Goal: Task Accomplishment & Management: Use online tool/utility

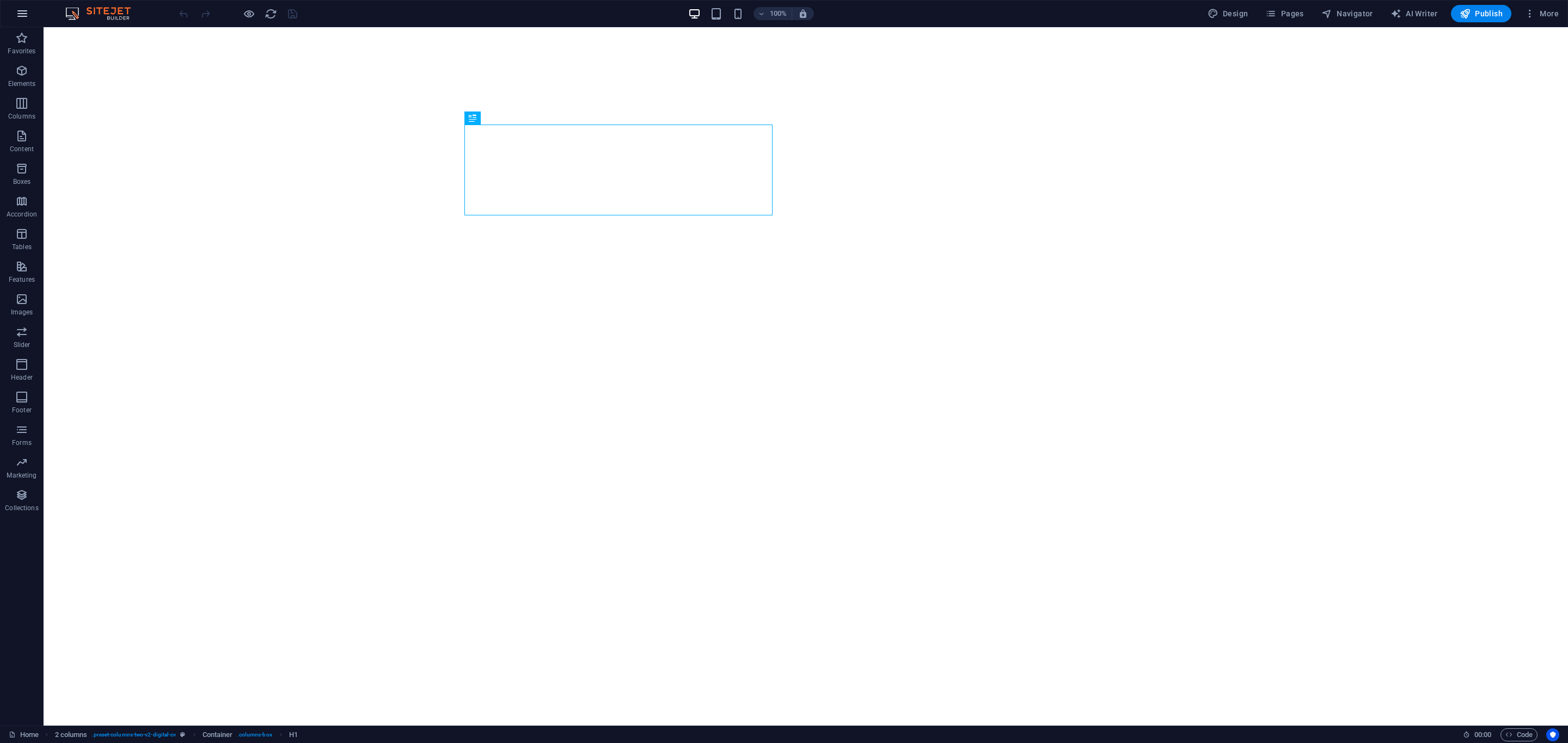
click at [23, 15] on icon "button" at bounding box center [22, 13] width 13 height 13
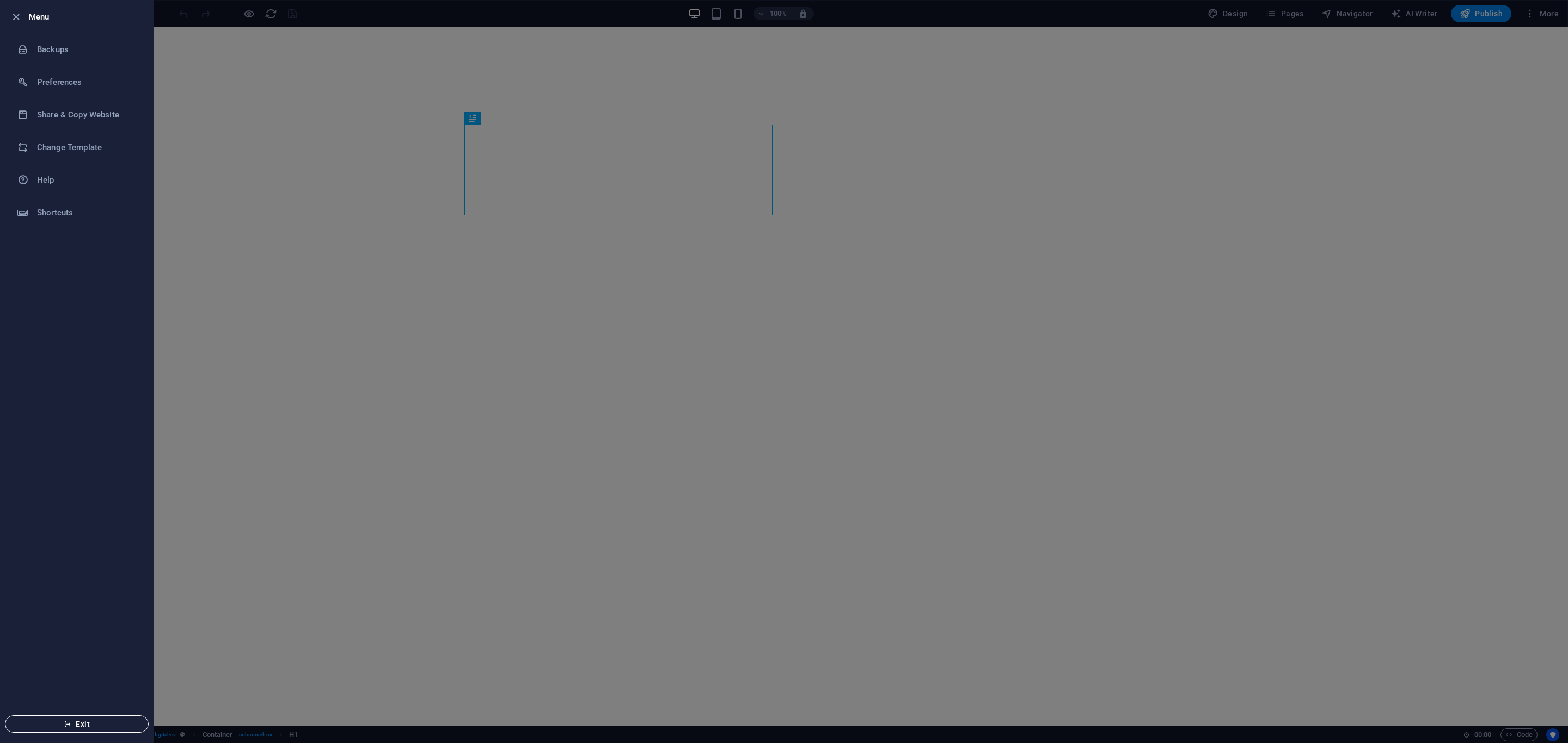
click at [53, 715] on button "Exit" at bounding box center [76, 724] width 144 height 18
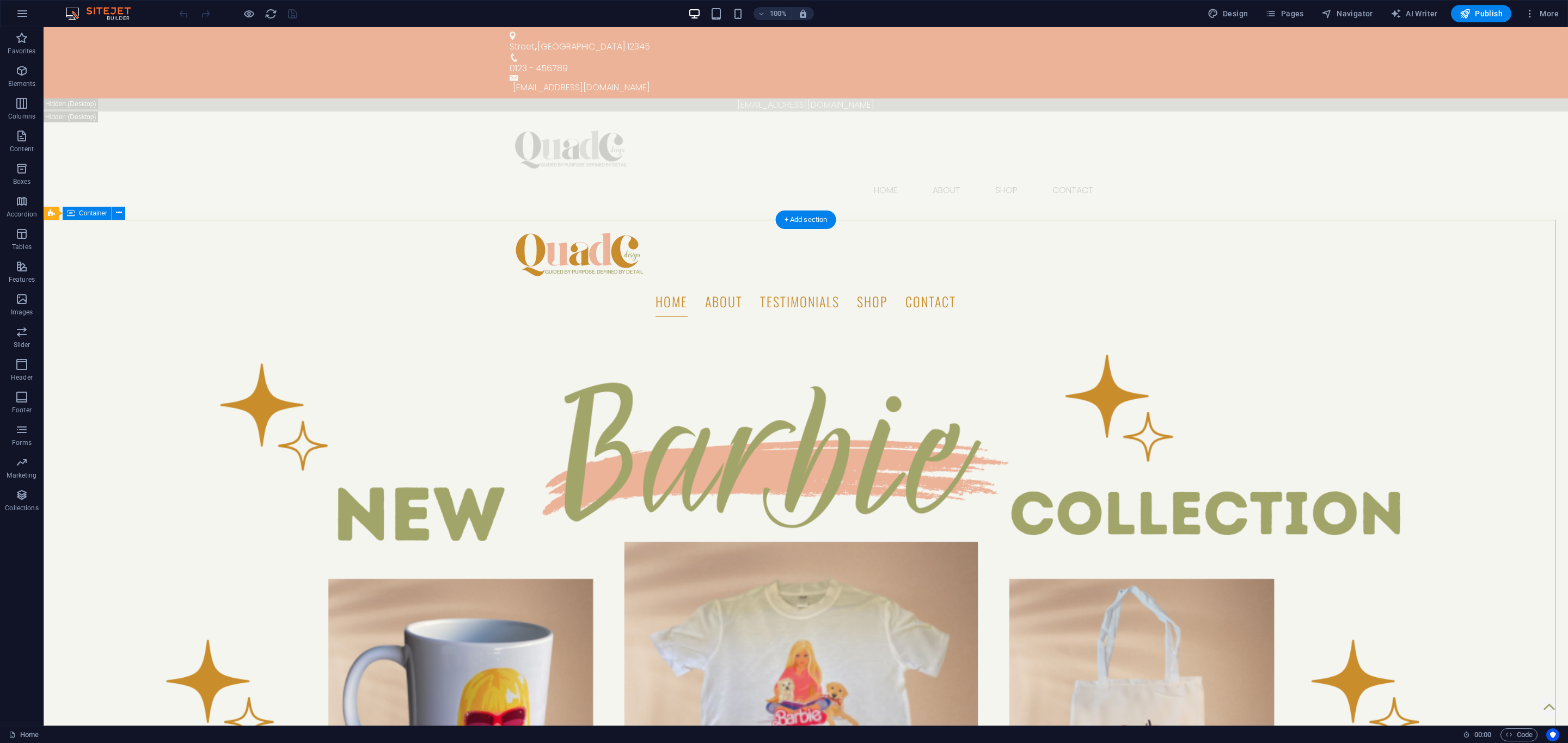
click at [51, 213] on icon at bounding box center [52, 213] width 7 height 13
click at [88, 210] on span "Container" at bounding box center [93, 213] width 29 height 6
click at [49, 210] on icon at bounding box center [52, 213] width 7 height 13
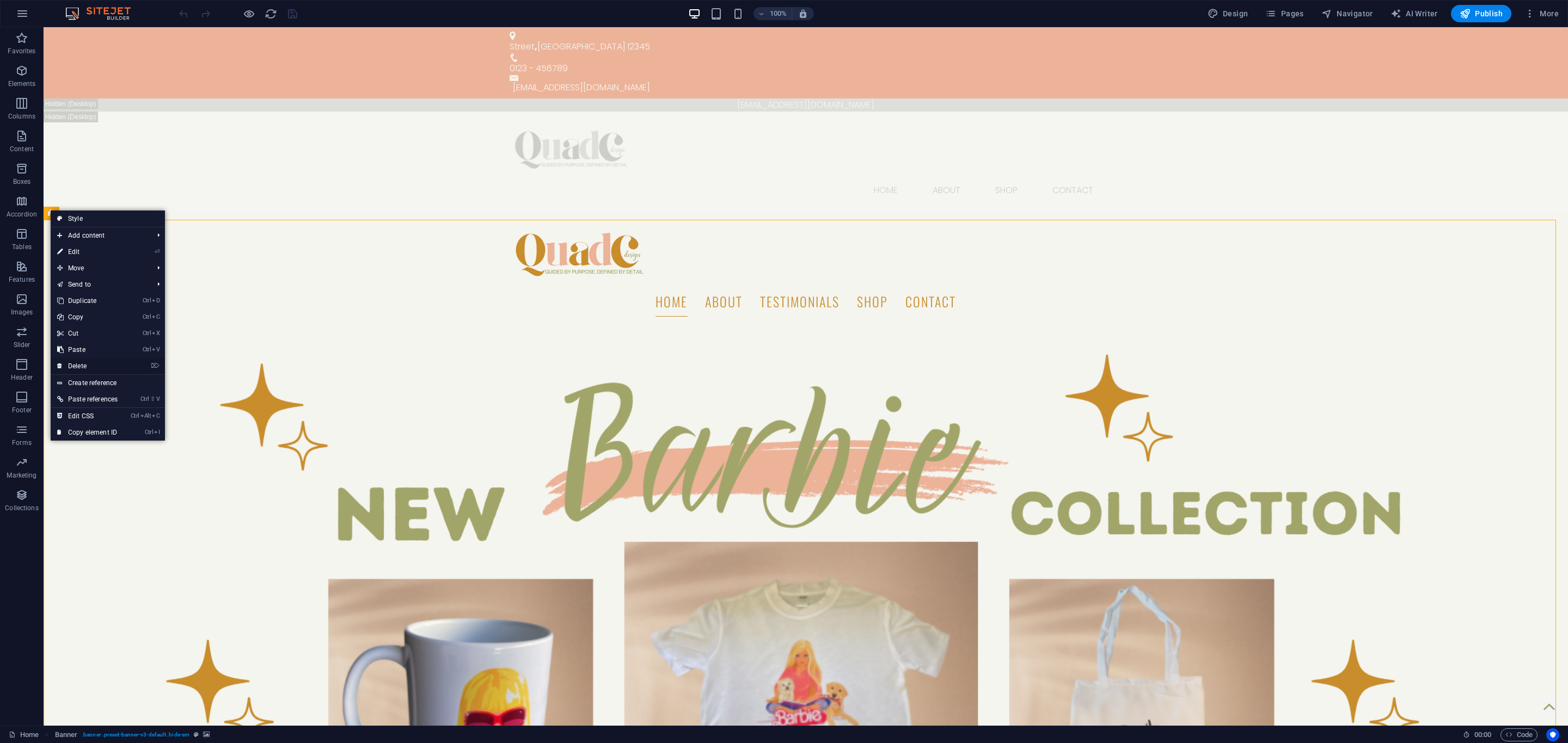
click at [88, 363] on link "⌦ Delete" at bounding box center [88, 366] width 73 height 16
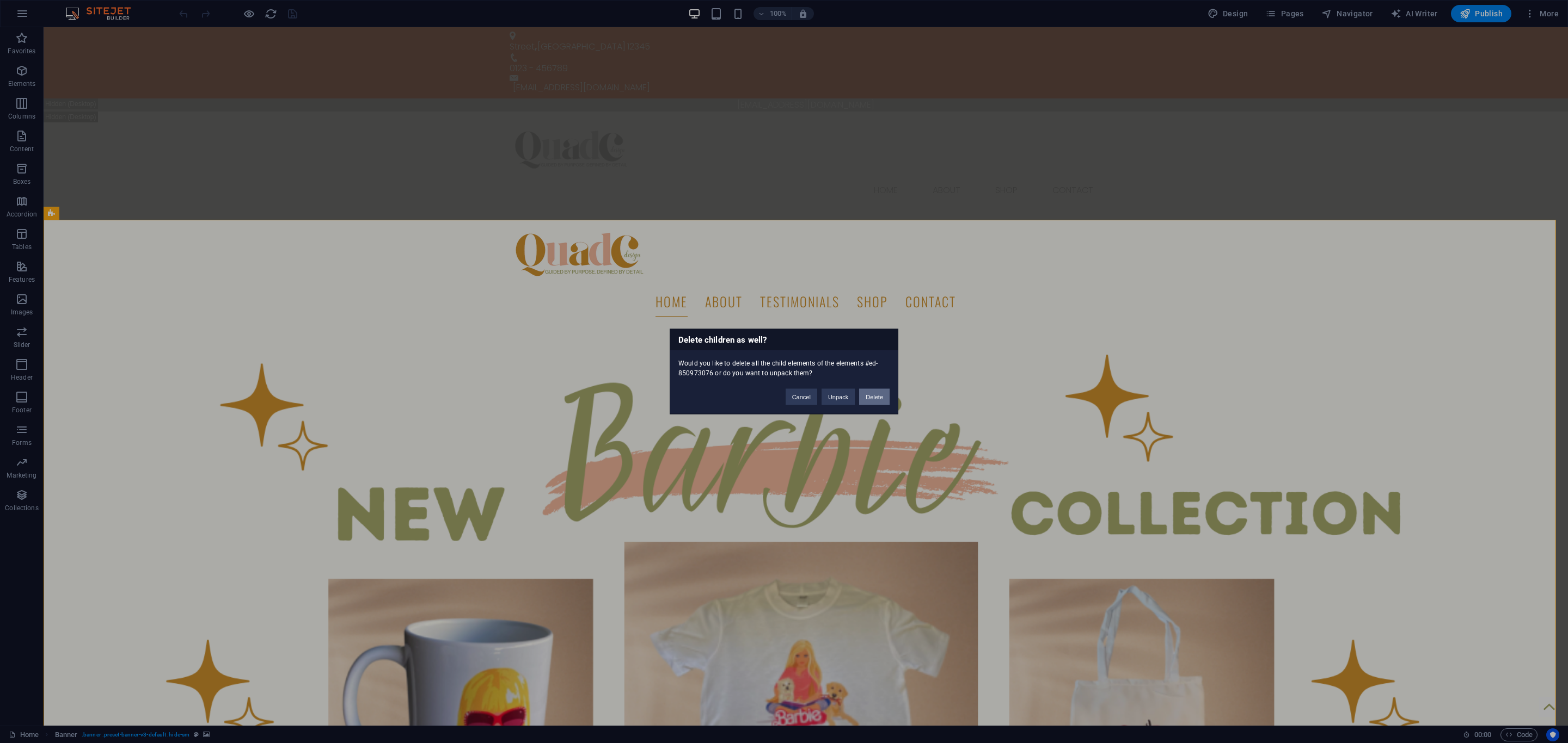
drag, startPoint x: 875, startPoint y: 400, endPoint x: 830, endPoint y: 372, distance: 53.0
click at [875, 400] on button "Delete" at bounding box center [875, 397] width 30 height 16
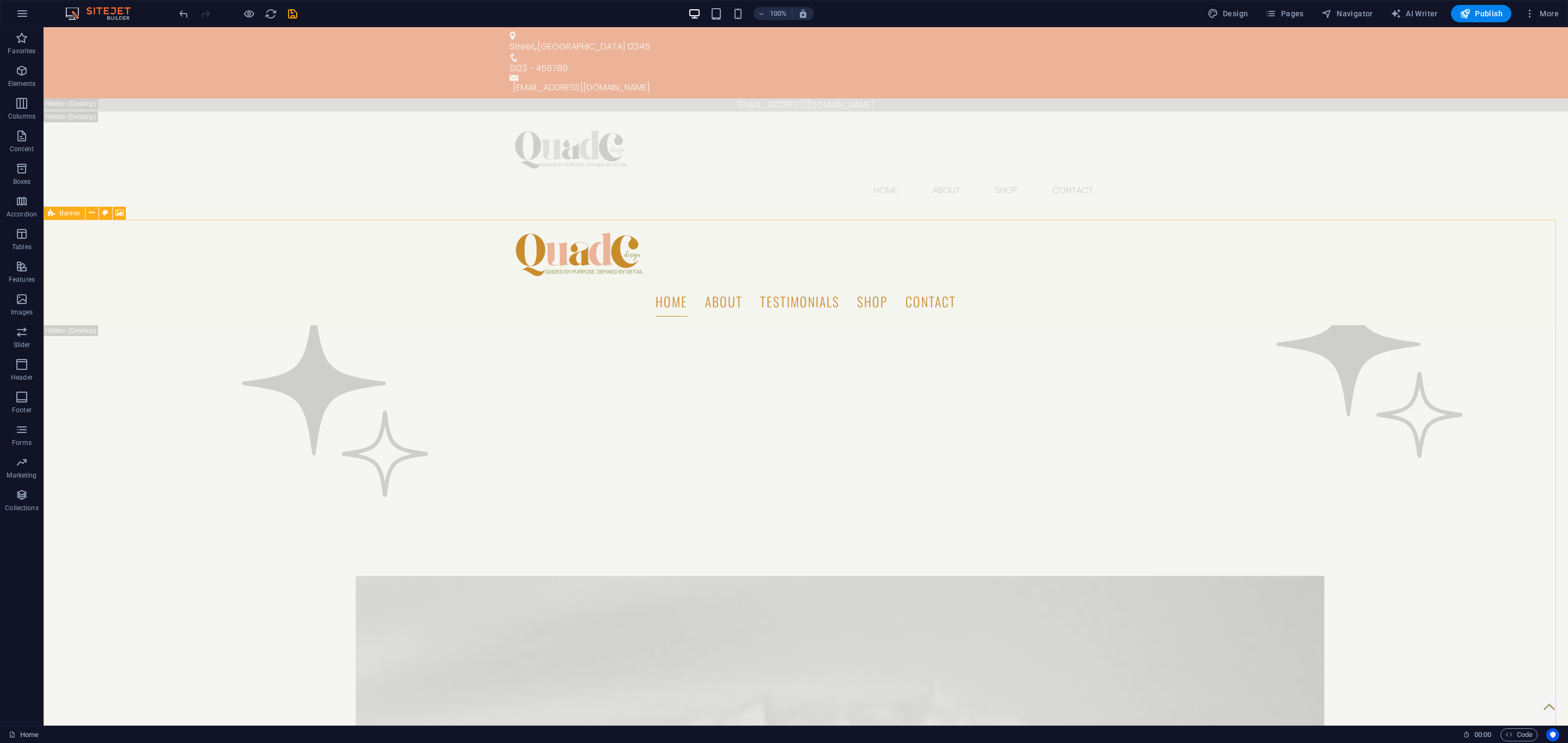
click at [51, 211] on icon at bounding box center [52, 213] width 7 height 13
click at [92, 213] on icon at bounding box center [91, 213] width 6 height 12
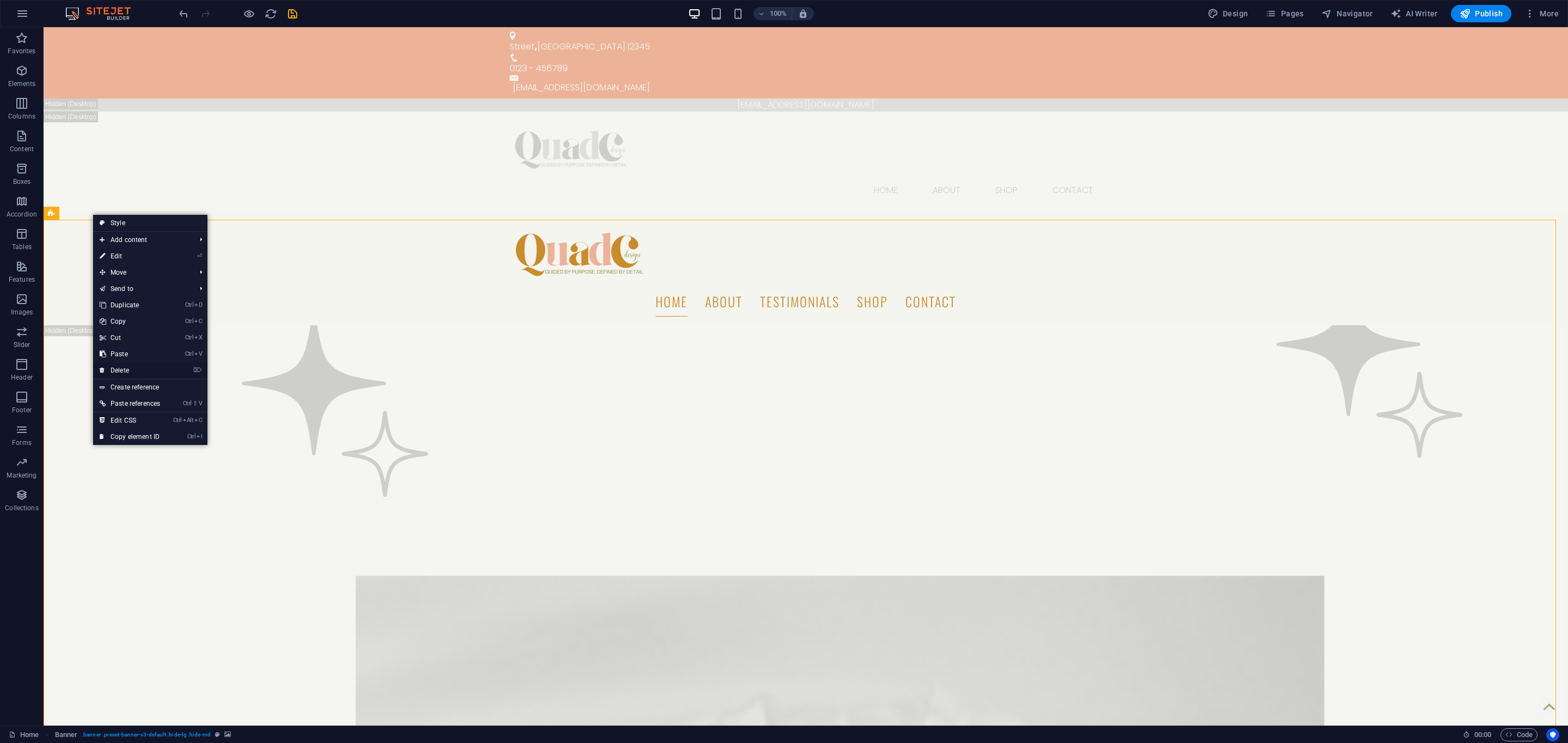
click at [129, 369] on link "⌦ Delete" at bounding box center [130, 371] width 73 height 16
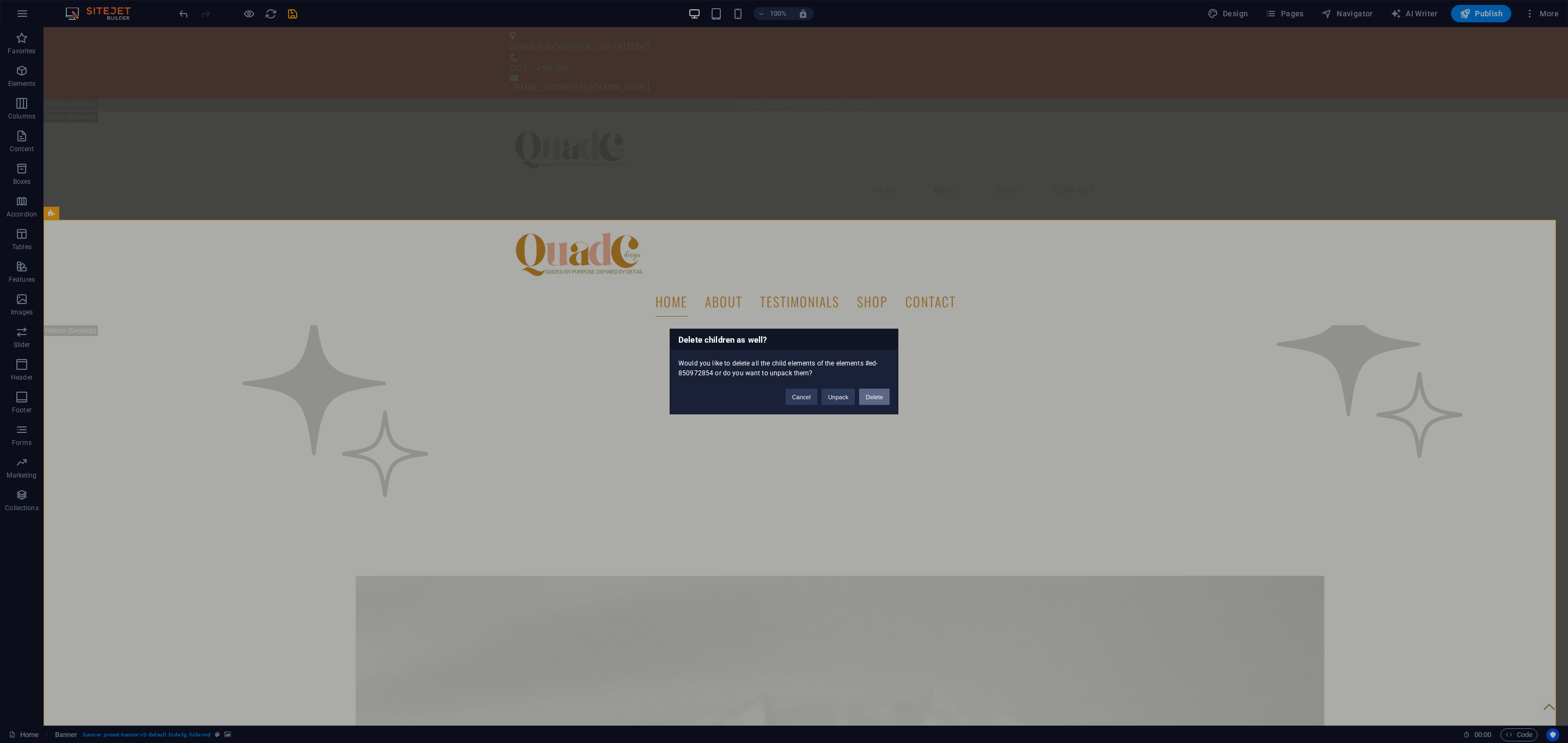
click at [862, 400] on button "Delete" at bounding box center [875, 397] width 30 height 16
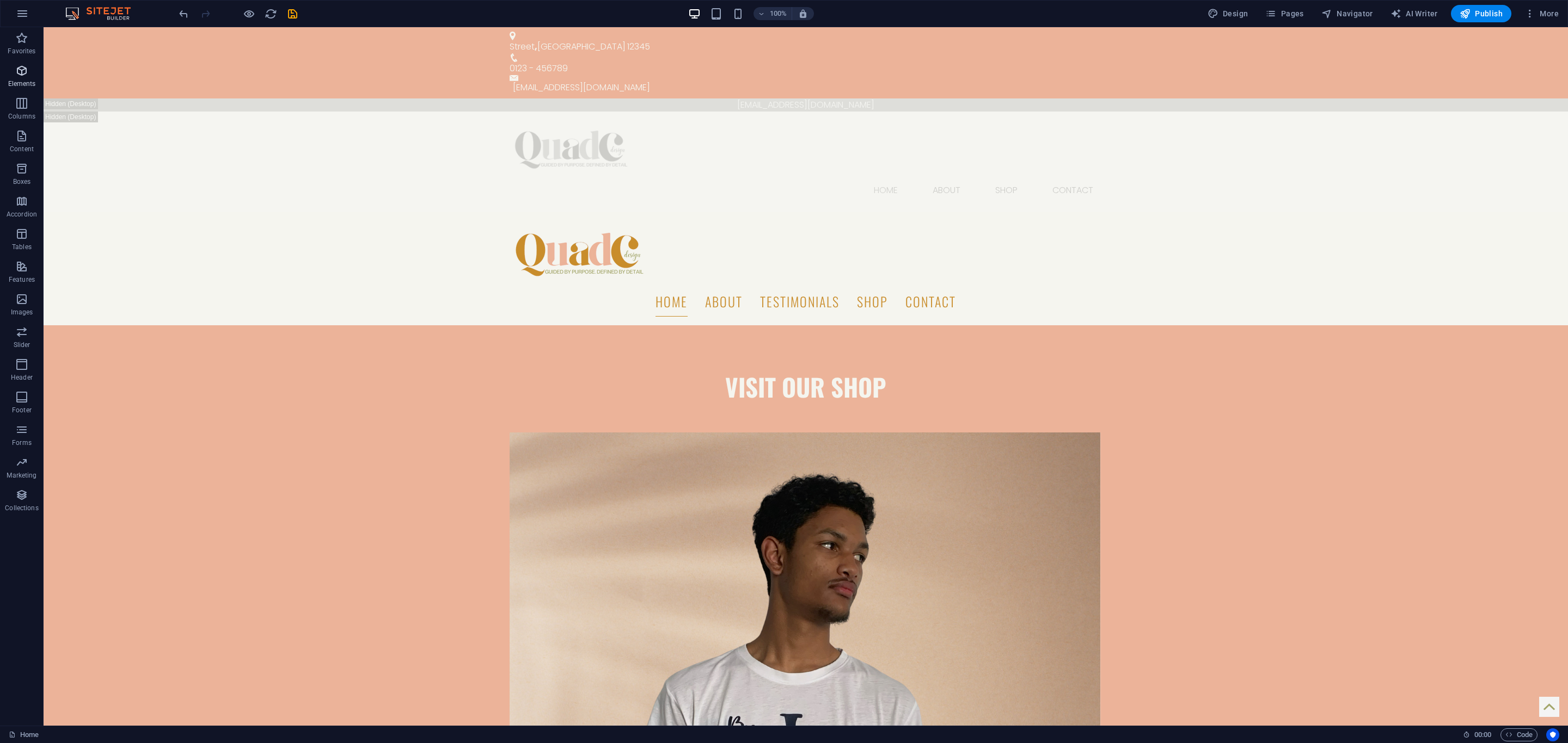
click at [15, 71] on icon "button" at bounding box center [21, 71] width 13 height 13
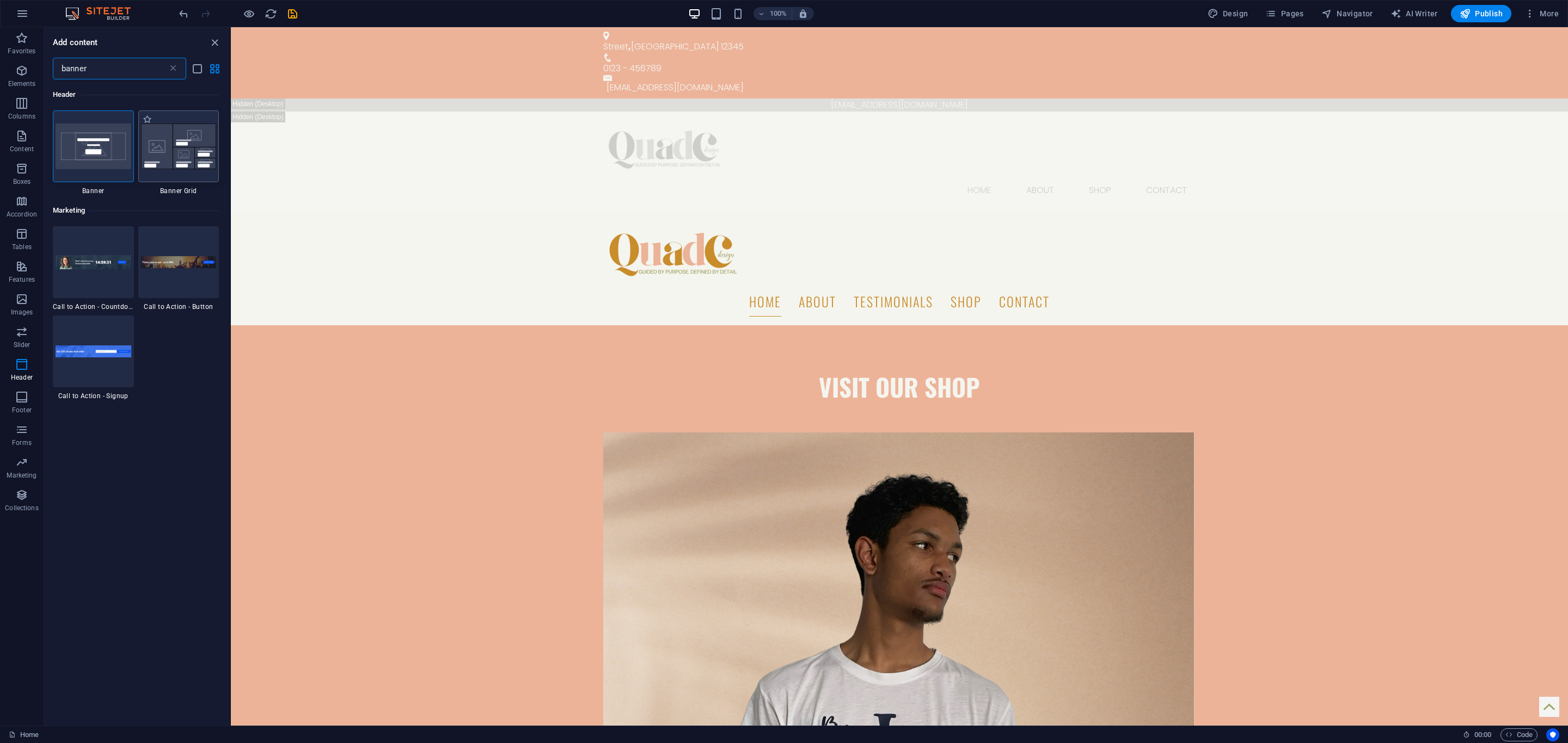
type input "banner"
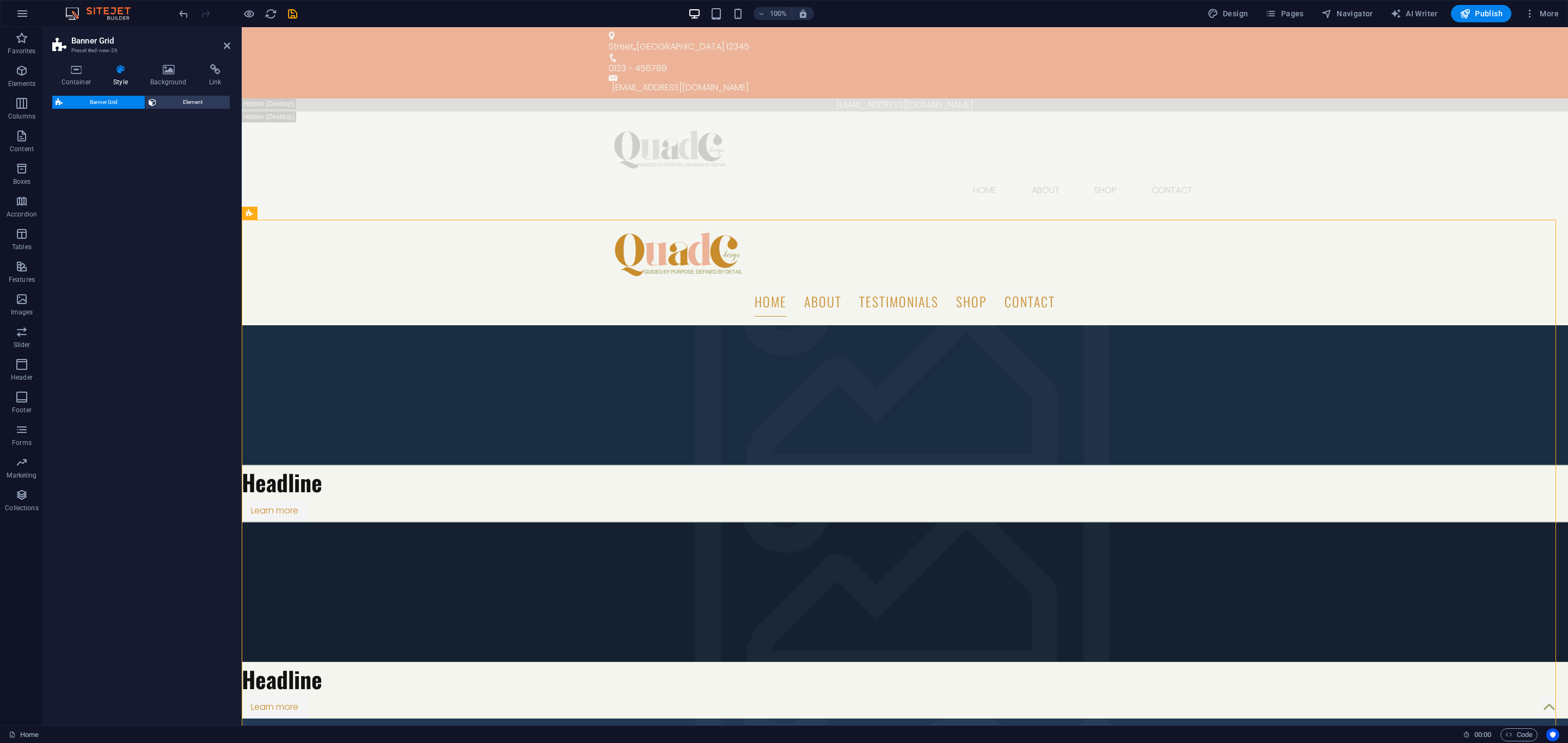
select select "vh"
select select "rem"
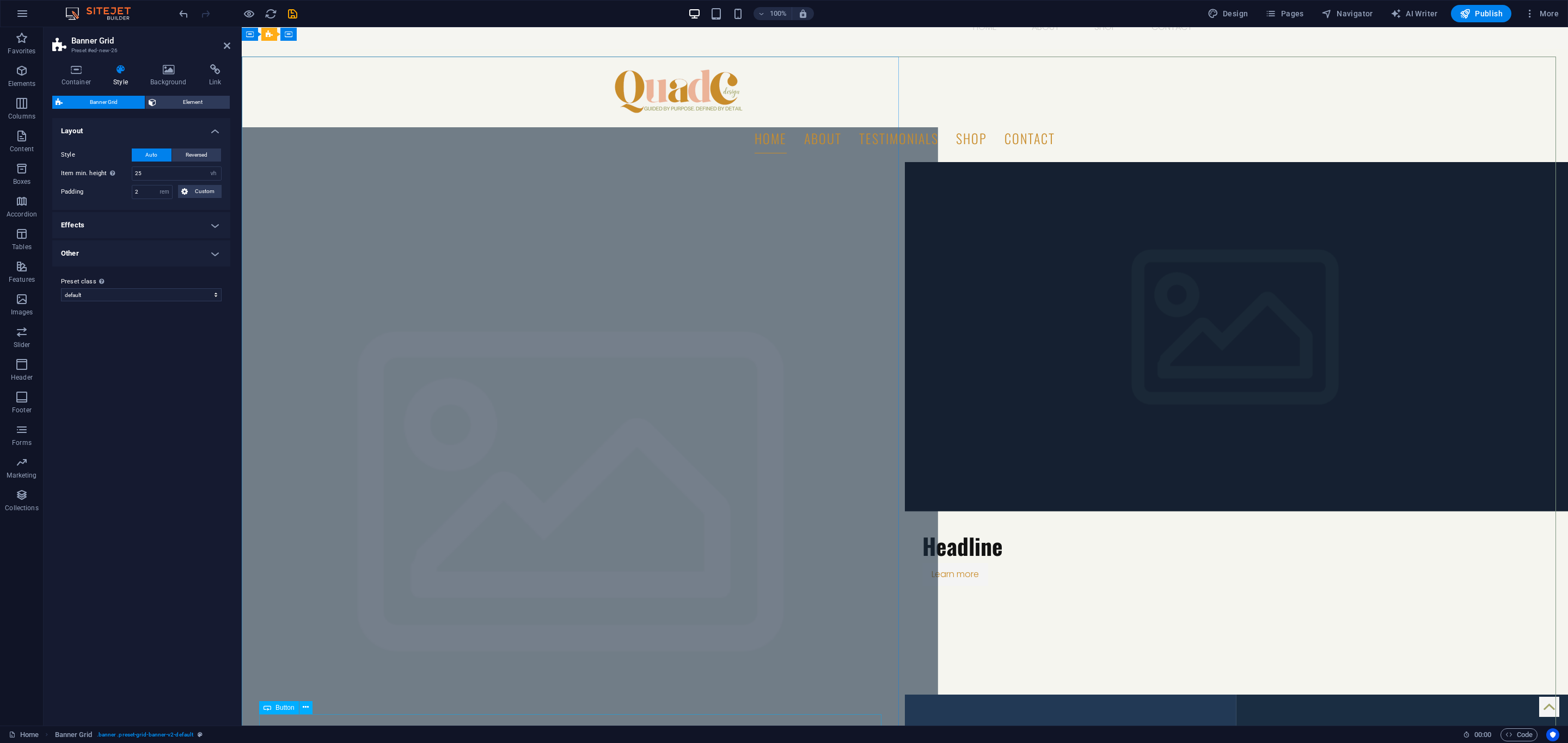
scroll to position [81, 0]
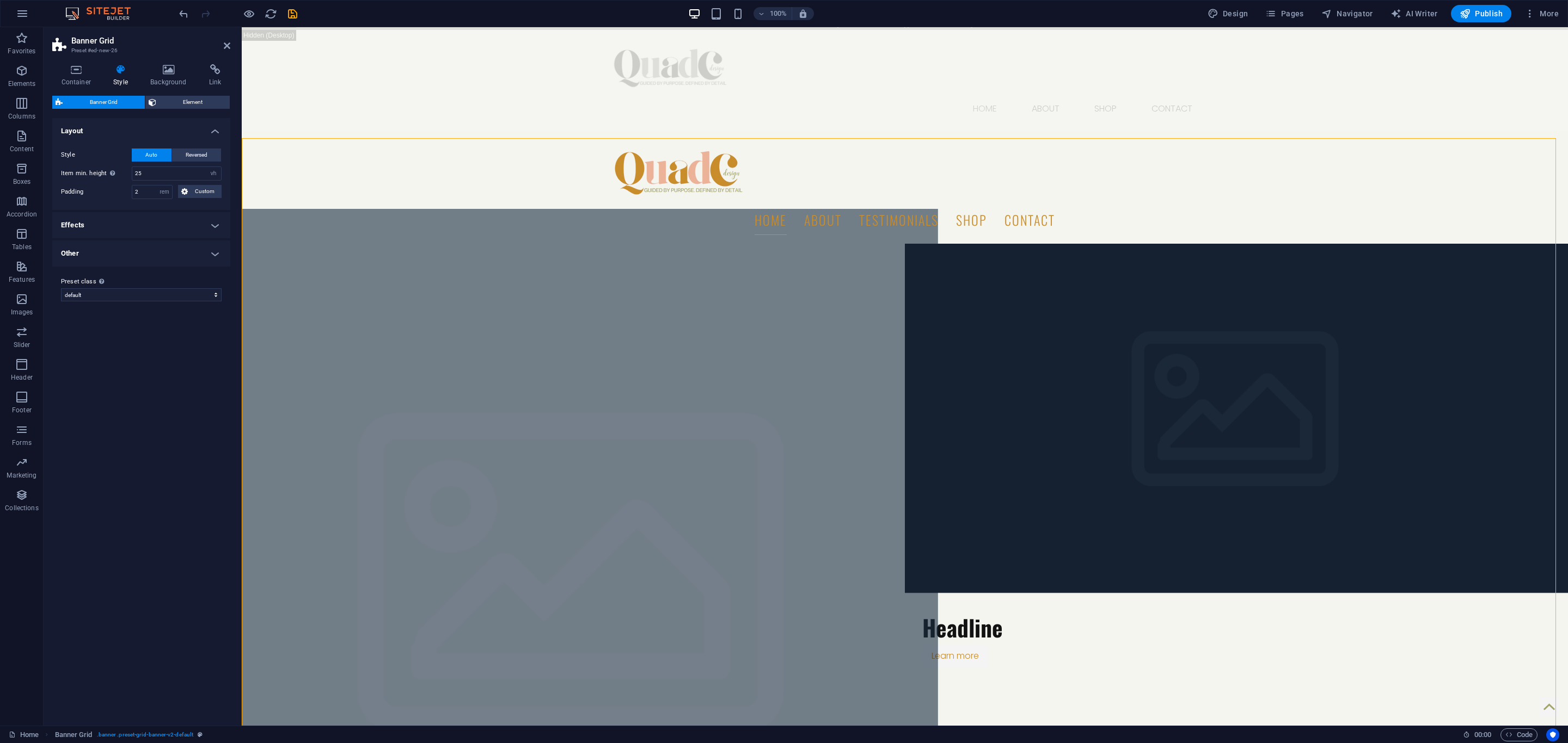
click at [271, 209] on figure at bounding box center [573, 593] width 730 height 768
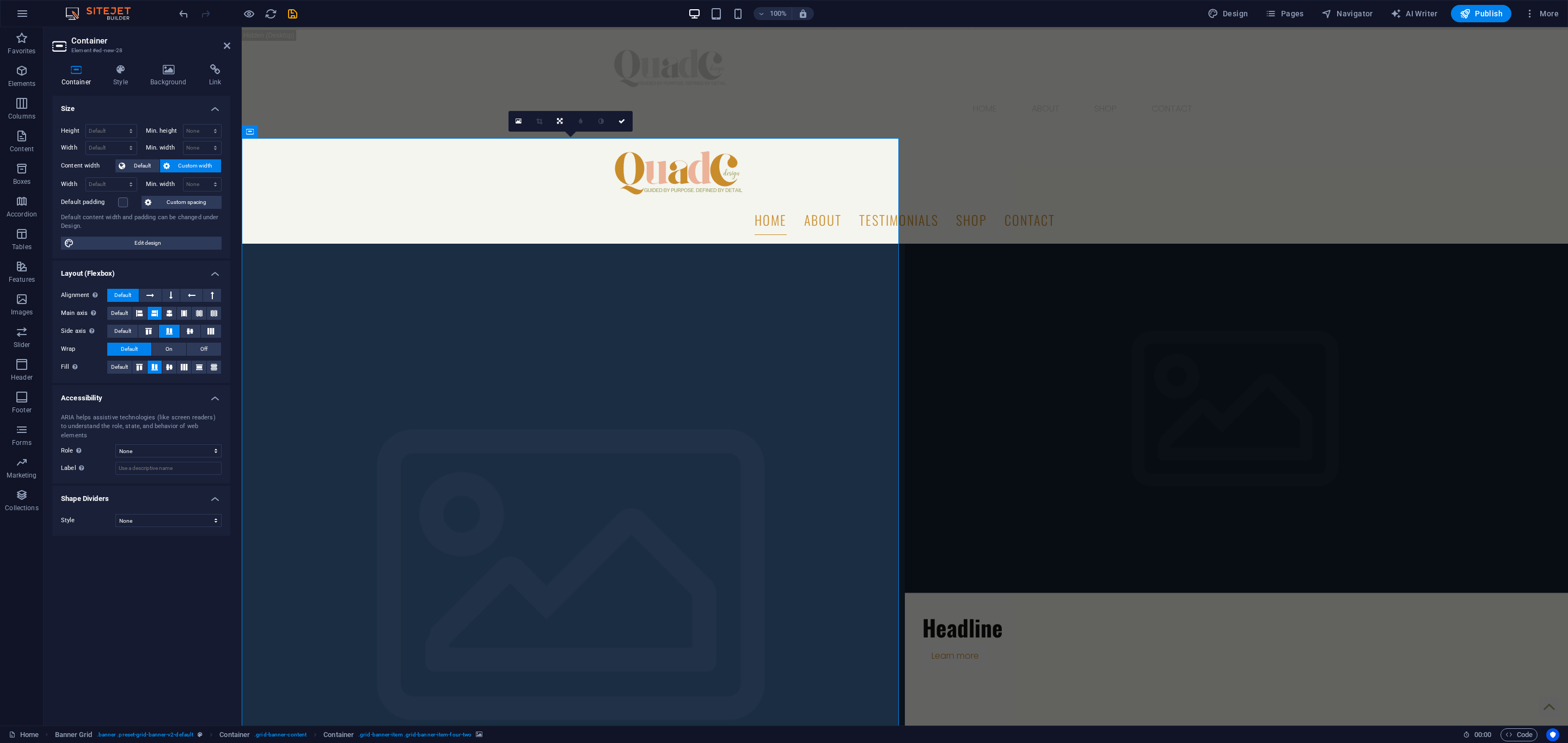
click at [172, 88] on div "Container Style Background Link Size Height Default px rem % vh vw Min. height …" at bounding box center [141, 390] width 178 height 653
click at [166, 79] on h4 "Background" at bounding box center [171, 76] width 59 height 23
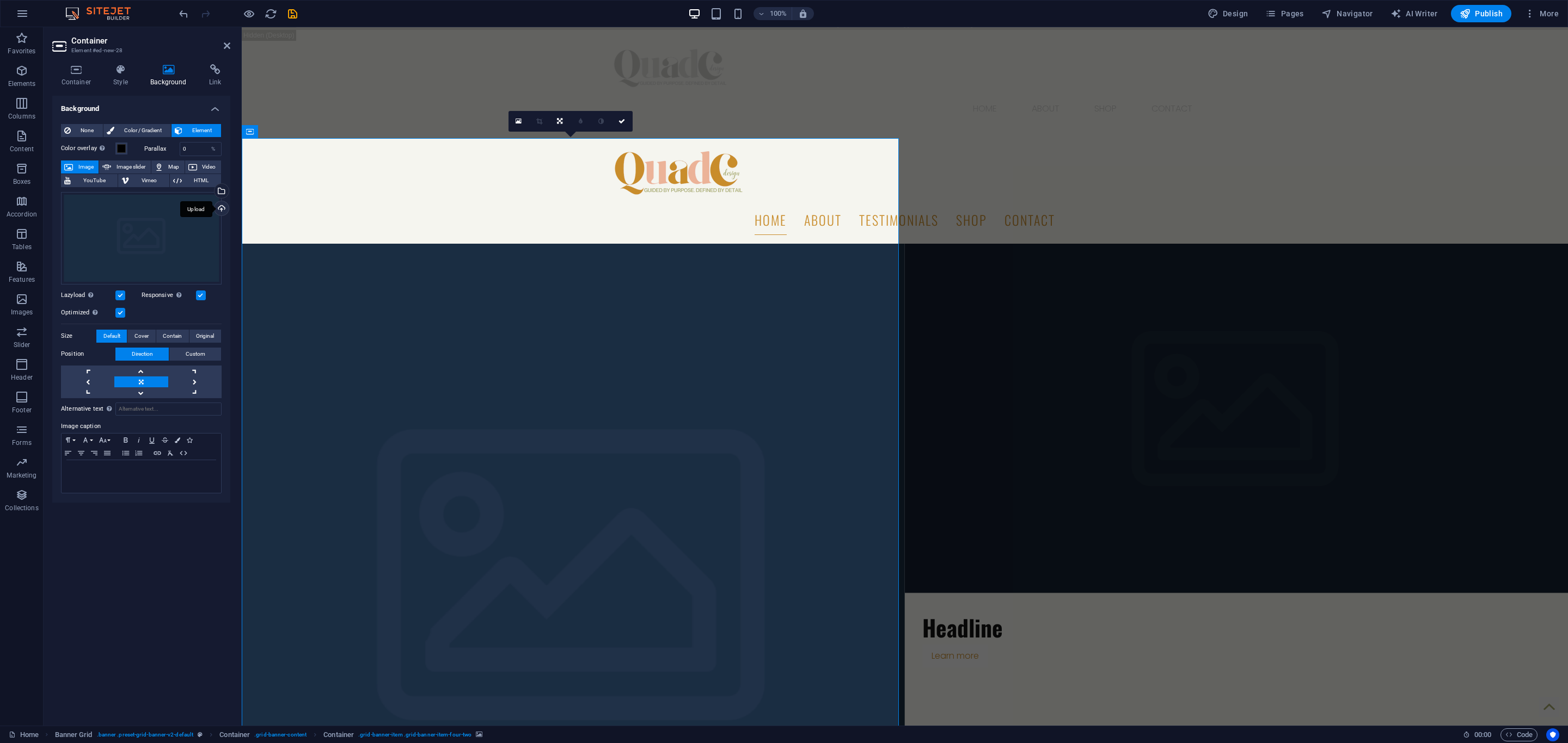
click at [224, 211] on div "Upload" at bounding box center [221, 209] width 16 height 16
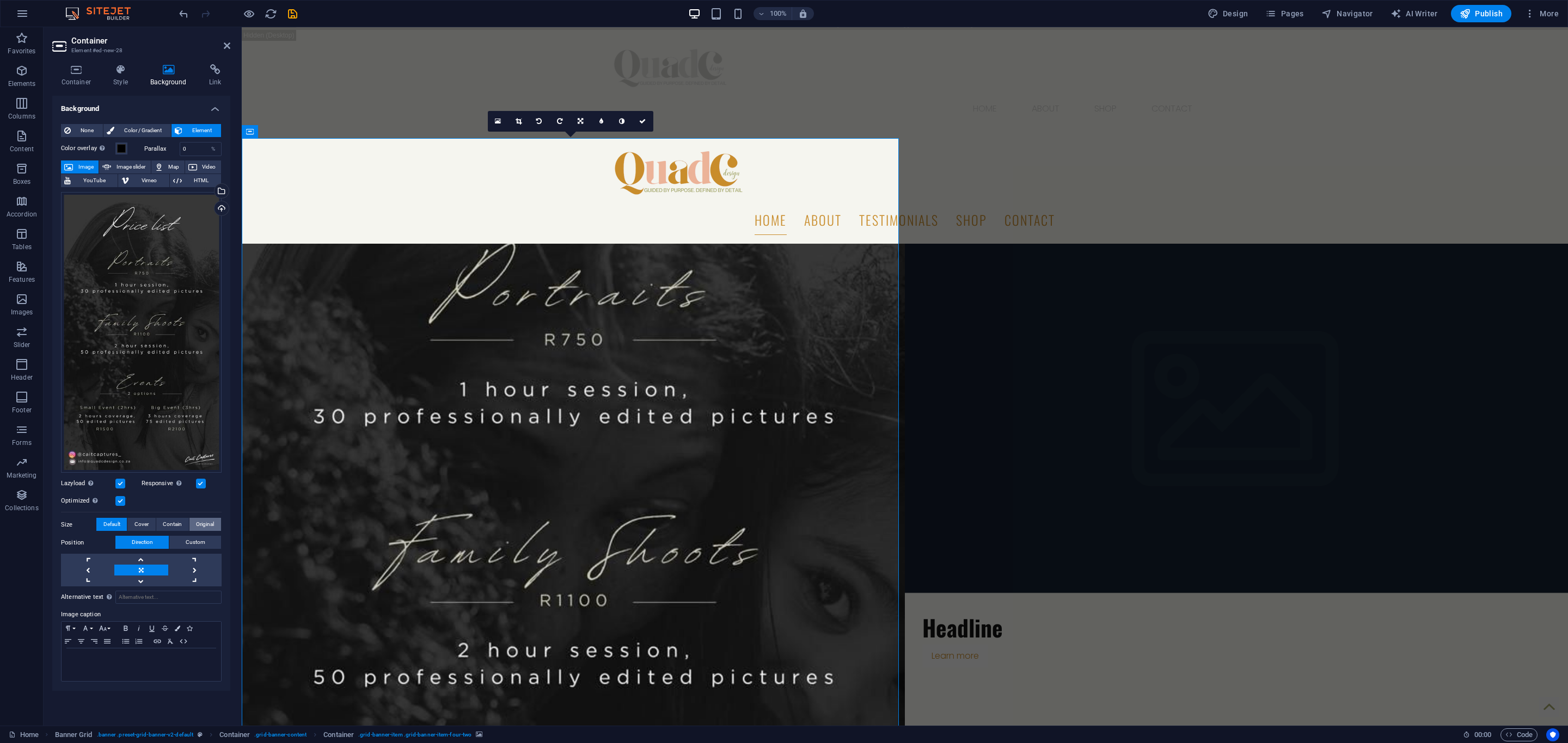
click at [200, 523] on span "Original" at bounding box center [205, 524] width 18 height 13
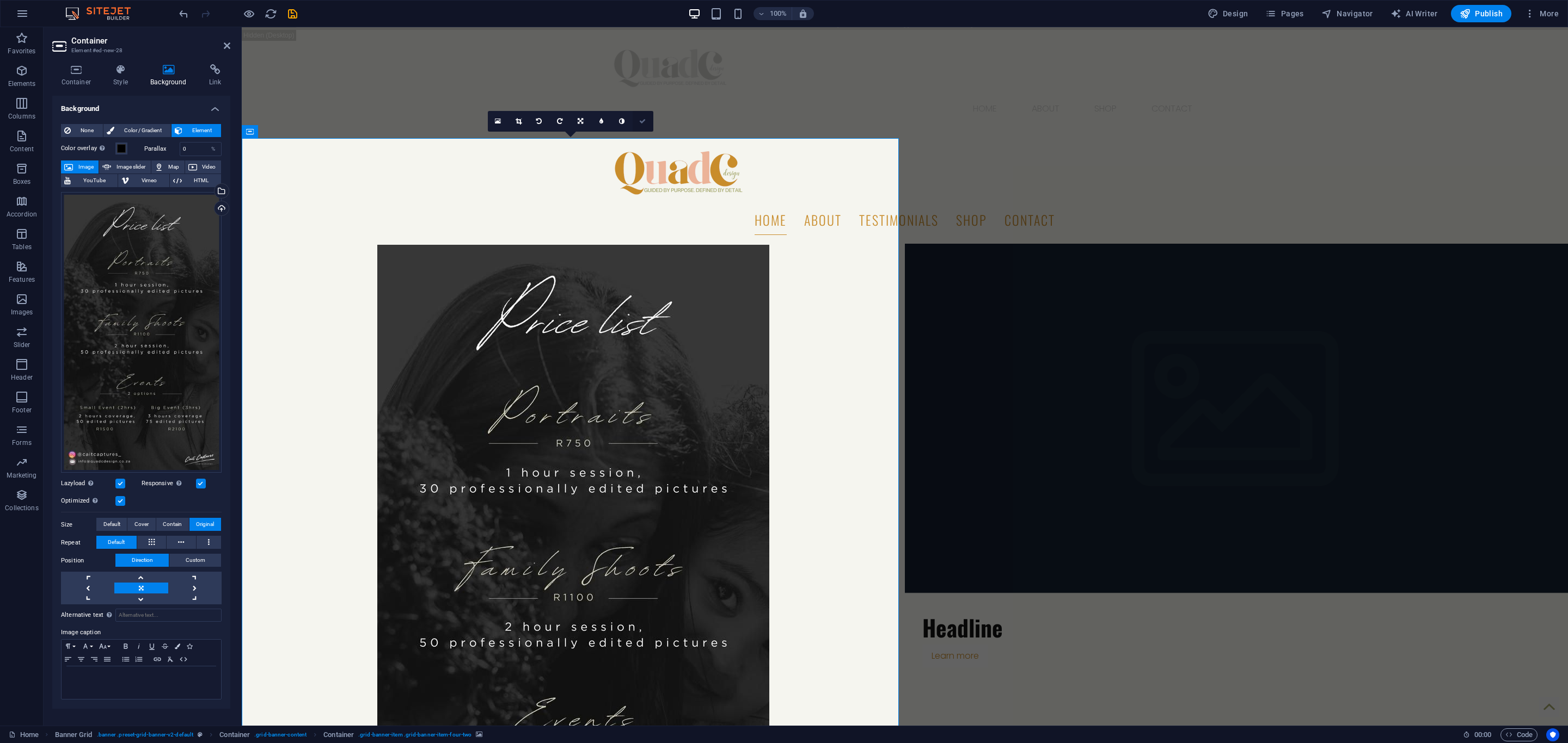
click at [641, 116] on link at bounding box center [642, 121] width 21 height 21
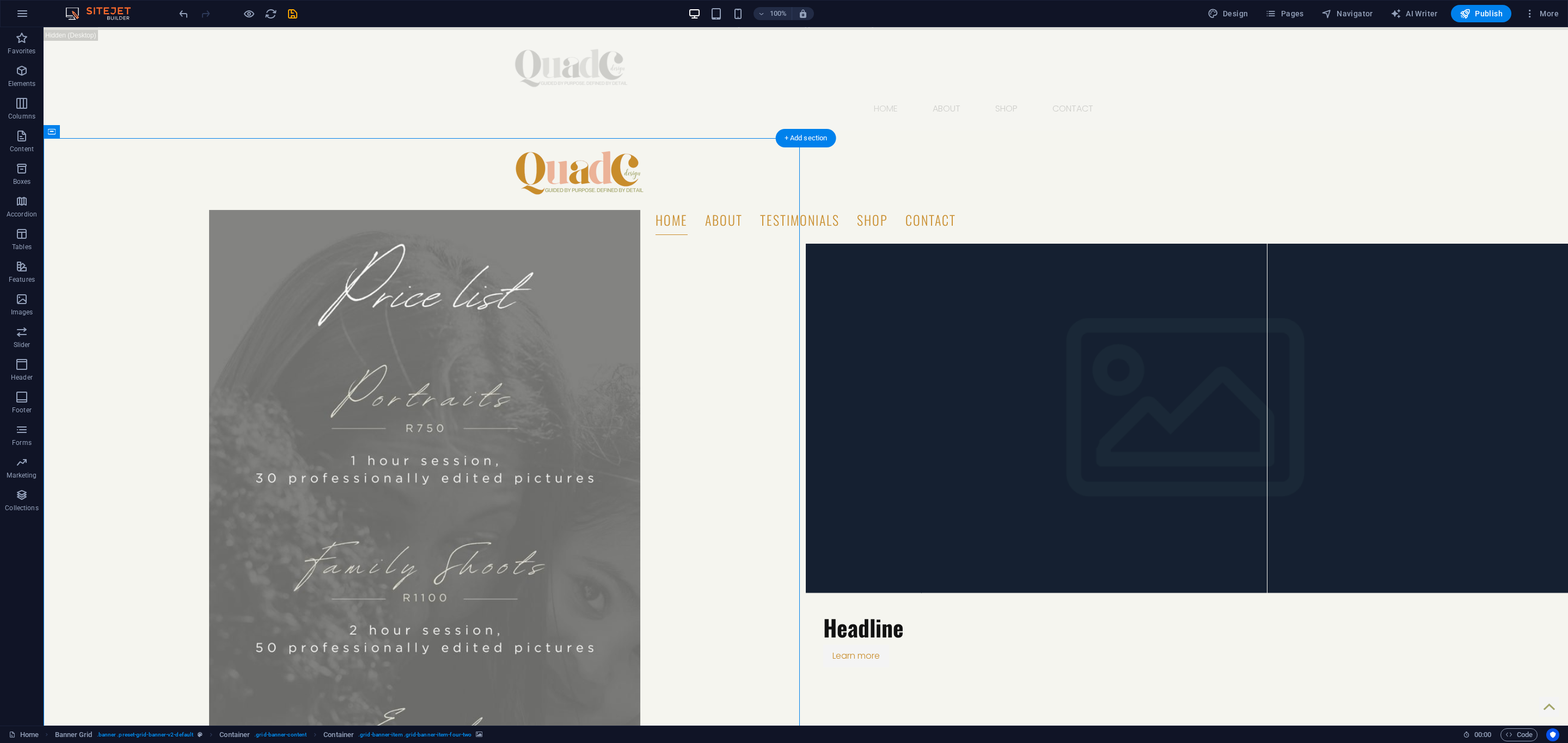
click at [82, 232] on figure at bounding box center [424, 593] width 838 height 768
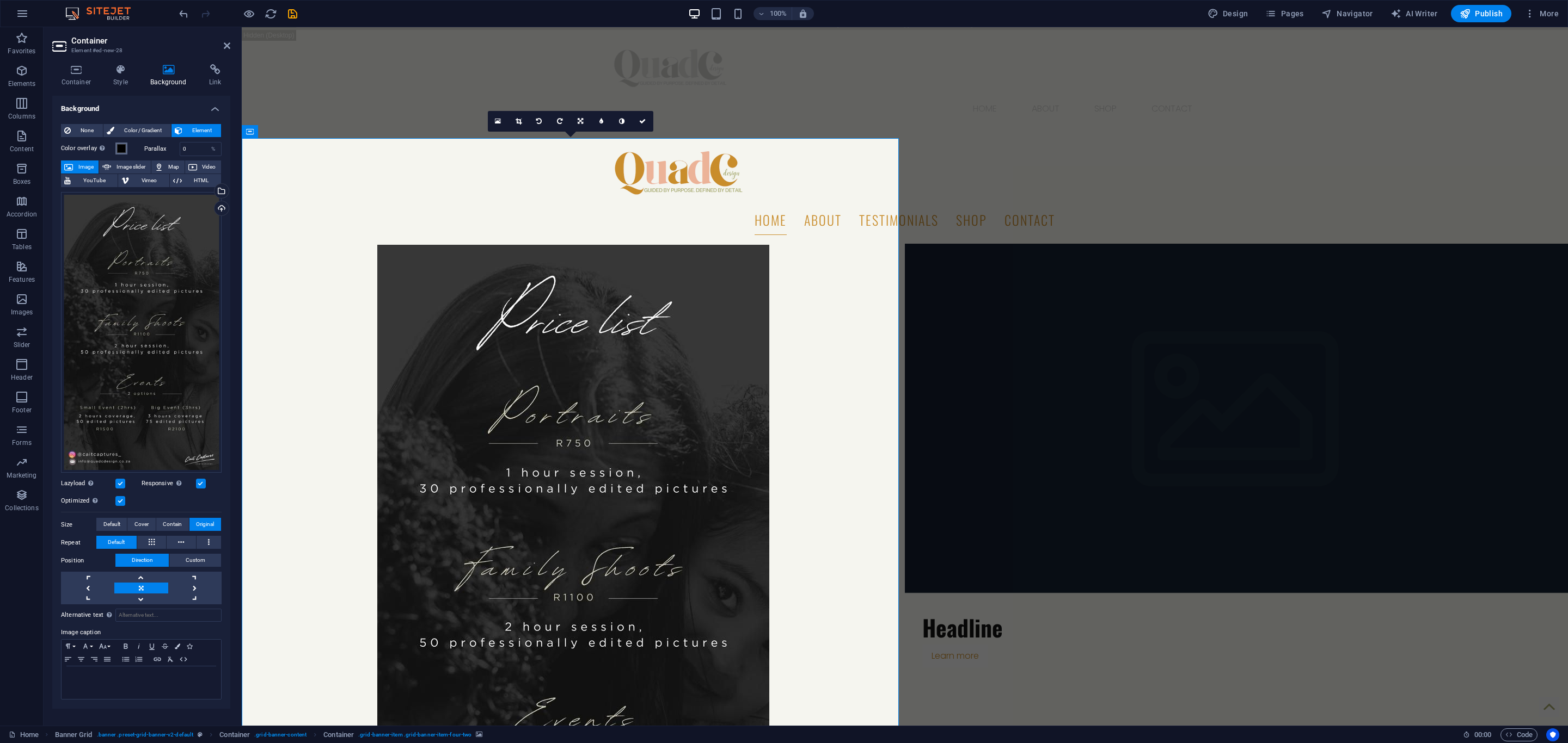
click at [118, 146] on span at bounding box center [122, 148] width 9 height 9
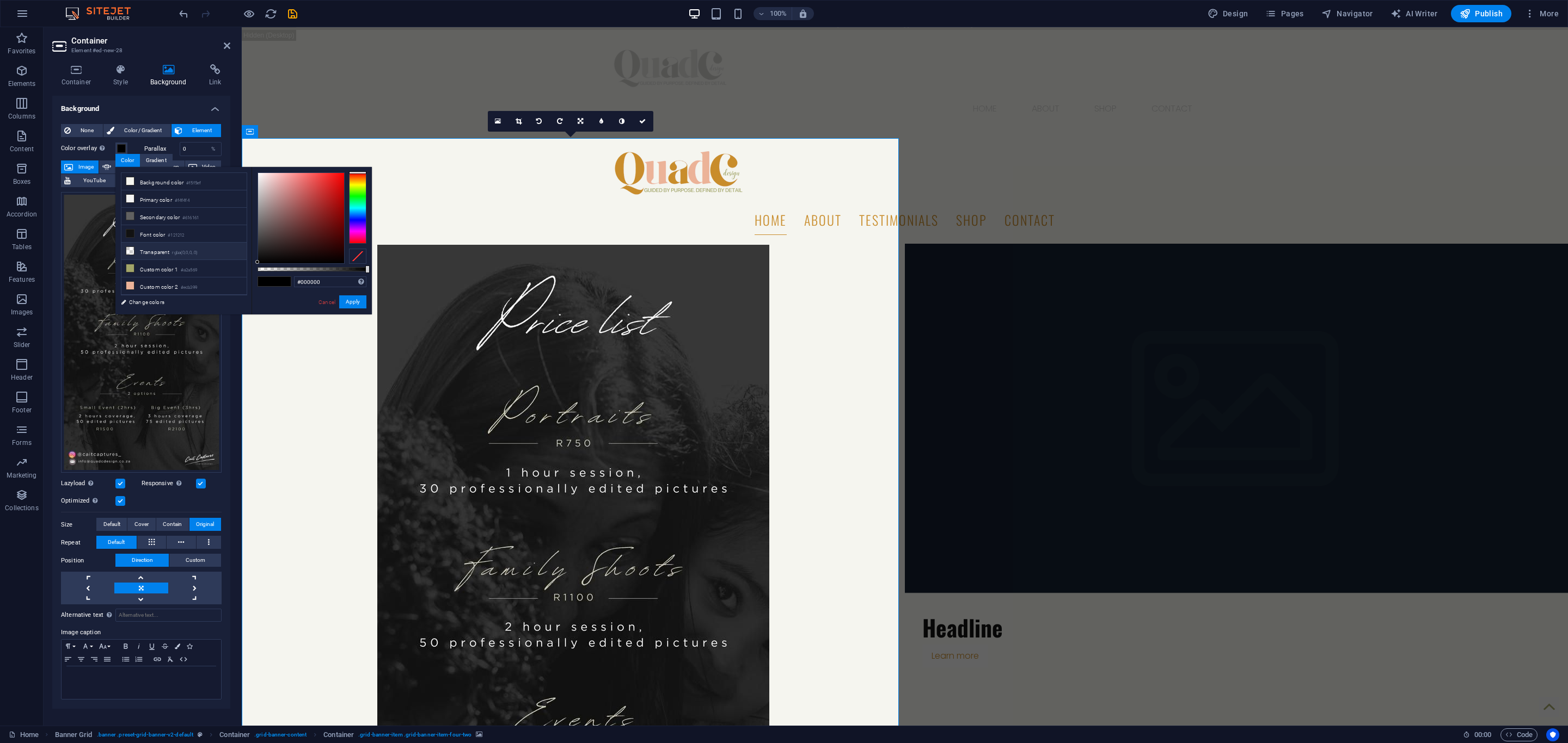
click at [131, 254] on icon at bounding box center [130, 251] width 8 height 8
type input "rgba(0, 0, 0, 0)"
click at [358, 299] on button "Apply" at bounding box center [353, 302] width 27 height 13
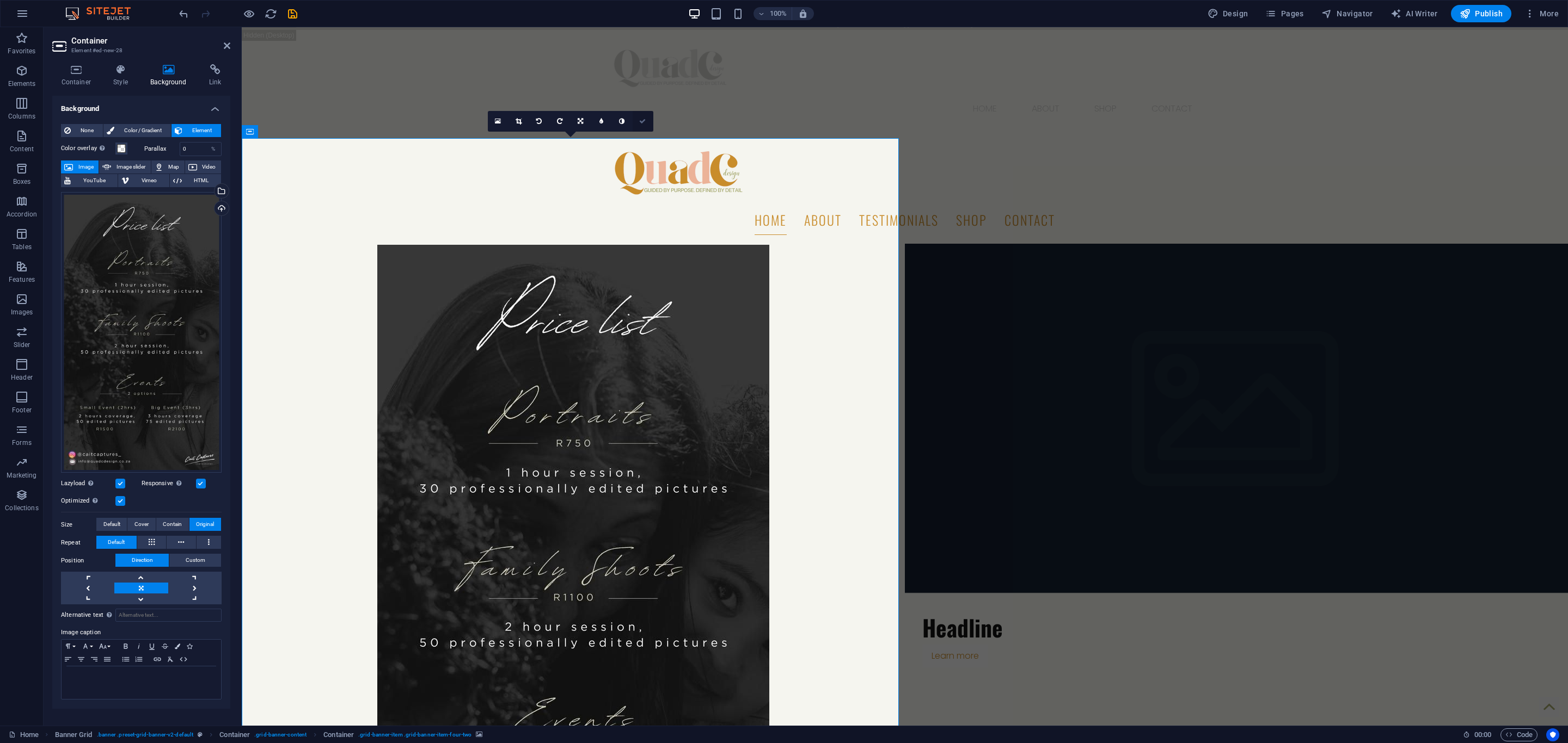
drag, startPoint x: 637, startPoint y: 116, endPoint x: 525, endPoint y: 41, distance: 134.8
click at [637, 116] on link at bounding box center [642, 121] width 21 height 21
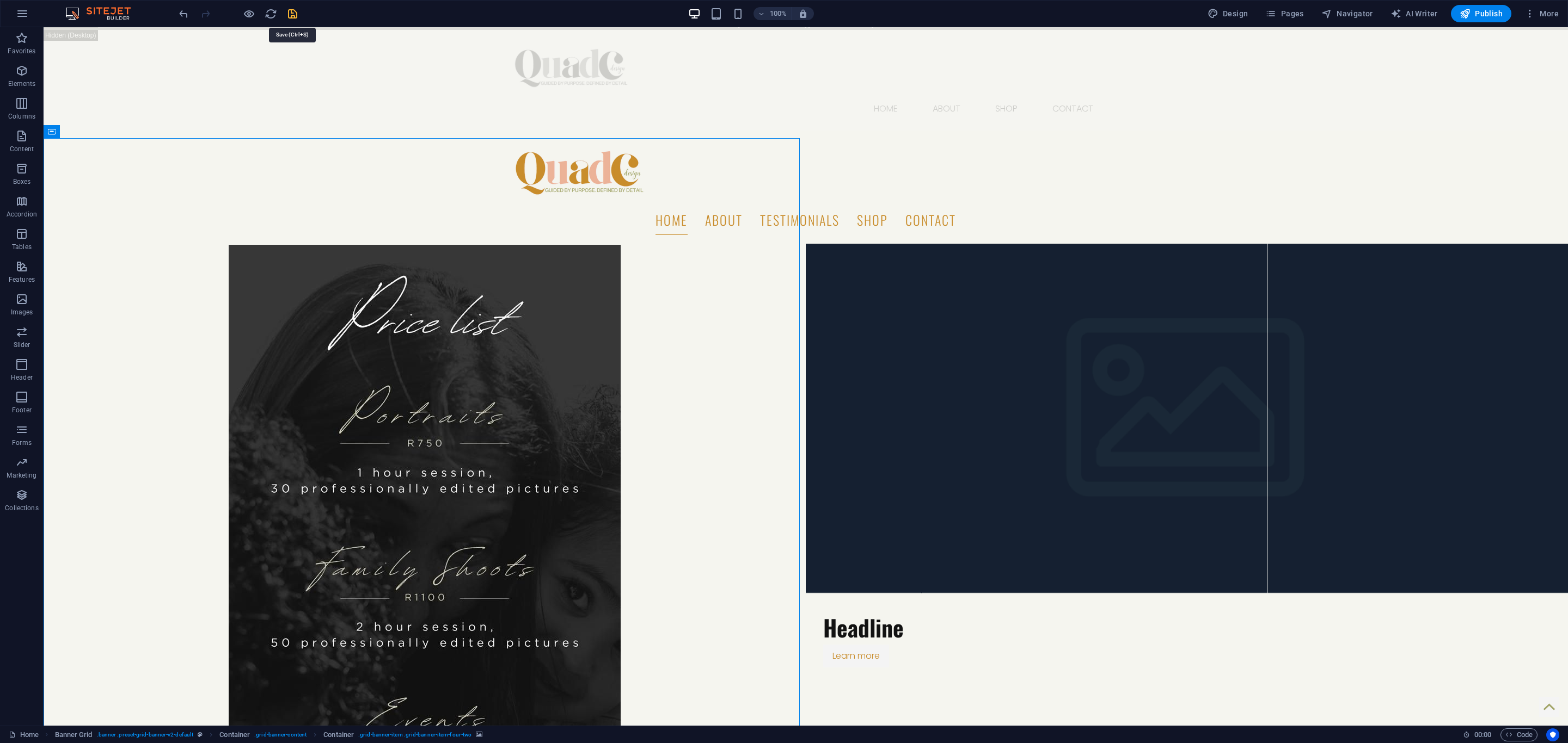
click at [289, 11] on icon "save" at bounding box center [293, 14] width 13 height 13
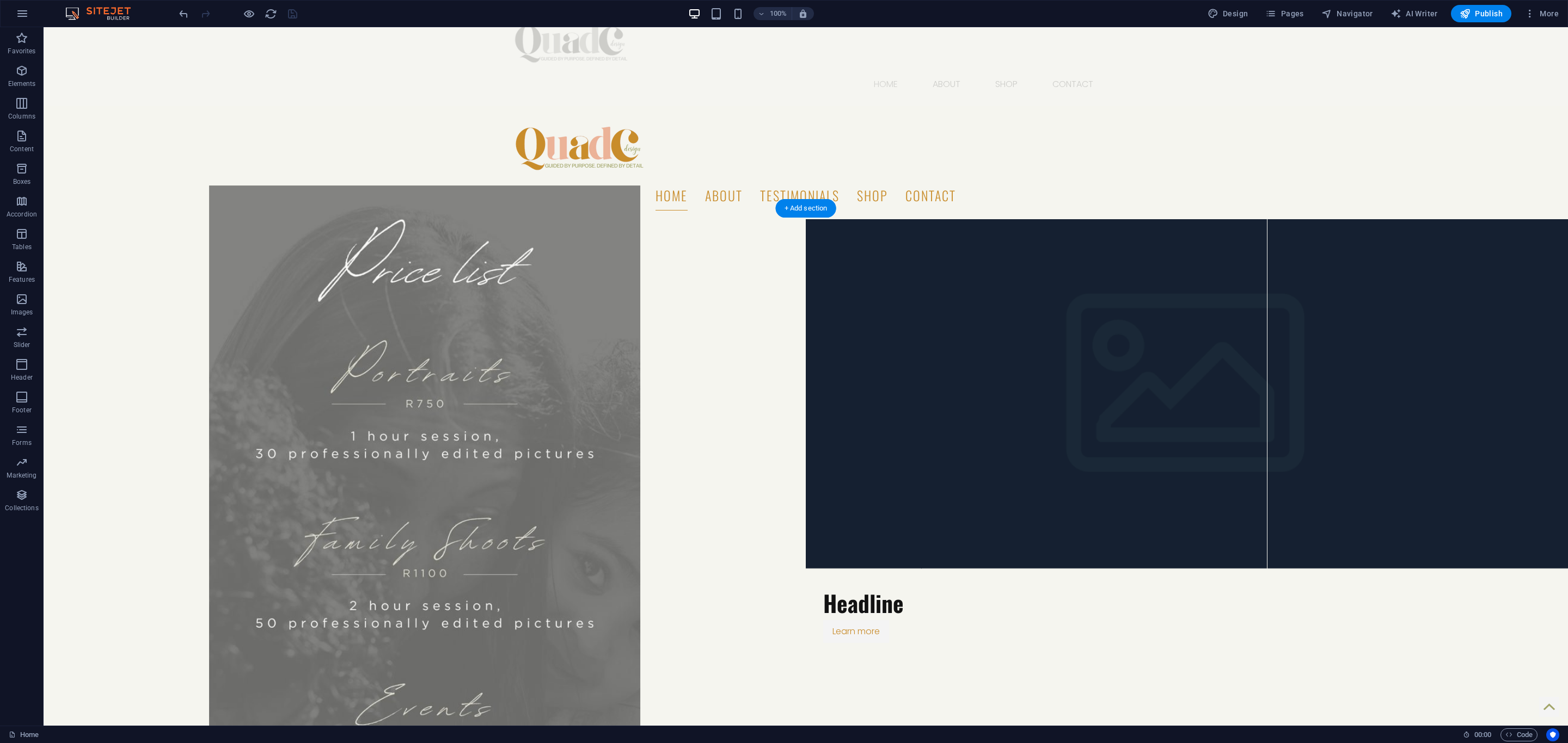
scroll to position [245, 0]
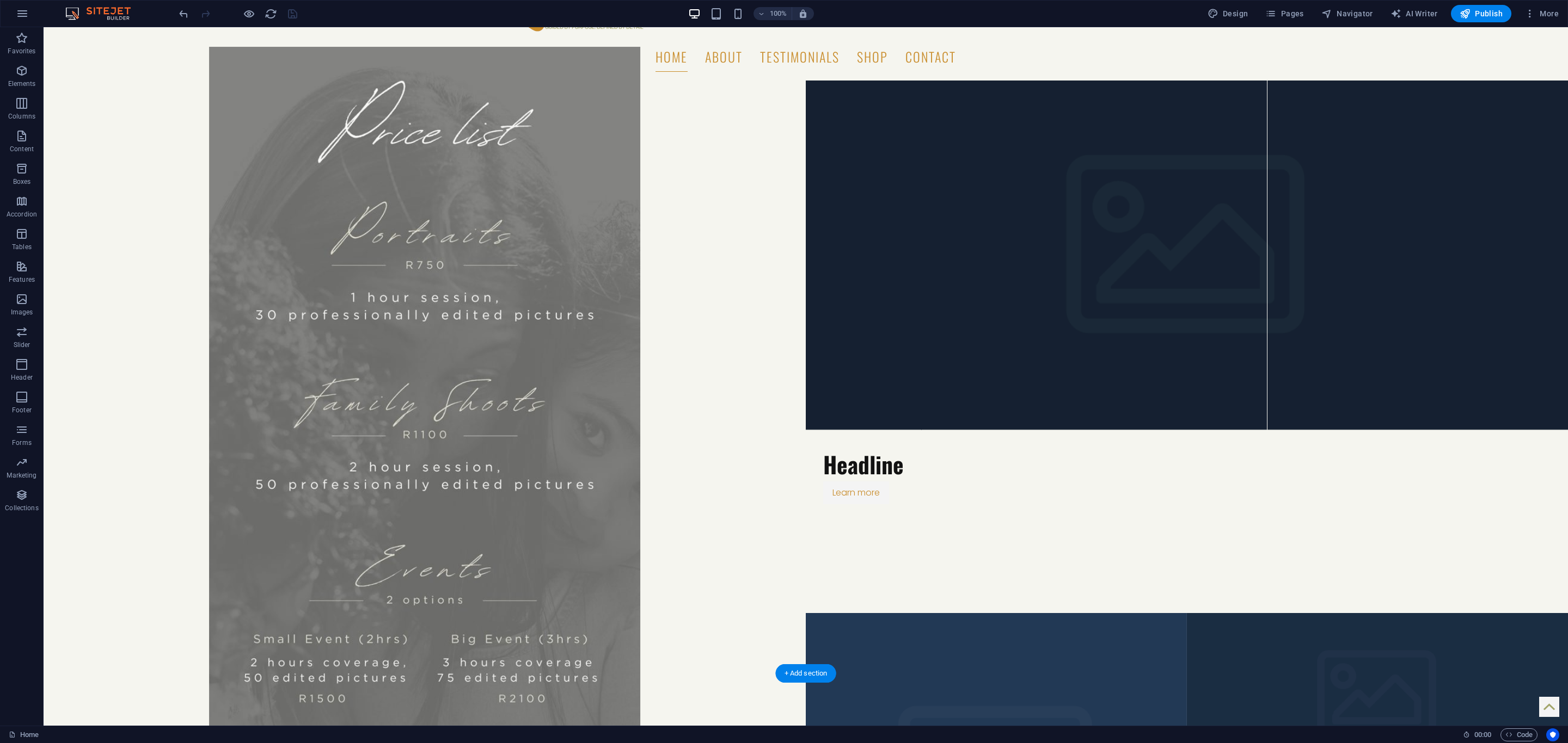
click at [518, 455] on figure at bounding box center [424, 430] width 838 height 768
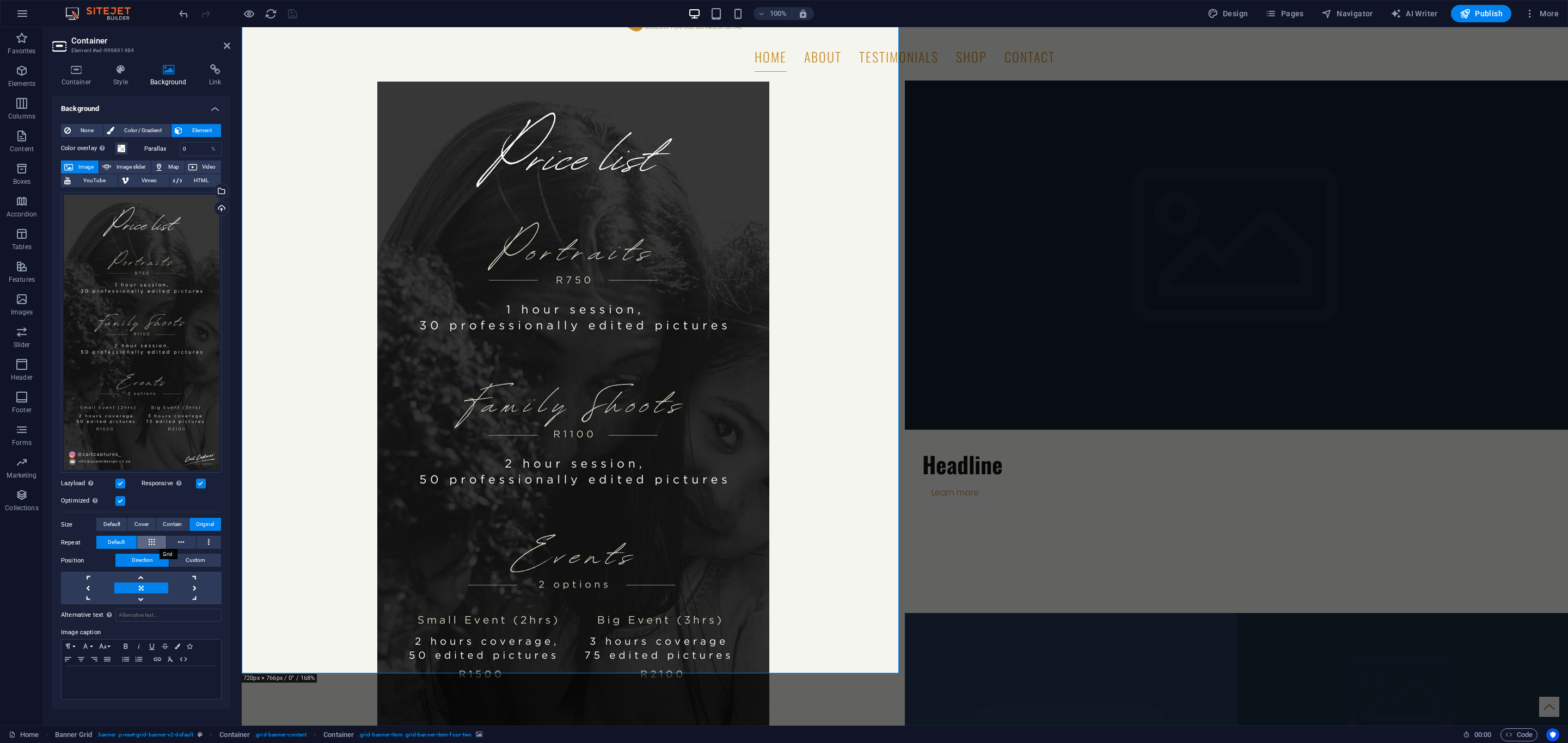
click at [154, 543] on icon at bounding box center [151, 542] width 6 height 13
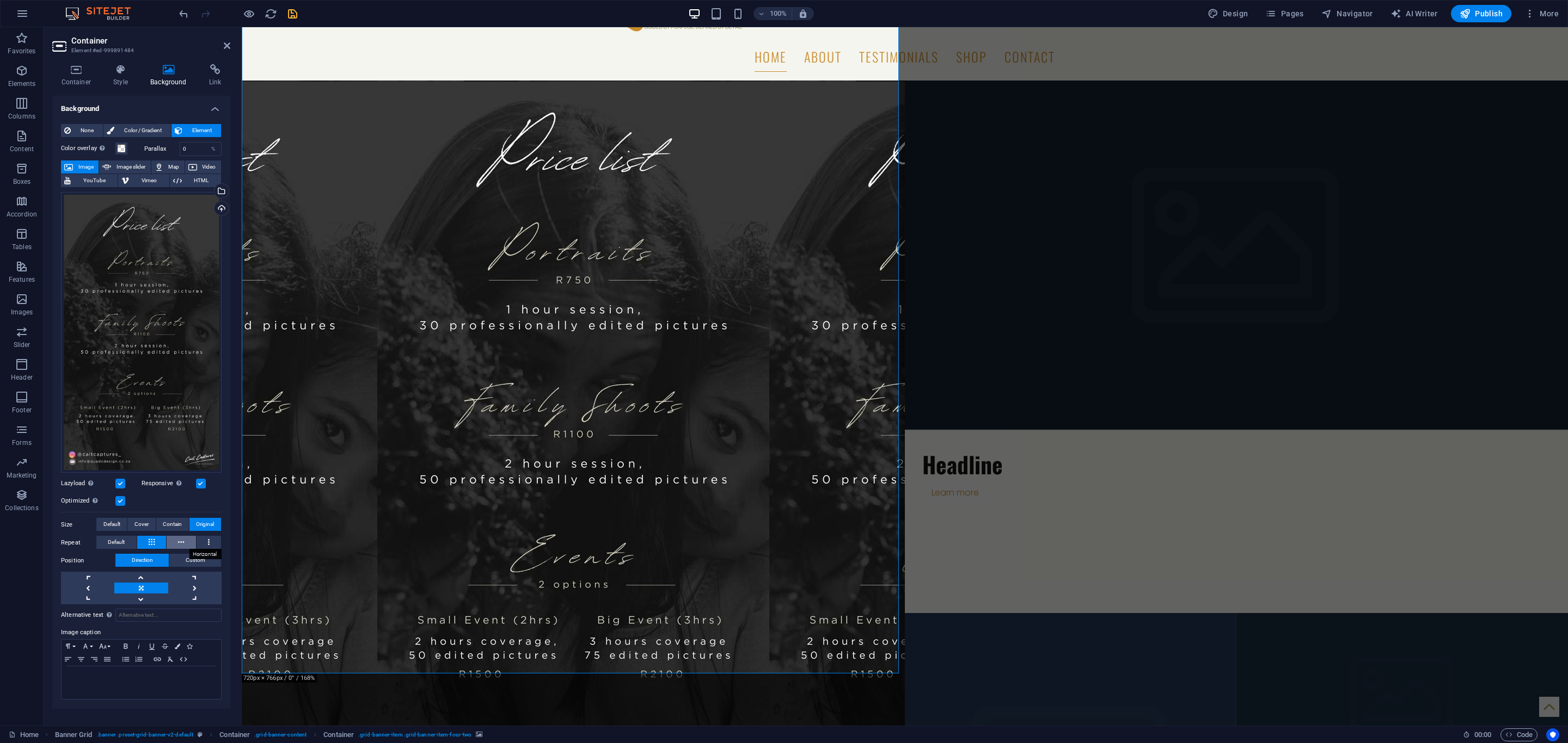
click at [175, 542] on button at bounding box center [180, 542] width 29 height 13
click at [206, 543] on button at bounding box center [209, 542] width 25 height 13
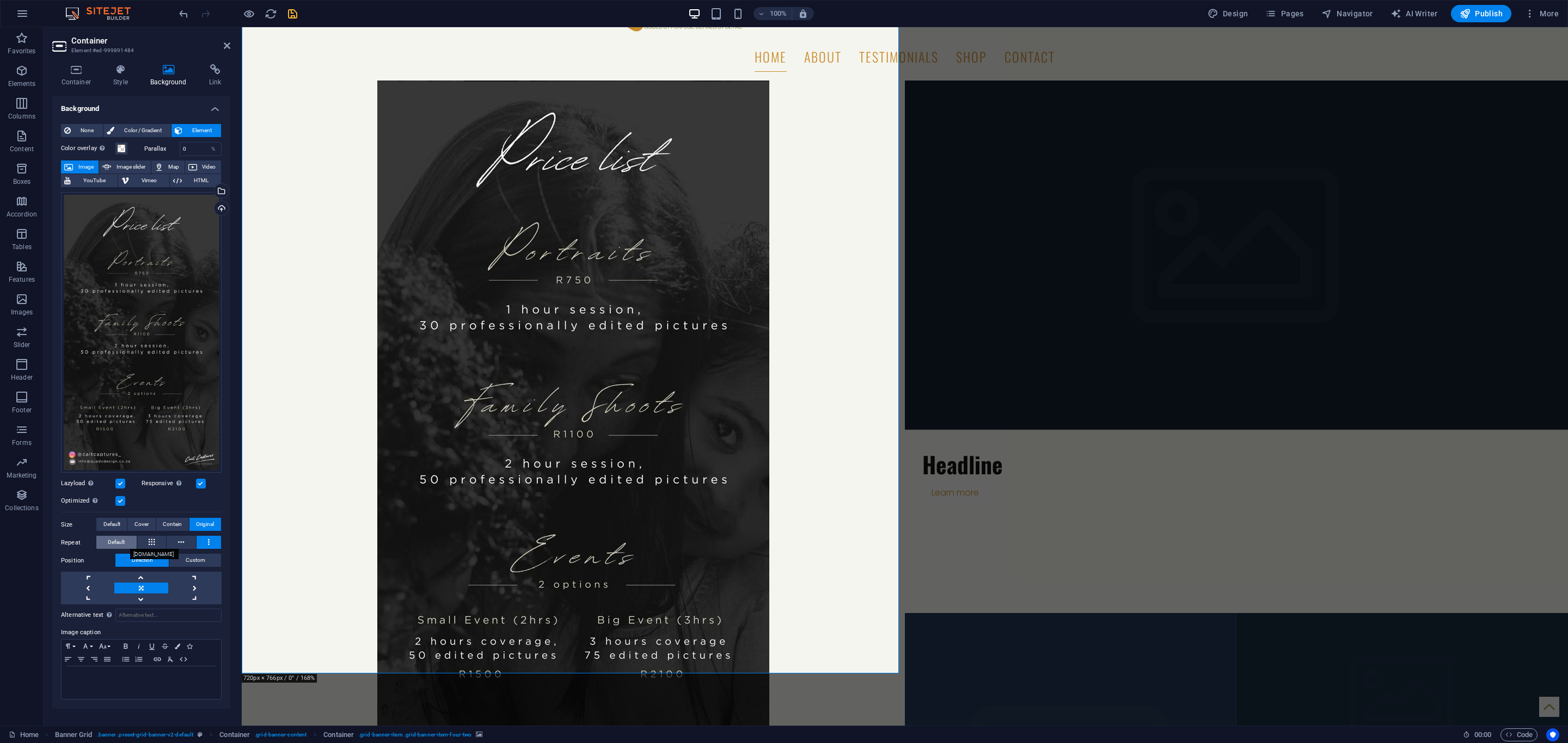
click at [106, 539] on button "Default" at bounding box center [116, 542] width 40 height 13
click at [175, 523] on span "Contain" at bounding box center [172, 524] width 19 height 13
click at [144, 524] on span "Cover" at bounding box center [142, 524] width 14 height 13
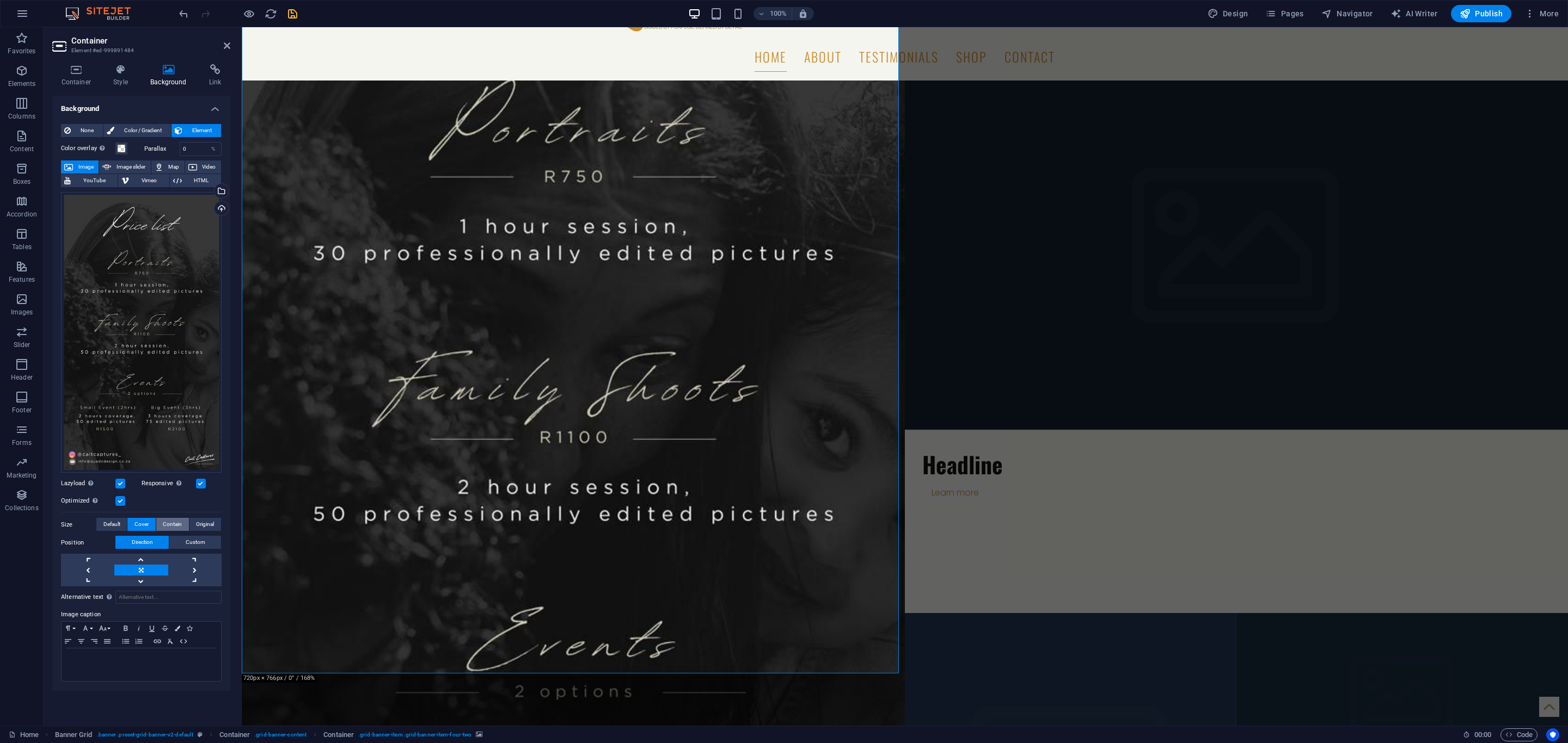
click at [172, 520] on span "Contain" at bounding box center [172, 524] width 19 height 13
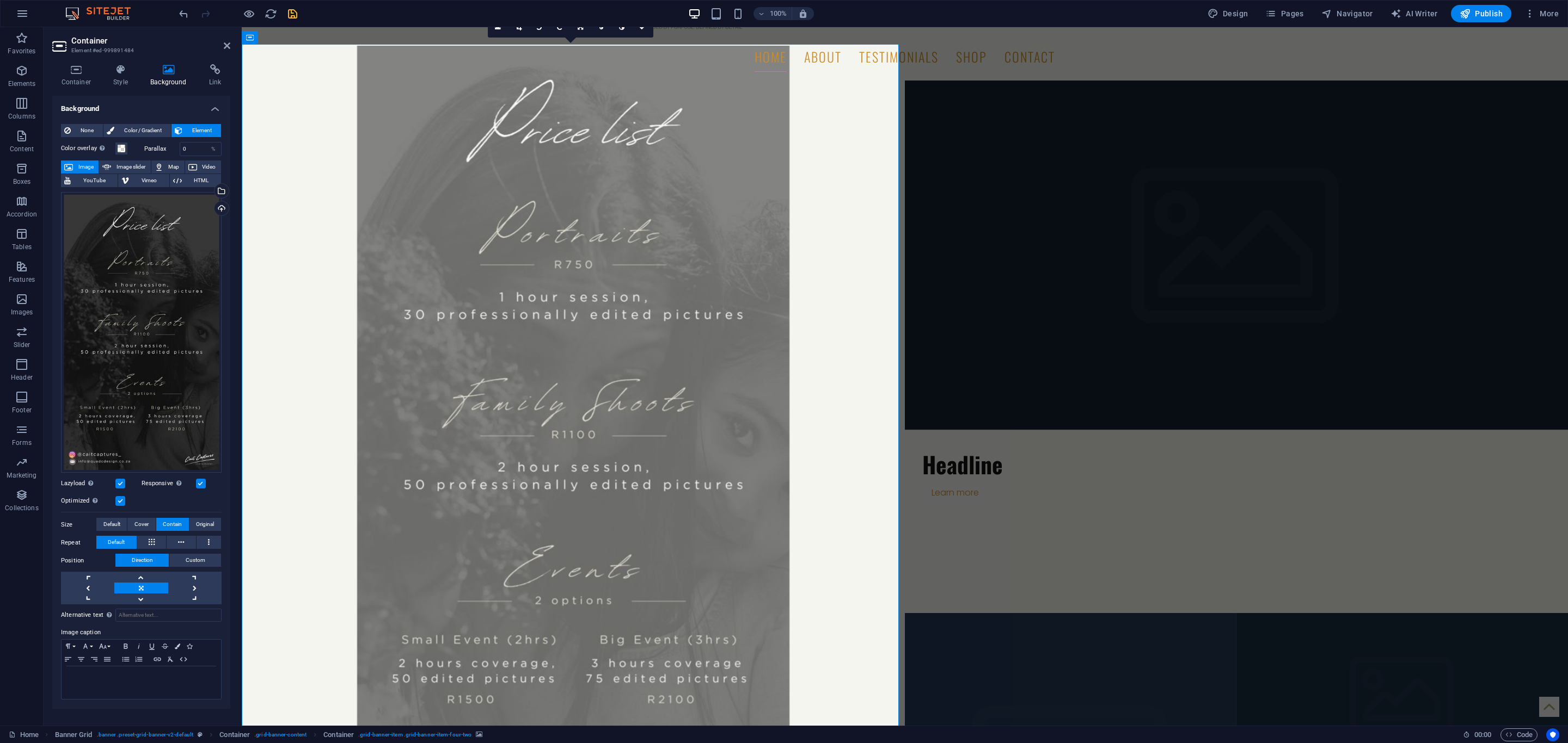
scroll to position [327, 0]
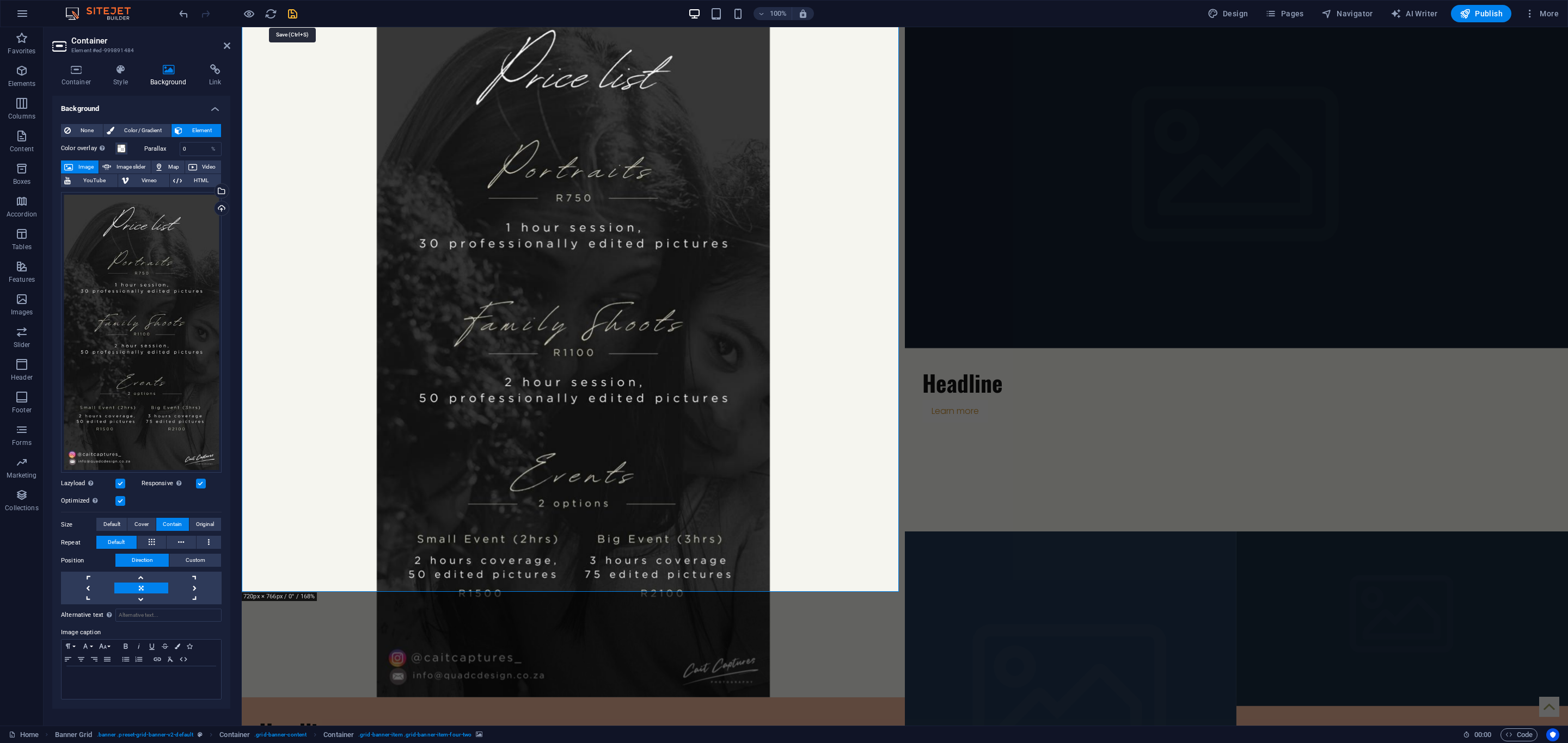
click at [291, 15] on icon "save" at bounding box center [293, 14] width 13 height 13
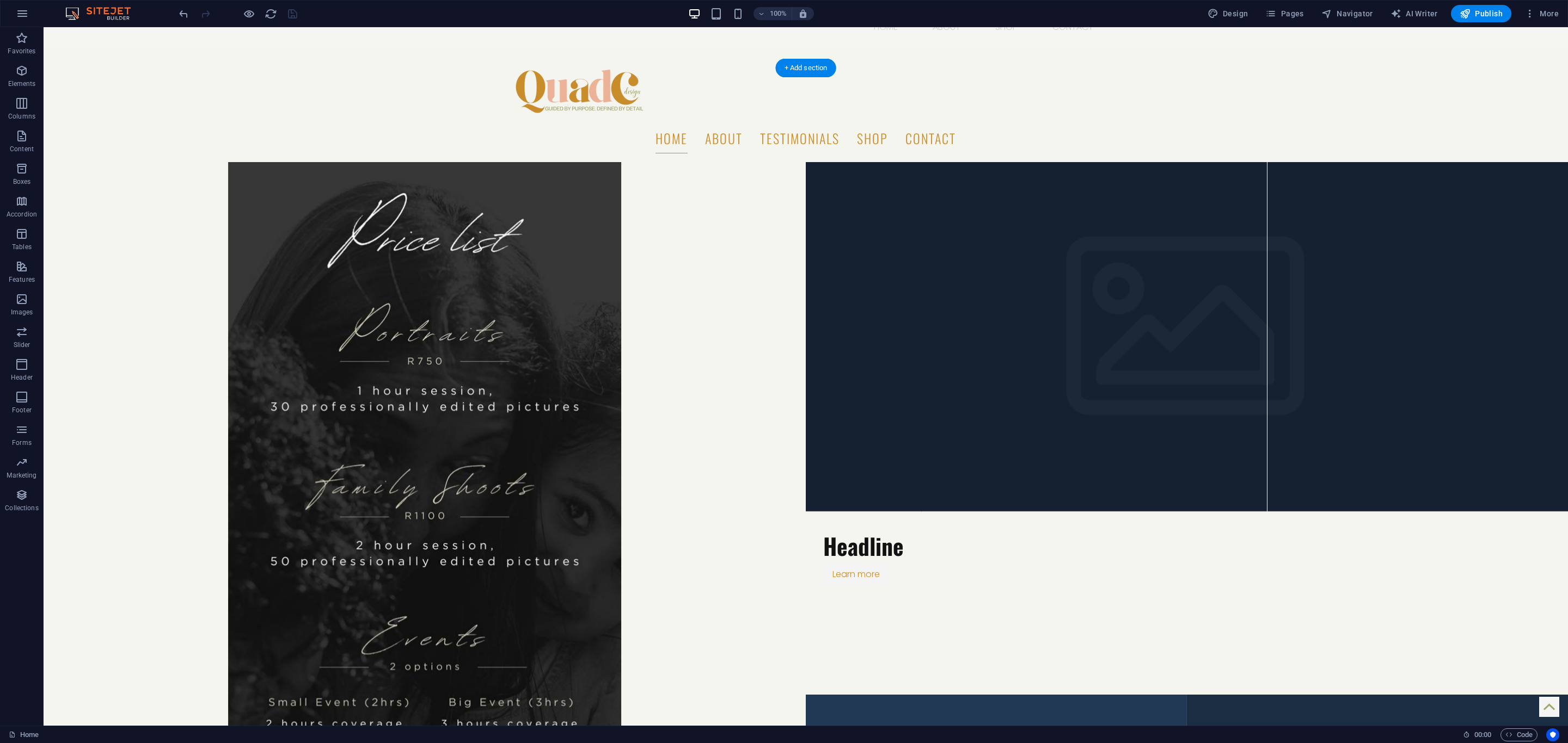
scroll to position [81, 0]
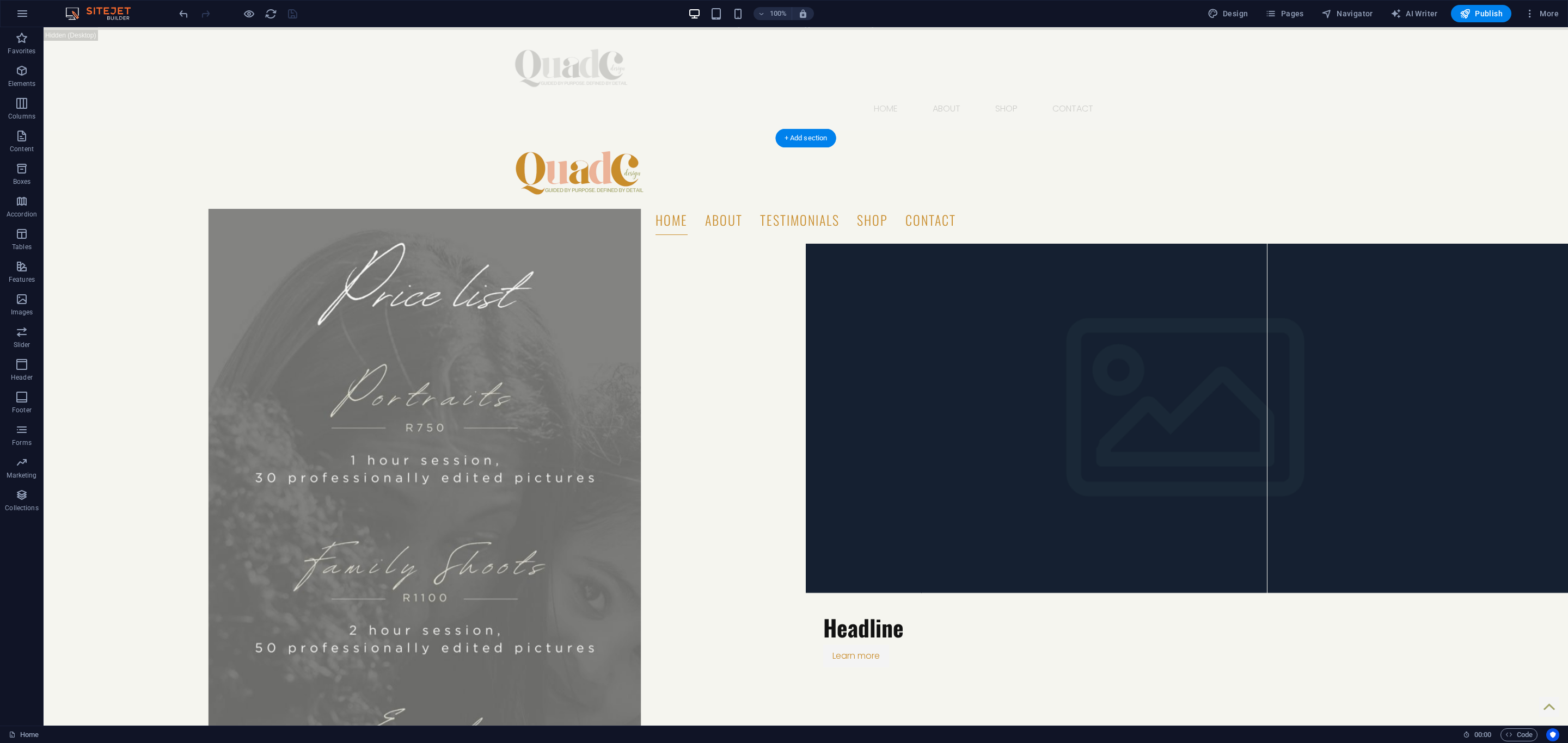
click at [115, 209] on figure at bounding box center [424, 593] width 838 height 768
click at [118, 209] on figure at bounding box center [424, 593] width 838 height 768
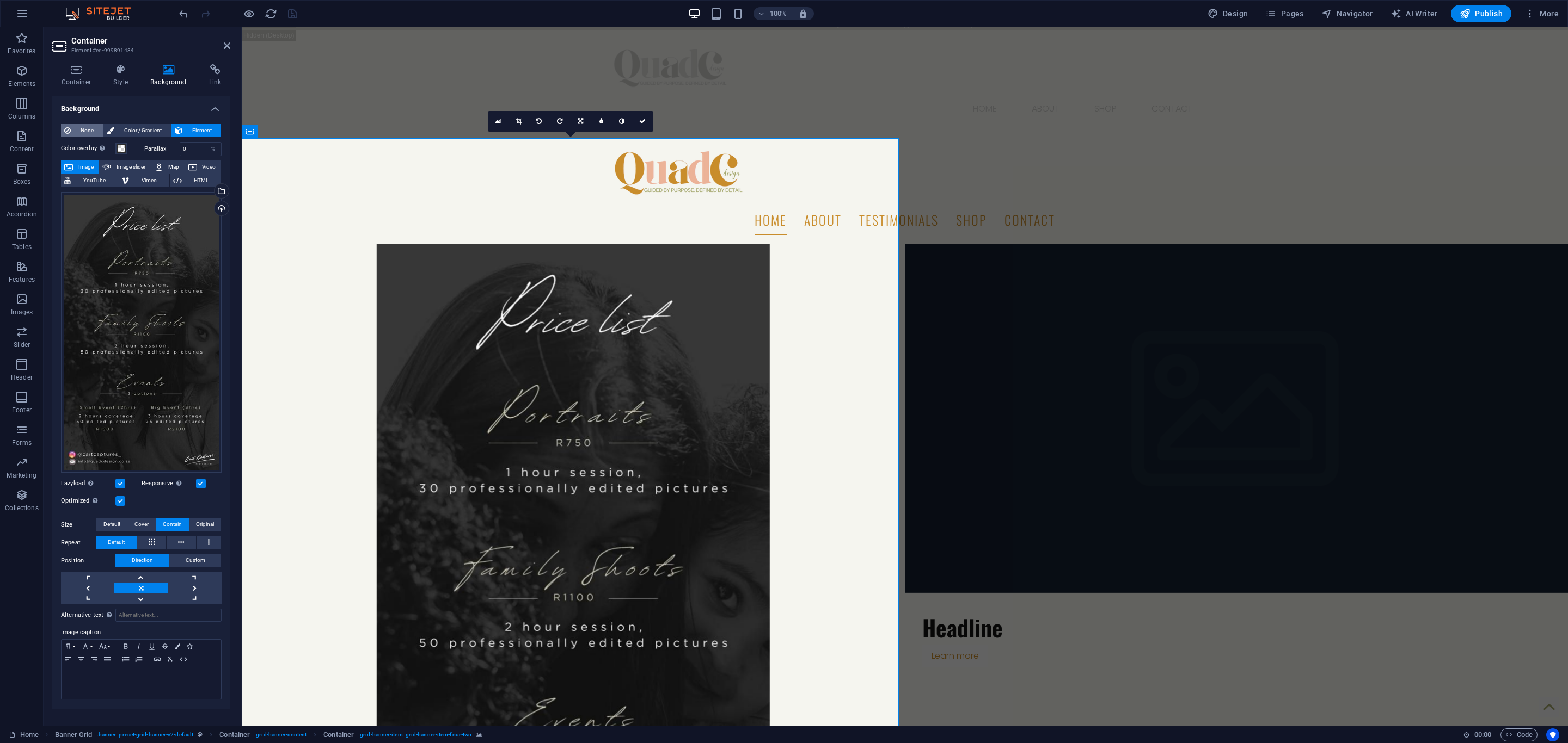
click at [80, 129] on span "None" at bounding box center [87, 130] width 26 height 13
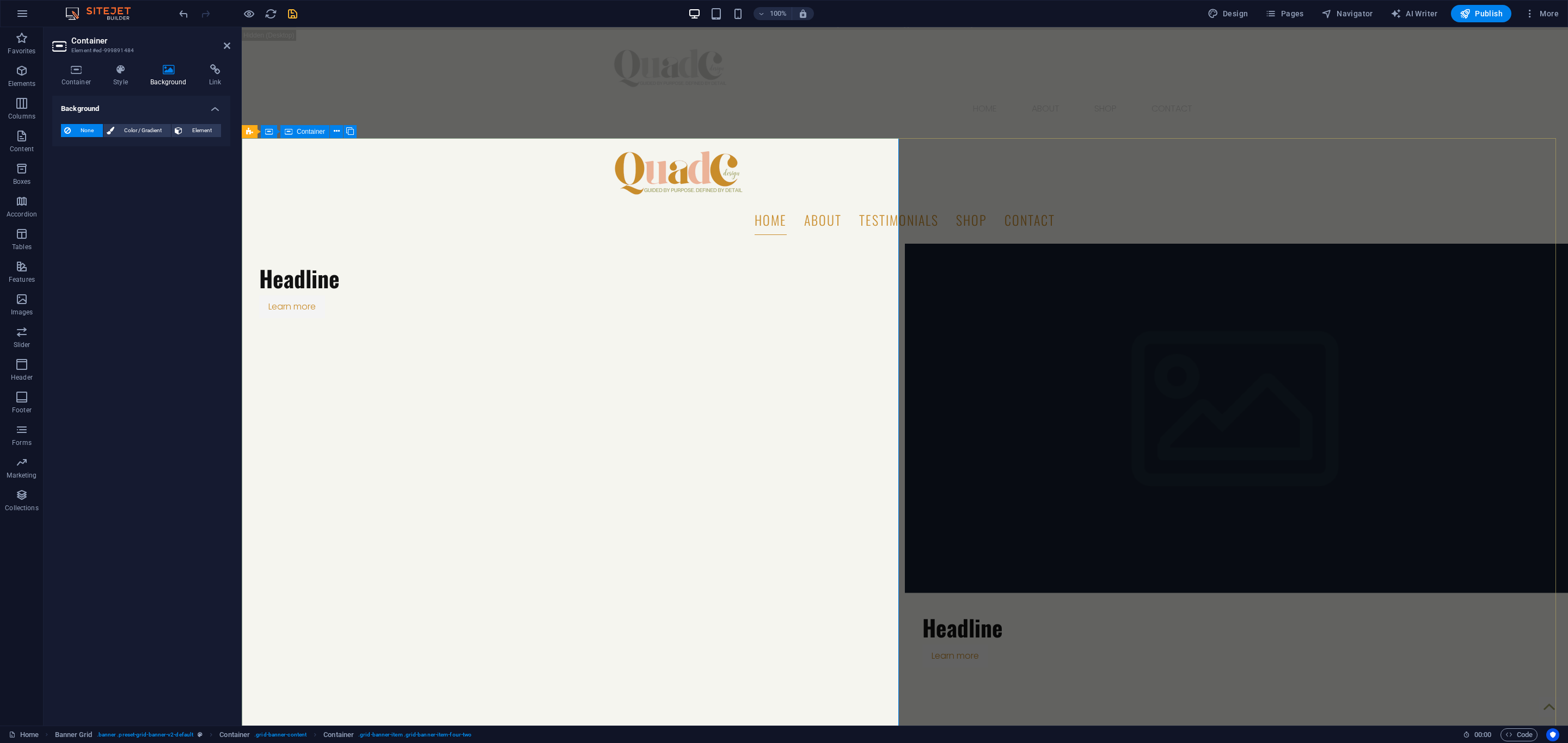
click at [315, 129] on span "Container" at bounding box center [311, 131] width 29 height 6
click at [268, 132] on icon at bounding box center [269, 131] width 8 height 13
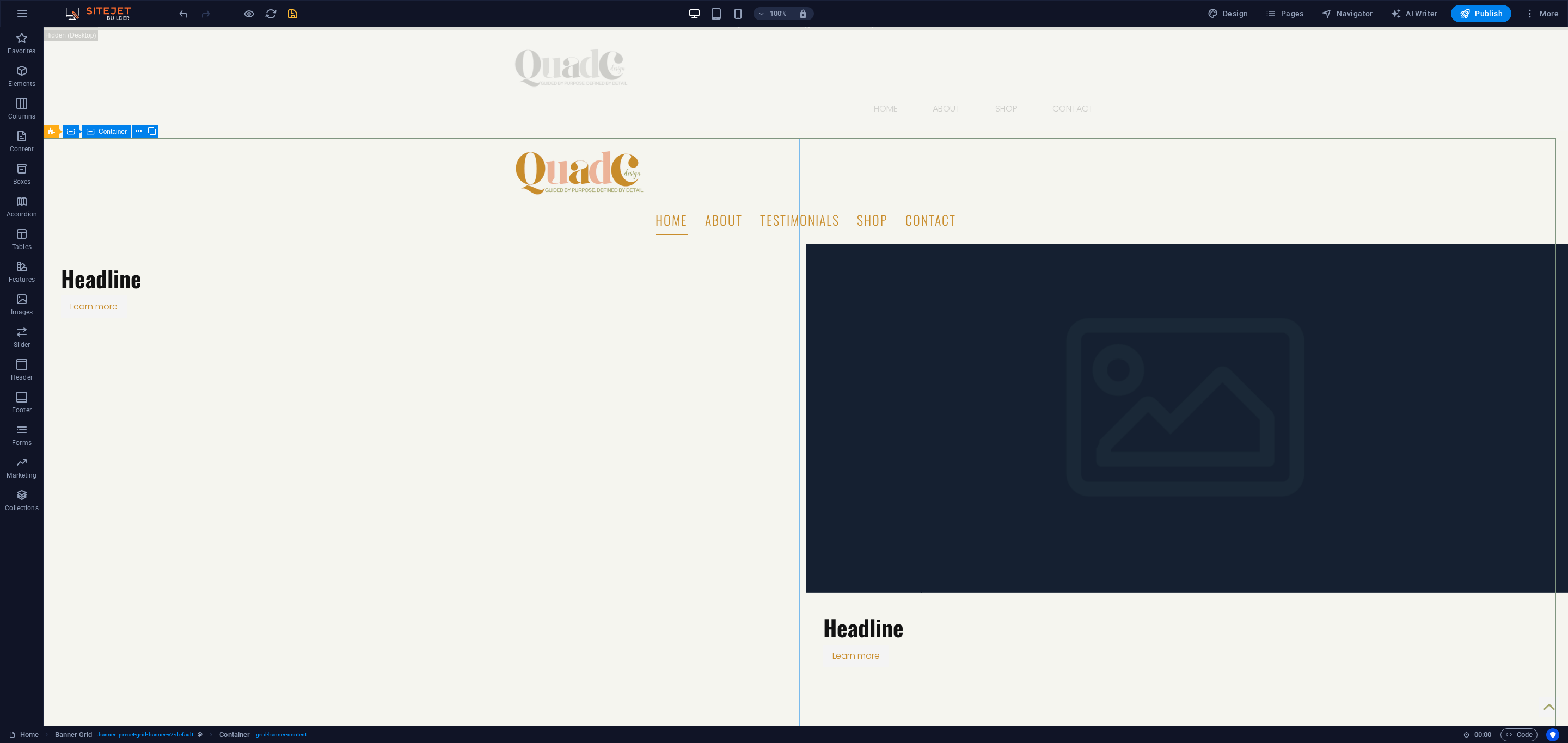
click at [118, 129] on span "Container" at bounding box center [113, 131] width 29 height 6
click at [136, 131] on icon at bounding box center [138, 131] width 6 height 12
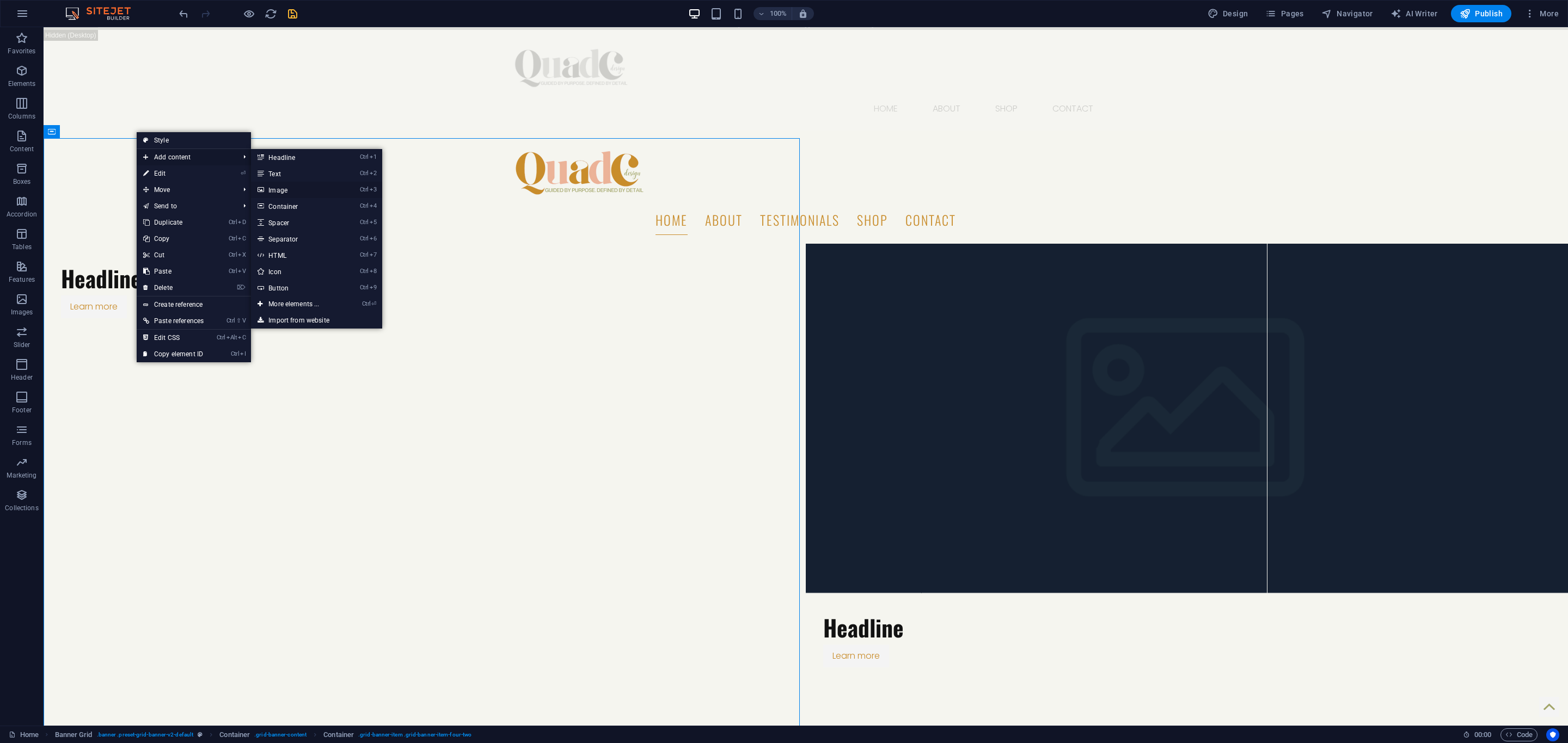
click at [300, 191] on link "Ctrl 3 Image" at bounding box center [296, 190] width 90 height 16
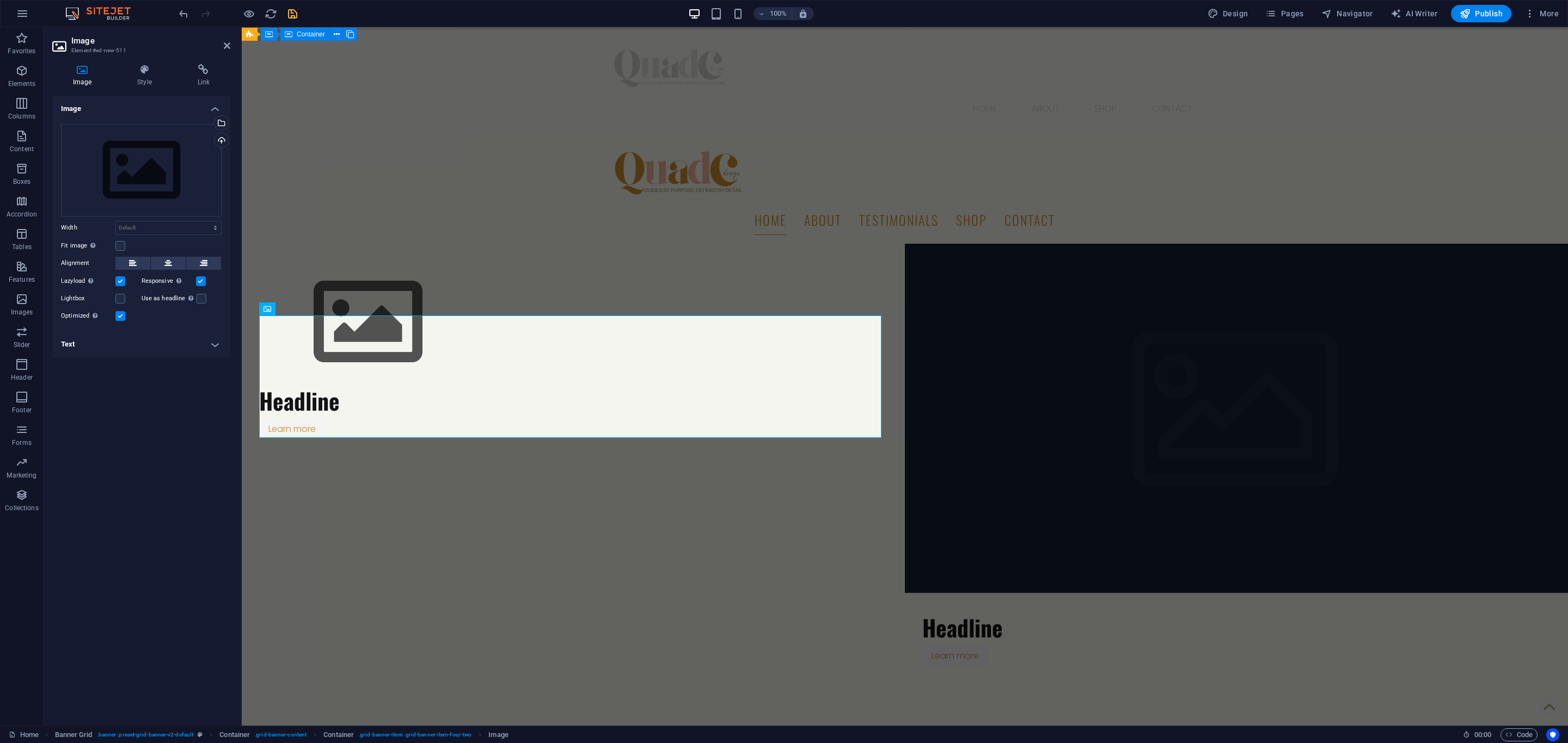
scroll to position [405, 0]
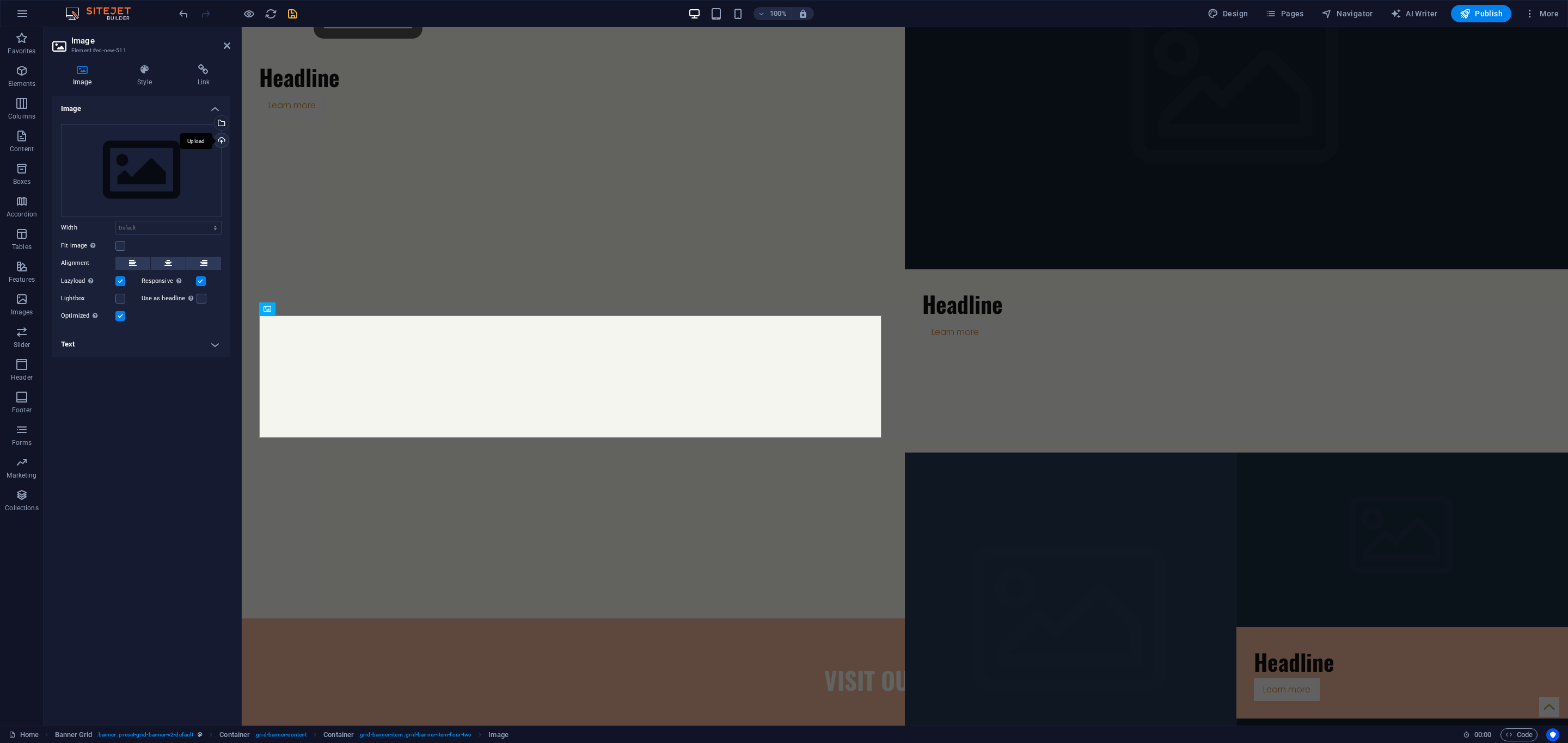
click at [221, 140] on div "Upload" at bounding box center [221, 141] width 16 height 16
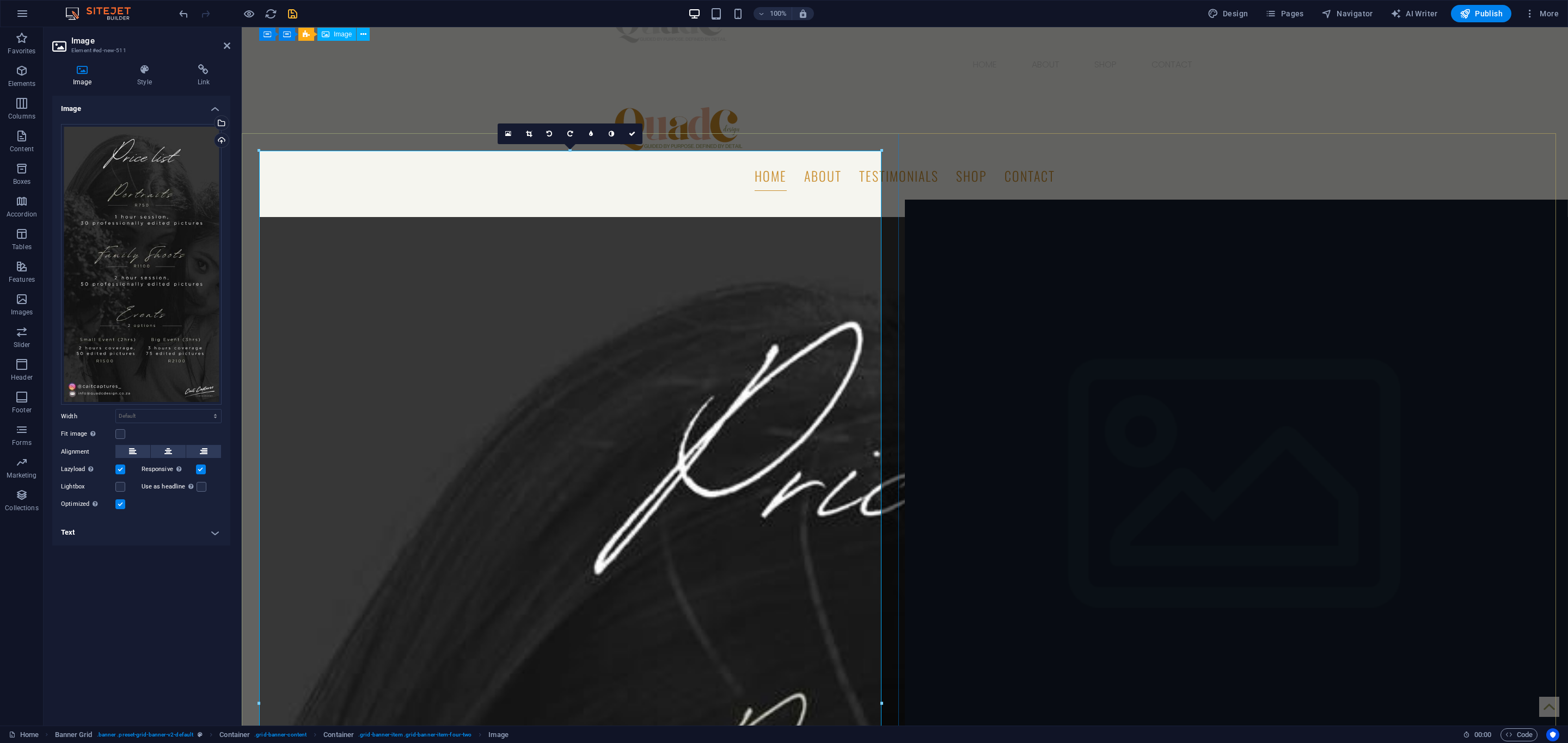
scroll to position [81, 0]
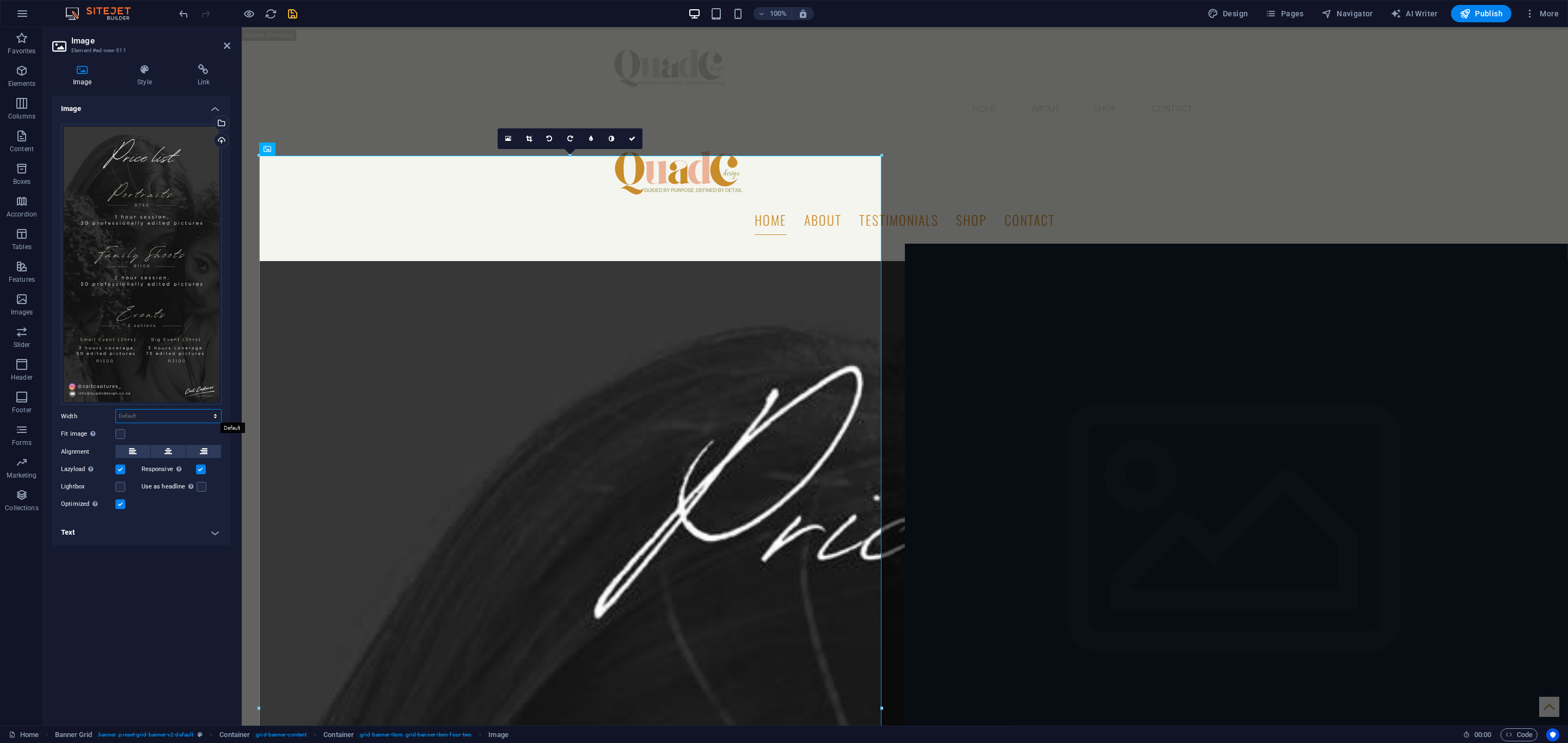
click at [144, 416] on select "Default auto px rem % em vh vw" at bounding box center [169, 416] width 105 height 13
select select "px"
click at [205, 410] on select "Default auto px rem % em vh vw" at bounding box center [169, 416] width 105 height 13
type input "1143"
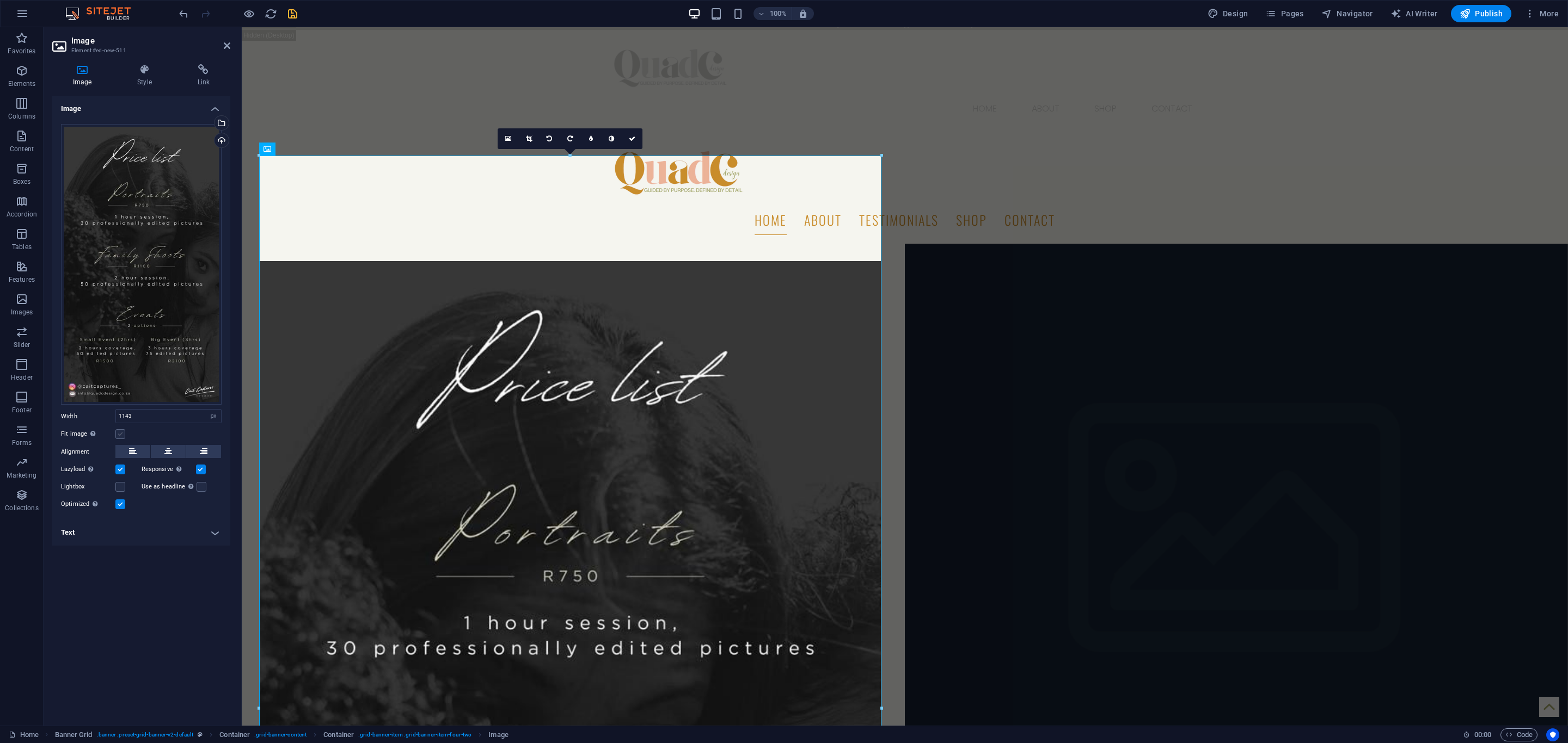
click at [122, 431] on label at bounding box center [120, 434] width 10 height 10
click at [0, 0] on input "Fit image Automatically fit image to a fixed width and height" at bounding box center [0, 0] width 0 height 0
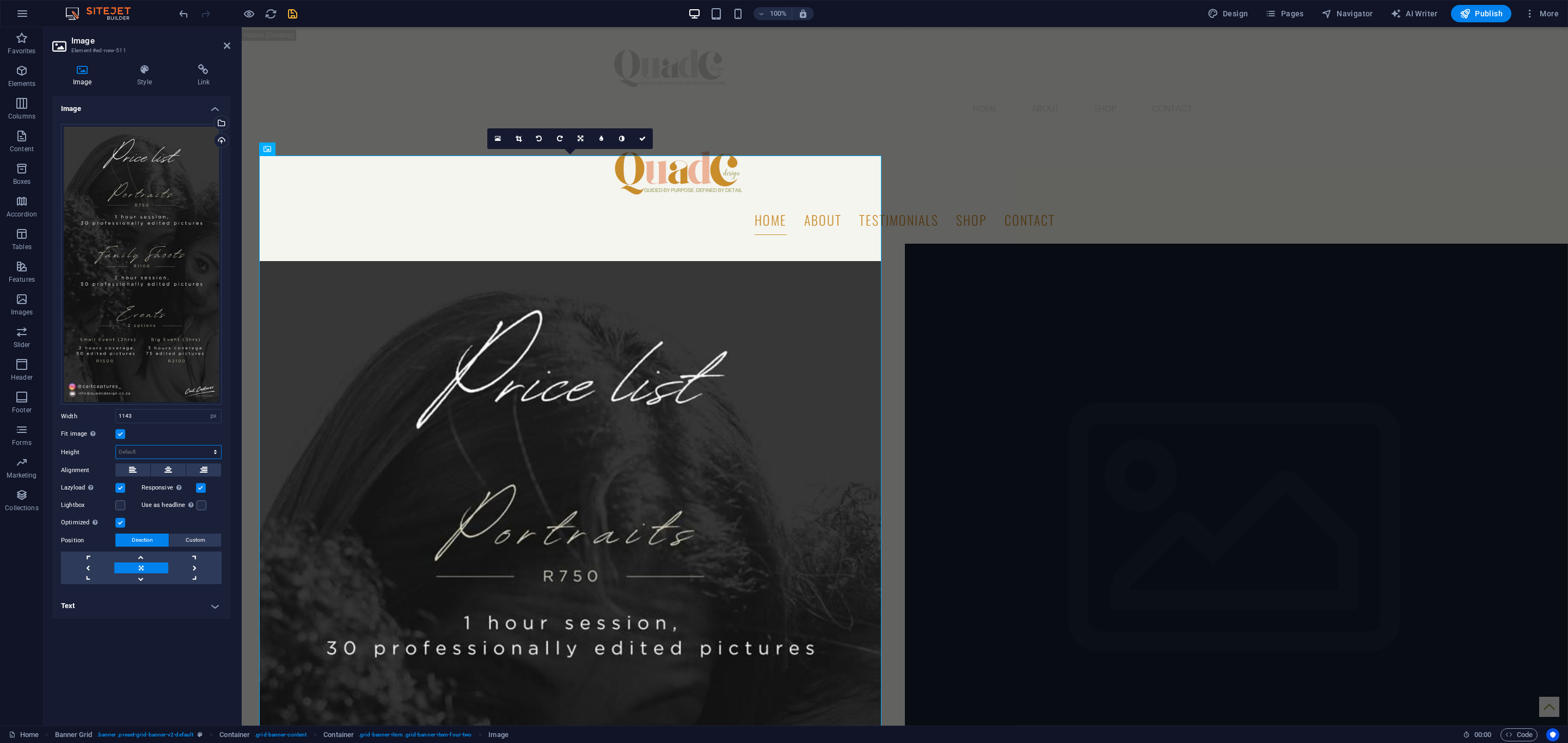
drag, startPoint x: 139, startPoint y: 451, endPoint x: 144, endPoint y: 455, distance: 6.4
click at [139, 451] on select "Default auto px" at bounding box center [169, 452] width 105 height 13
select select "px"
click at [205, 446] on select "Default auto px" at bounding box center [169, 452] width 105 height 13
click at [138, 415] on input "1143" at bounding box center [169, 416] width 105 height 13
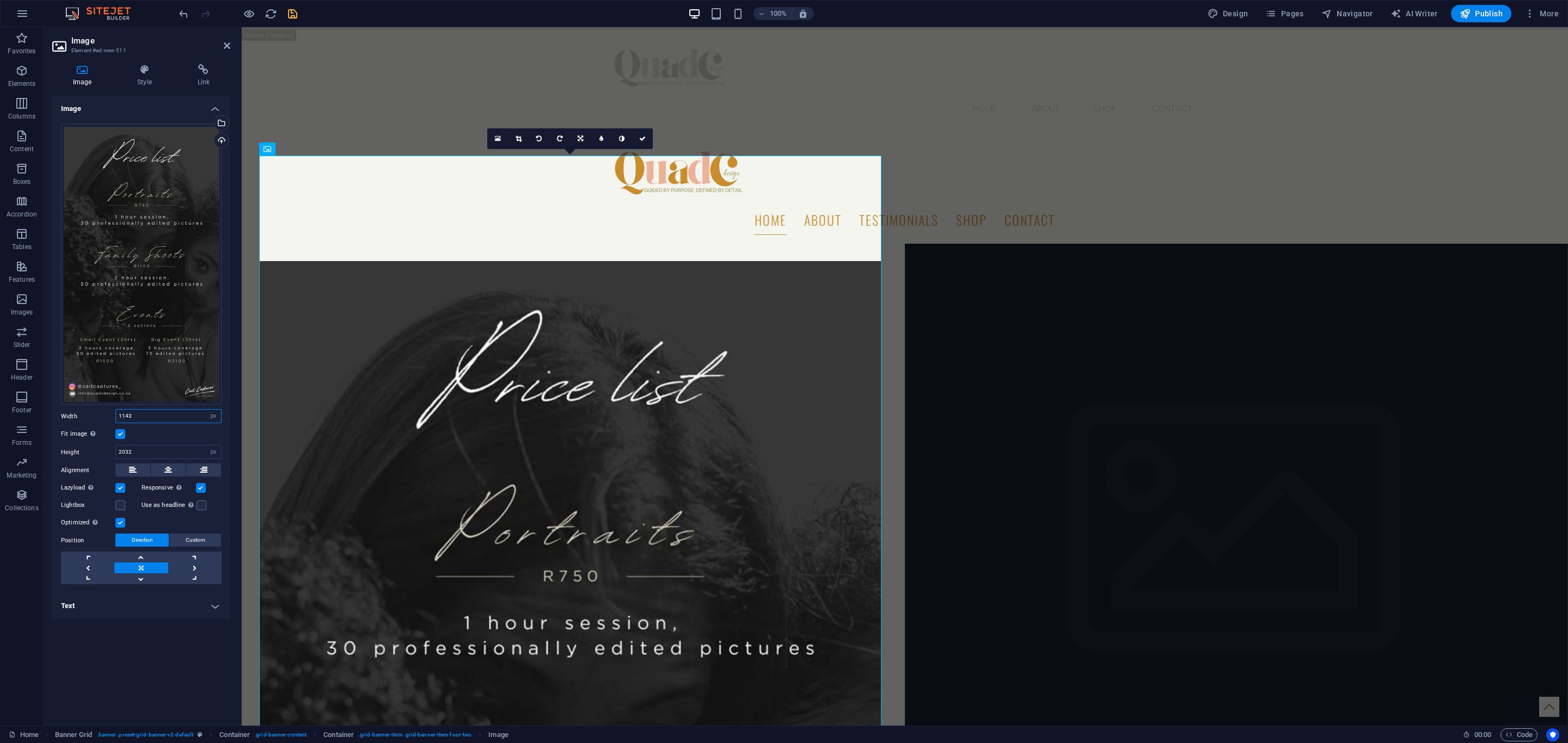
type input "1920"
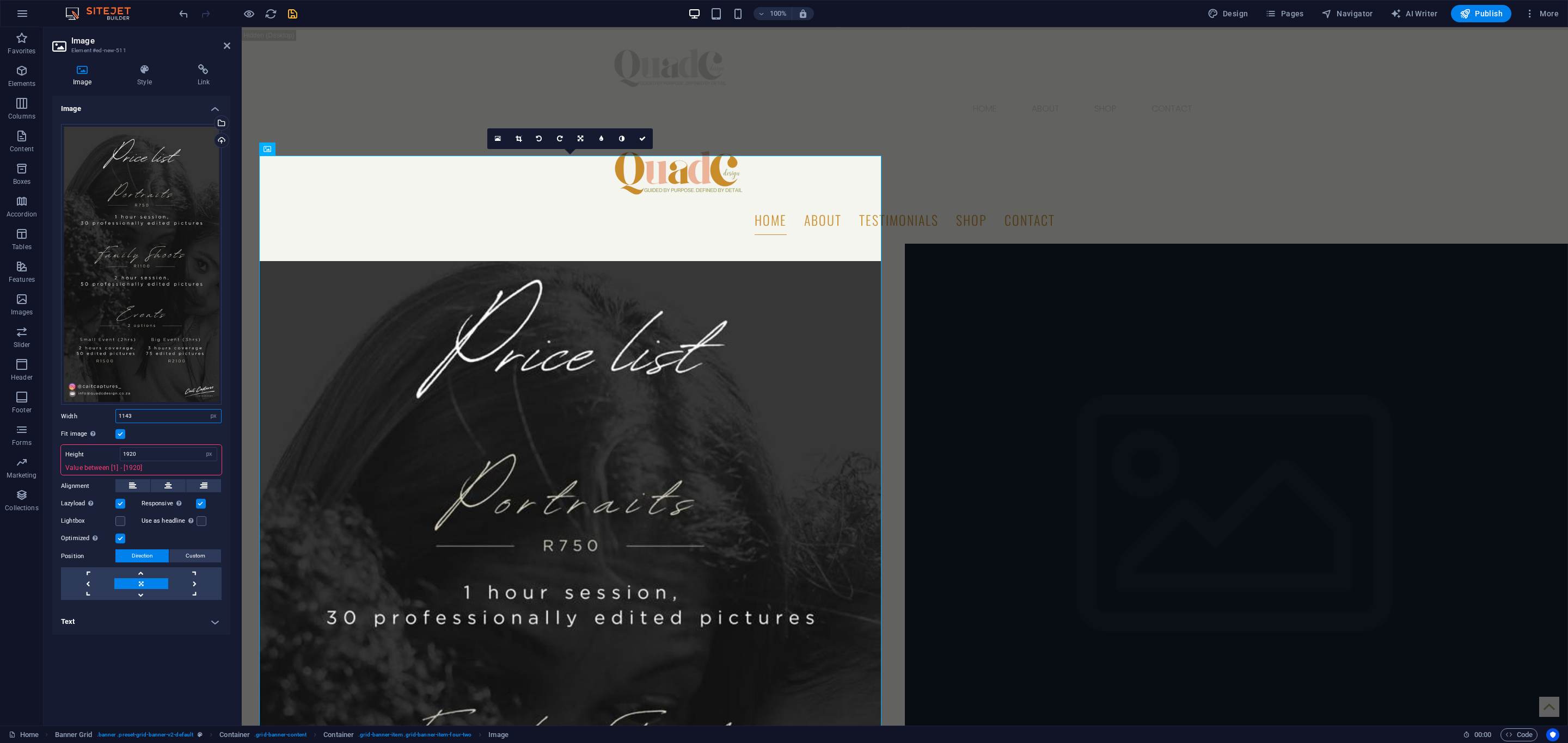
click at [138, 415] on input "1143" at bounding box center [169, 416] width 105 height 13
type input "800"
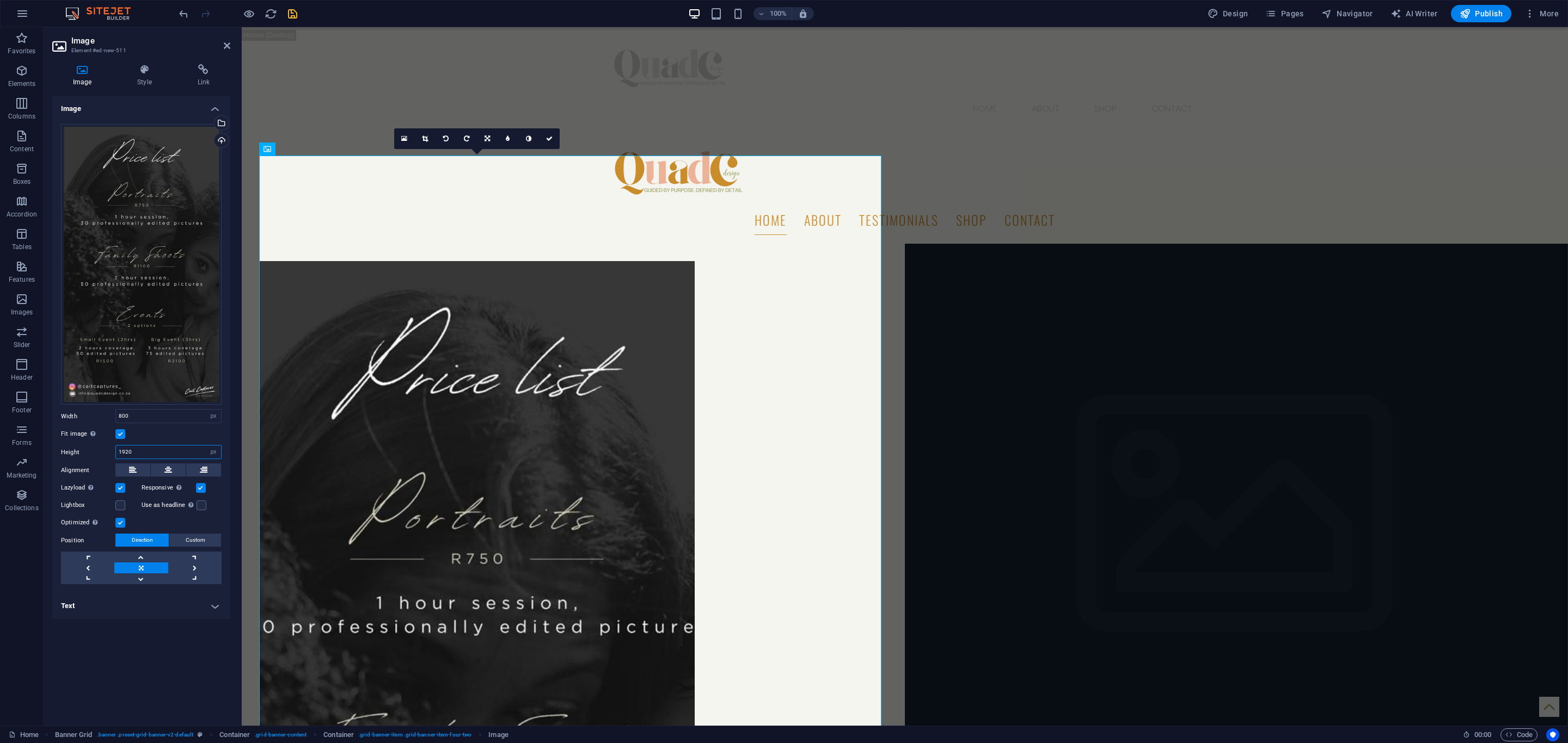
click at [144, 451] on input "1920" at bounding box center [169, 452] width 105 height 13
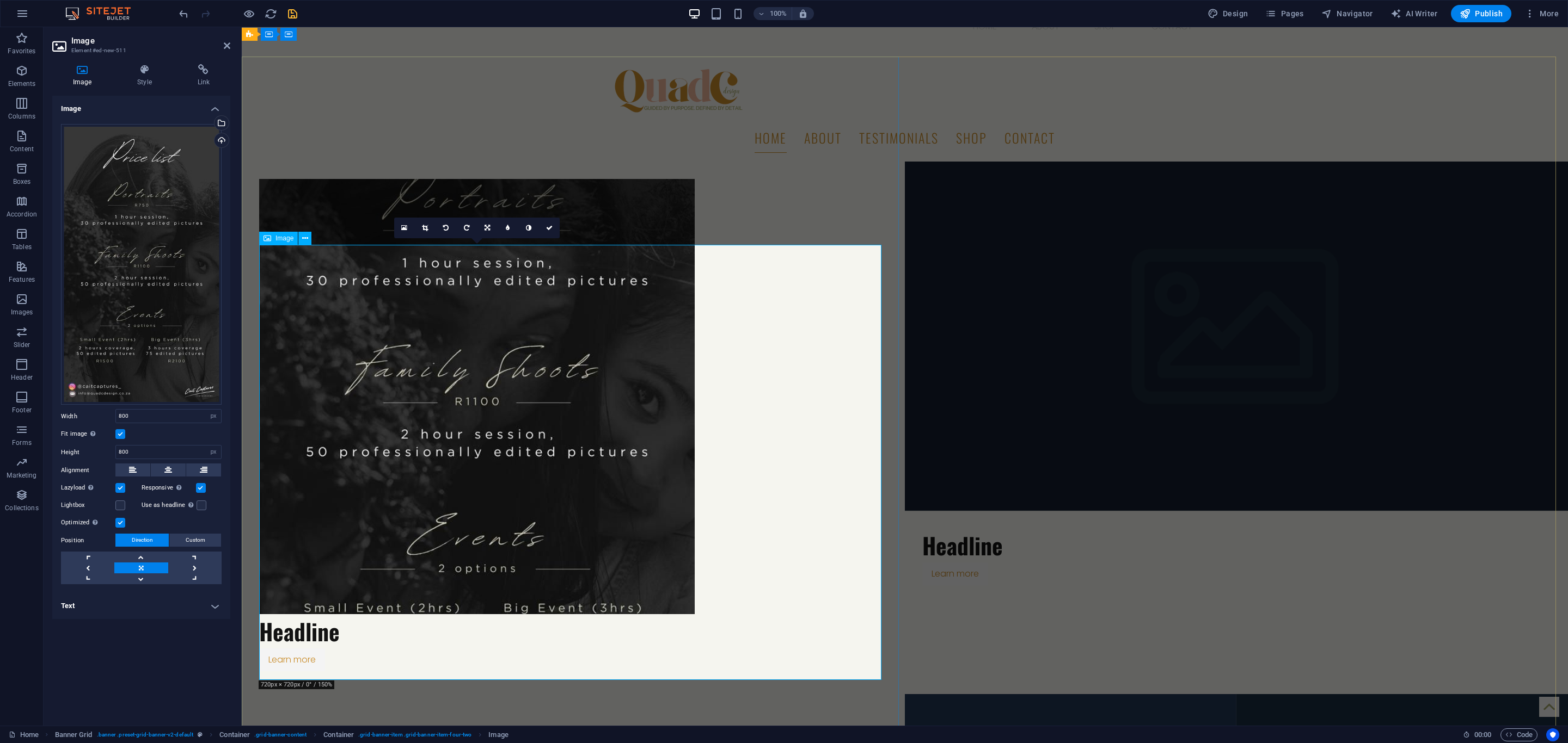
scroll to position [163, 0]
click at [183, 14] on icon "undo" at bounding box center [184, 14] width 13 height 13
type input "1920"
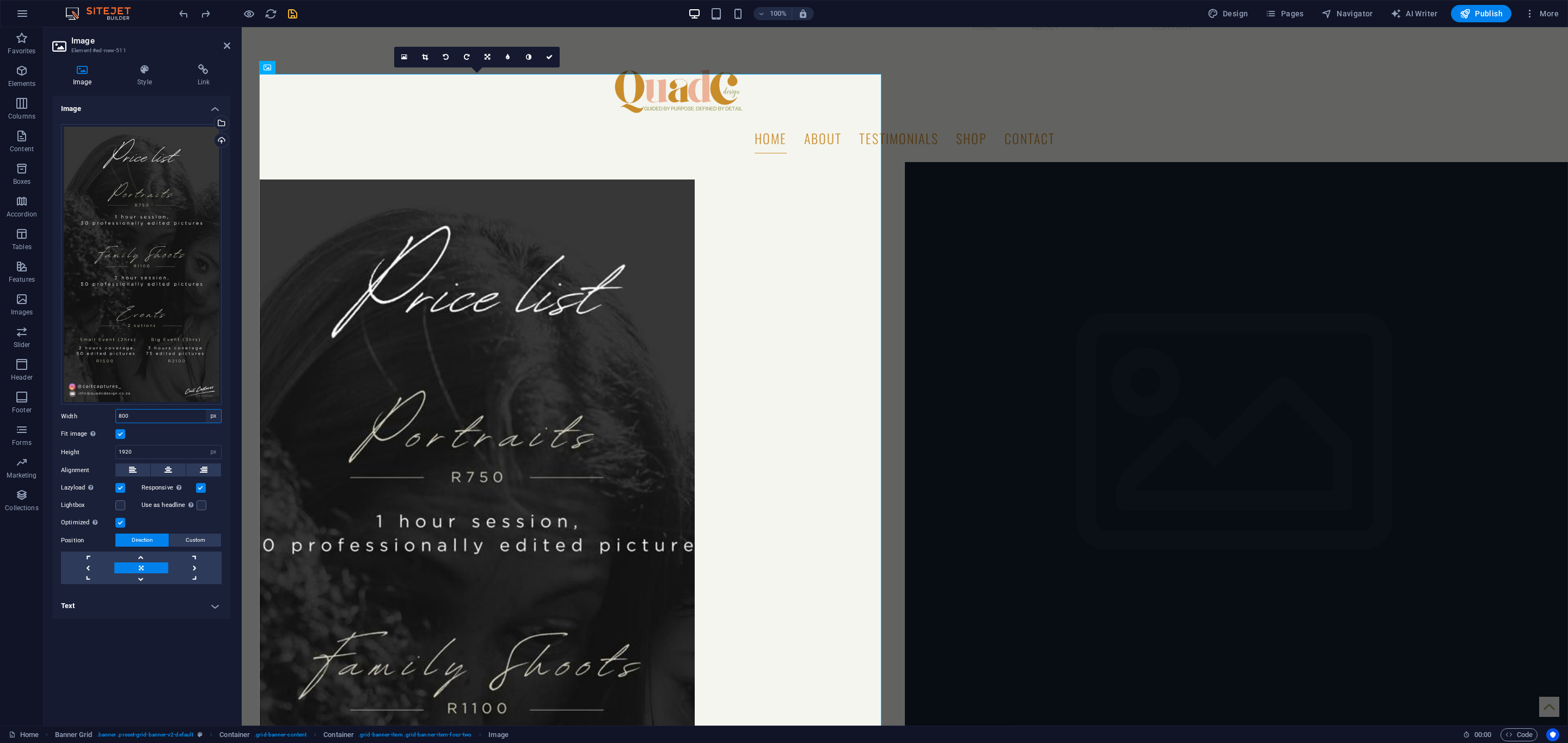
click at [214, 415] on select "Default auto px rem % em vh vw" at bounding box center [213, 416] width 15 height 13
select select "default"
click at [205, 410] on select "Default auto px rem % em vh vw" at bounding box center [213, 416] width 15 height 13
select select "DISABLED_OPTION_VALUE"
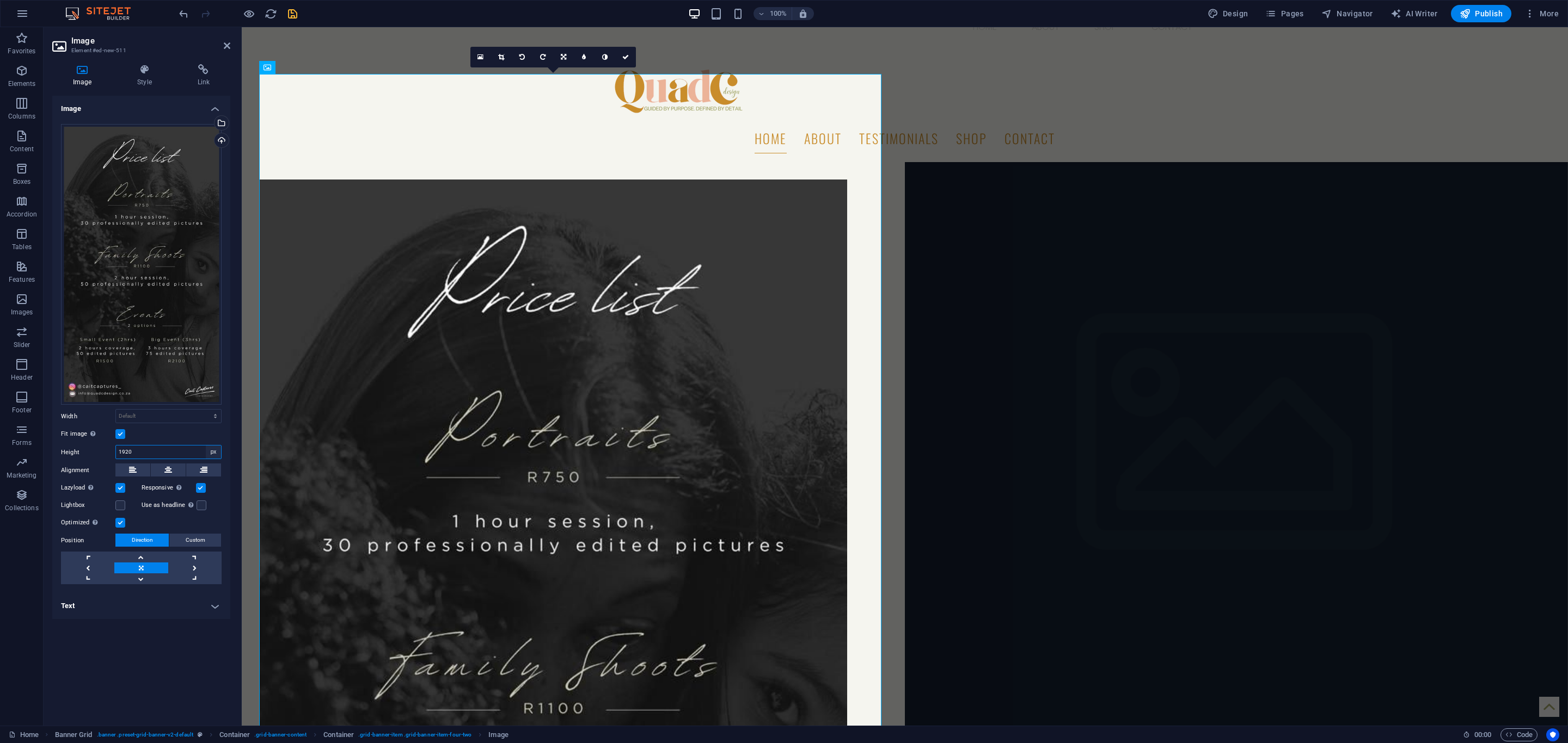
click at [214, 453] on select "Default auto px" at bounding box center [213, 452] width 15 height 13
select select "default"
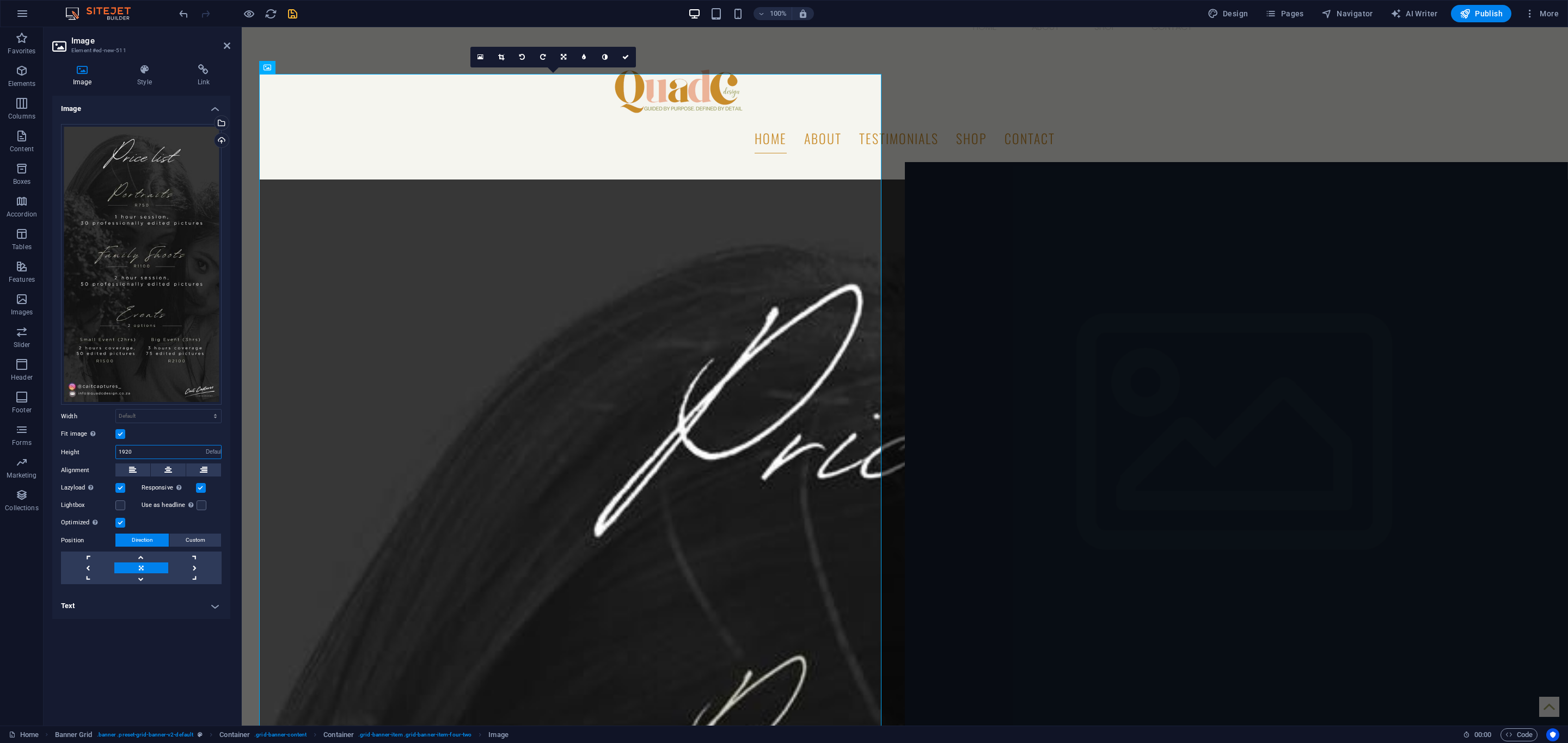
click at [205, 446] on select "Default auto px" at bounding box center [213, 452] width 15 height 13
select select "DISABLED_OPTION_VALUE"
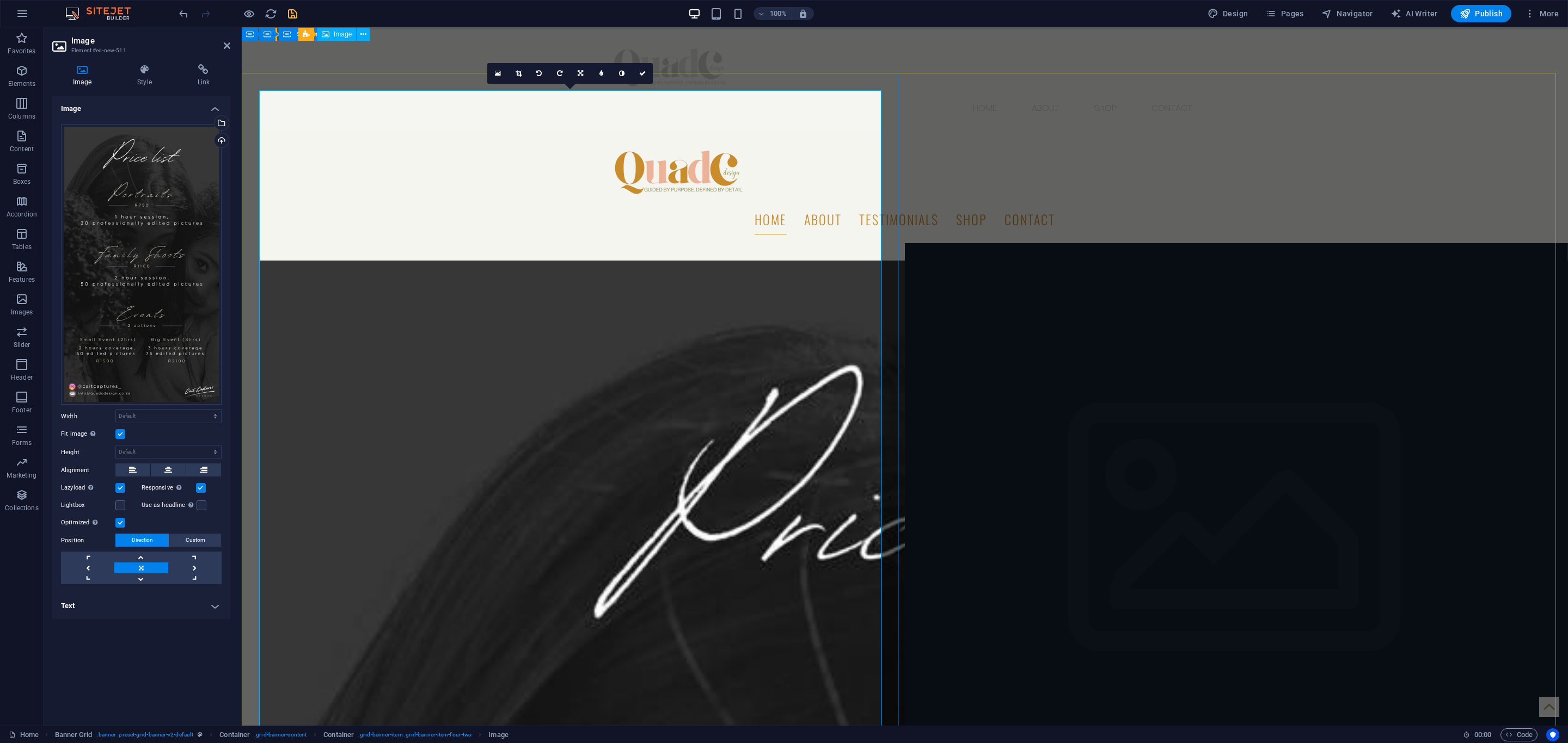
scroll to position [81, 0]
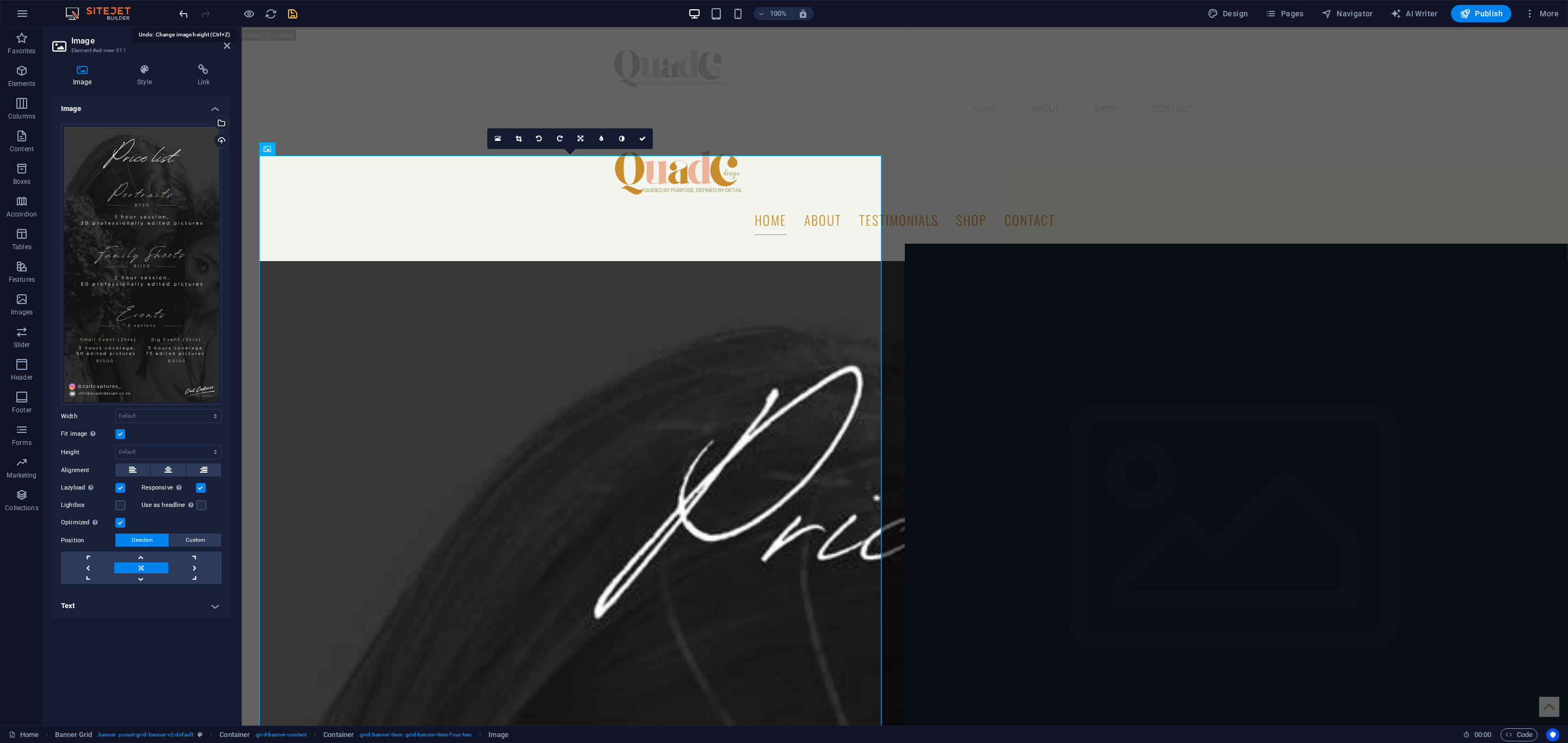
click at [180, 10] on icon "undo" at bounding box center [184, 14] width 13 height 13
type input "1920"
select select "px"
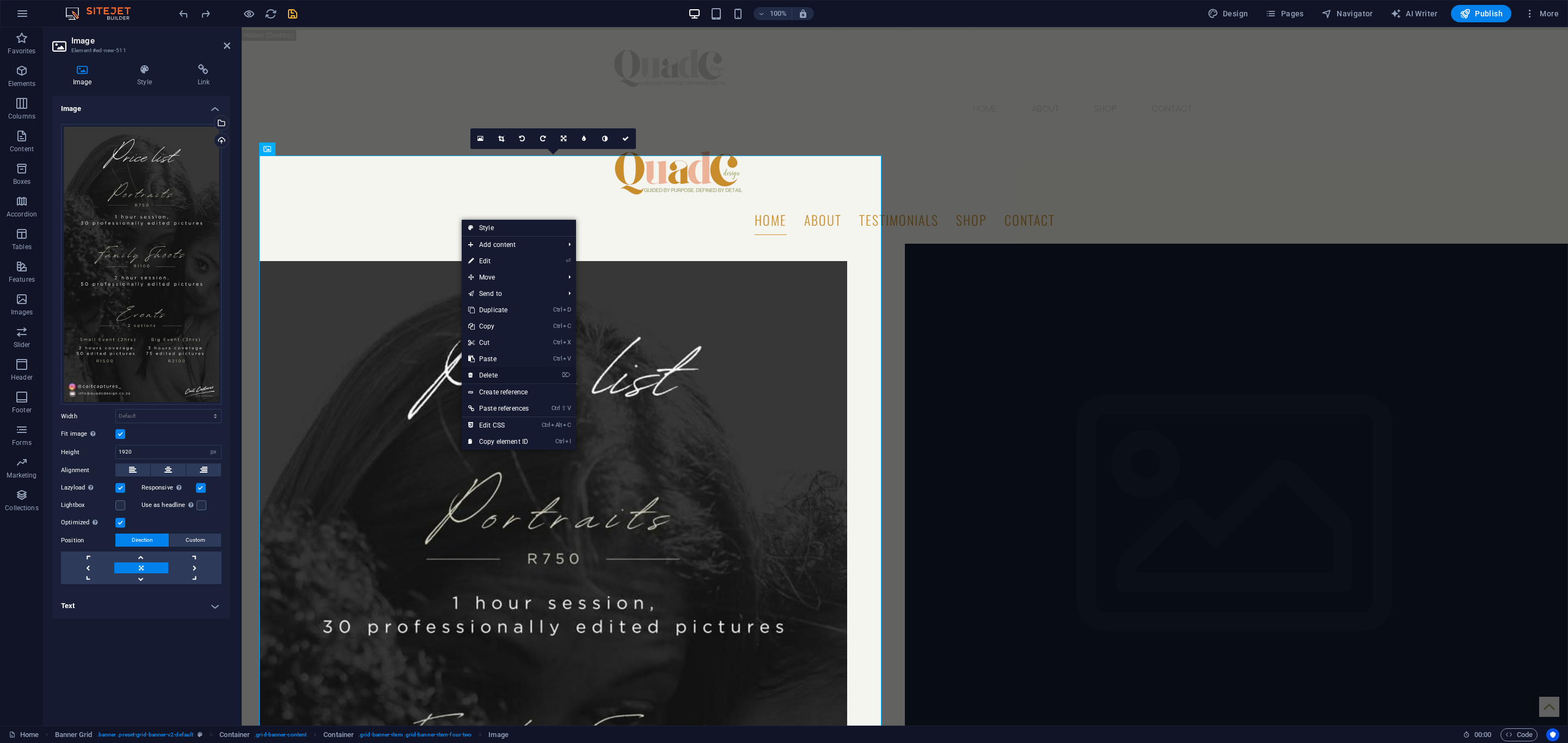
drag, startPoint x: 500, startPoint y: 377, endPoint x: 457, endPoint y: 349, distance: 51.3
click at [500, 377] on link "⌦ Delete" at bounding box center [499, 375] width 73 height 16
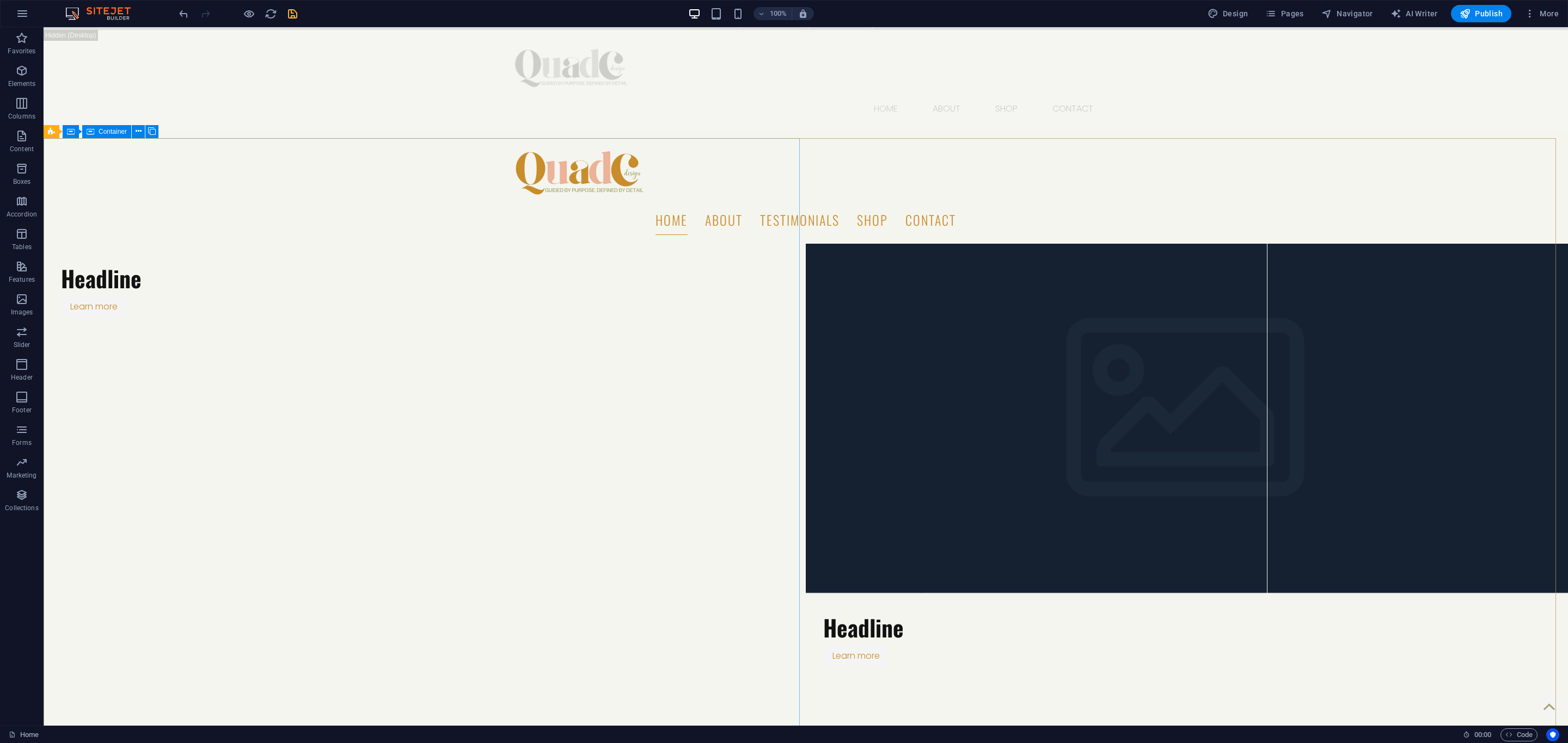
click at [105, 125] on div "Container" at bounding box center [106, 131] width 49 height 13
click at [288, 13] on icon "save" at bounding box center [293, 14] width 13 height 13
click at [115, 131] on span "Container" at bounding box center [113, 131] width 29 height 6
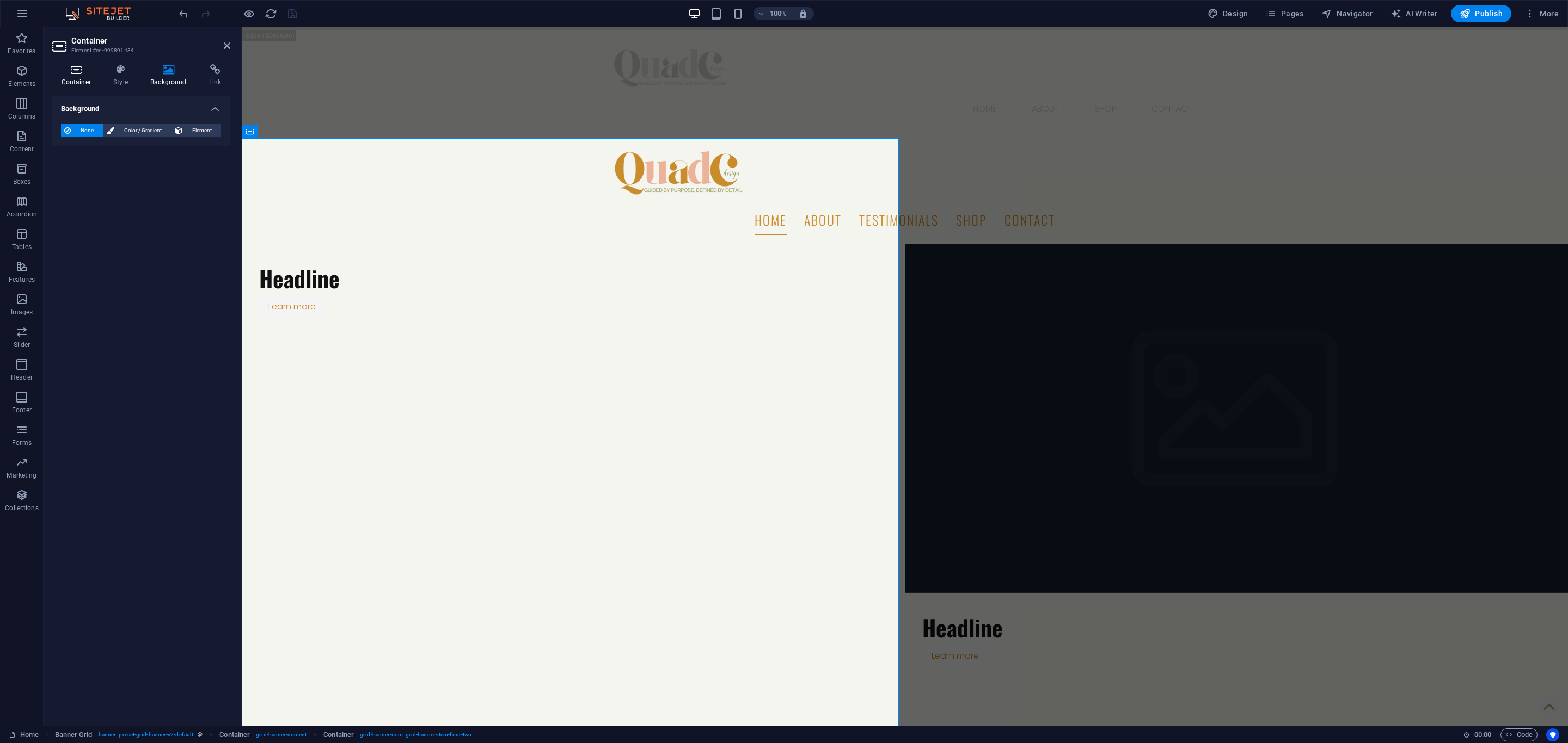
click at [68, 79] on h4 "Container" at bounding box center [79, 76] width 53 height 23
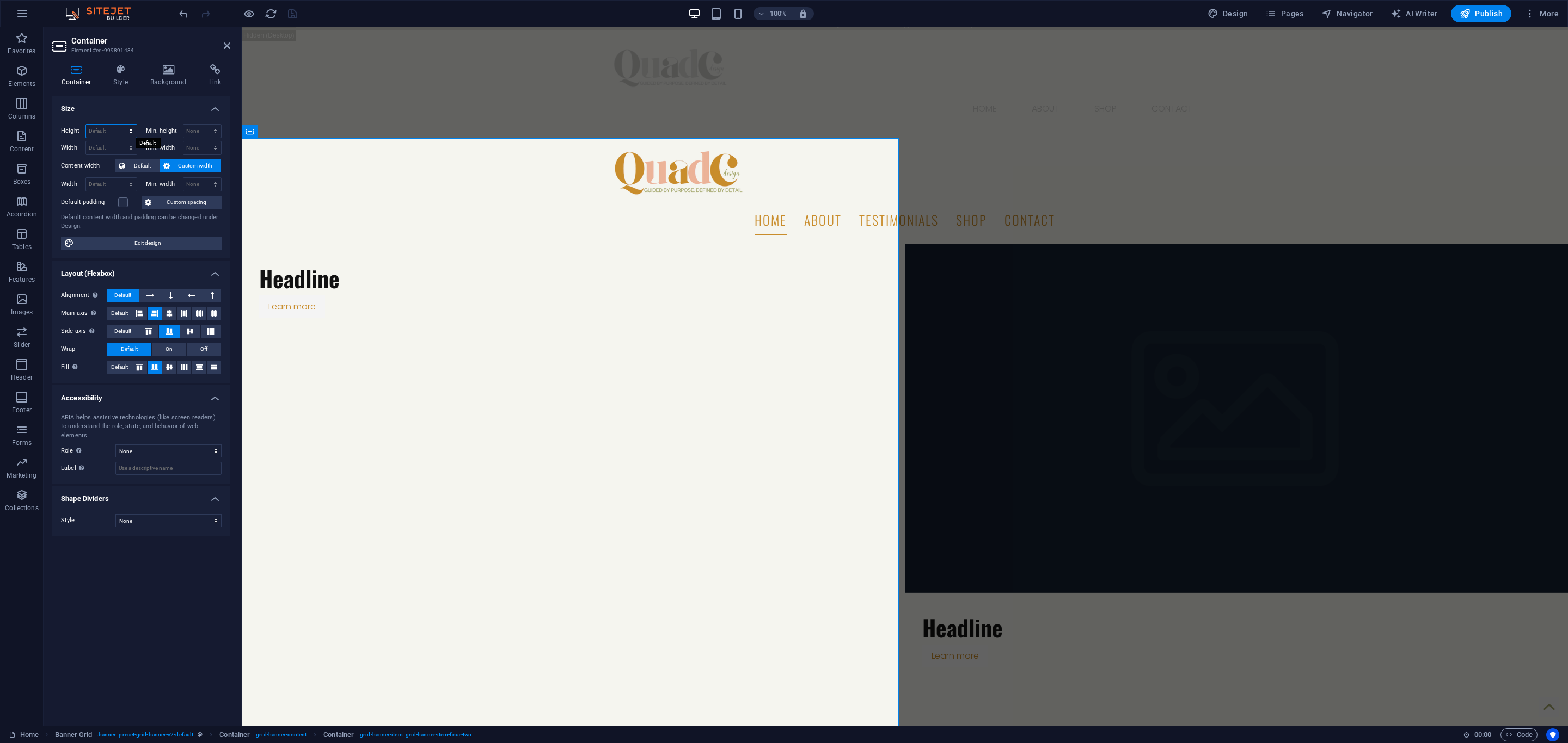
click at [109, 131] on select "Default px rem % vh vw" at bounding box center [111, 131] width 51 height 13
select select "px"
click at [121, 125] on select "Default px rem % vh vw" at bounding box center [111, 131] width 51 height 13
type input "1284"
click at [98, 146] on select "Default px rem % em vh vw" at bounding box center [111, 147] width 51 height 13
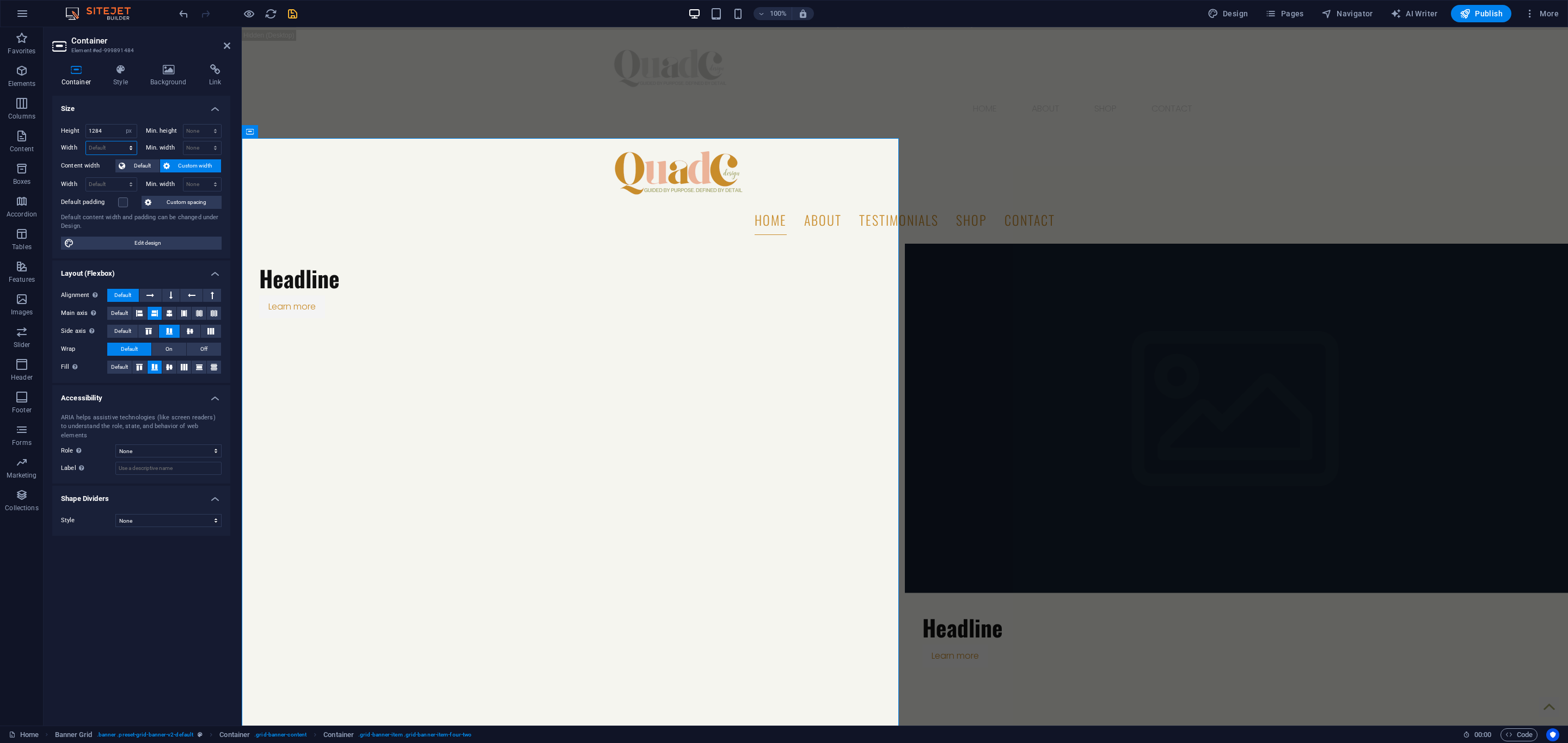
select select "px"
click at [121, 142] on select "Default px rem % em vh vw" at bounding box center [111, 147] width 51 height 13
type input "1207"
click at [273, 131] on div "Container" at bounding box center [285, 131] width 49 height 13
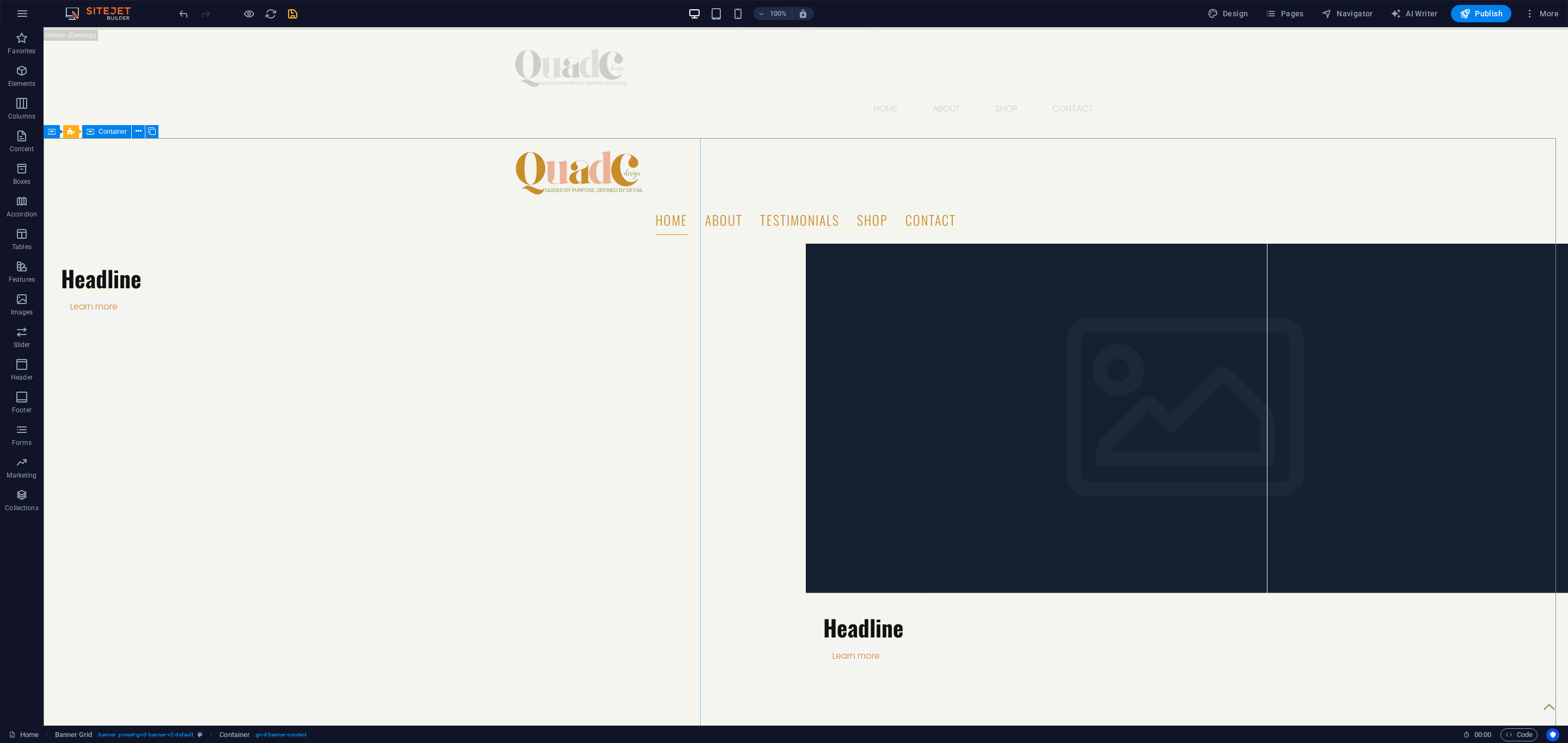
click at [119, 129] on span "Container" at bounding box center [113, 131] width 29 height 6
select select "px"
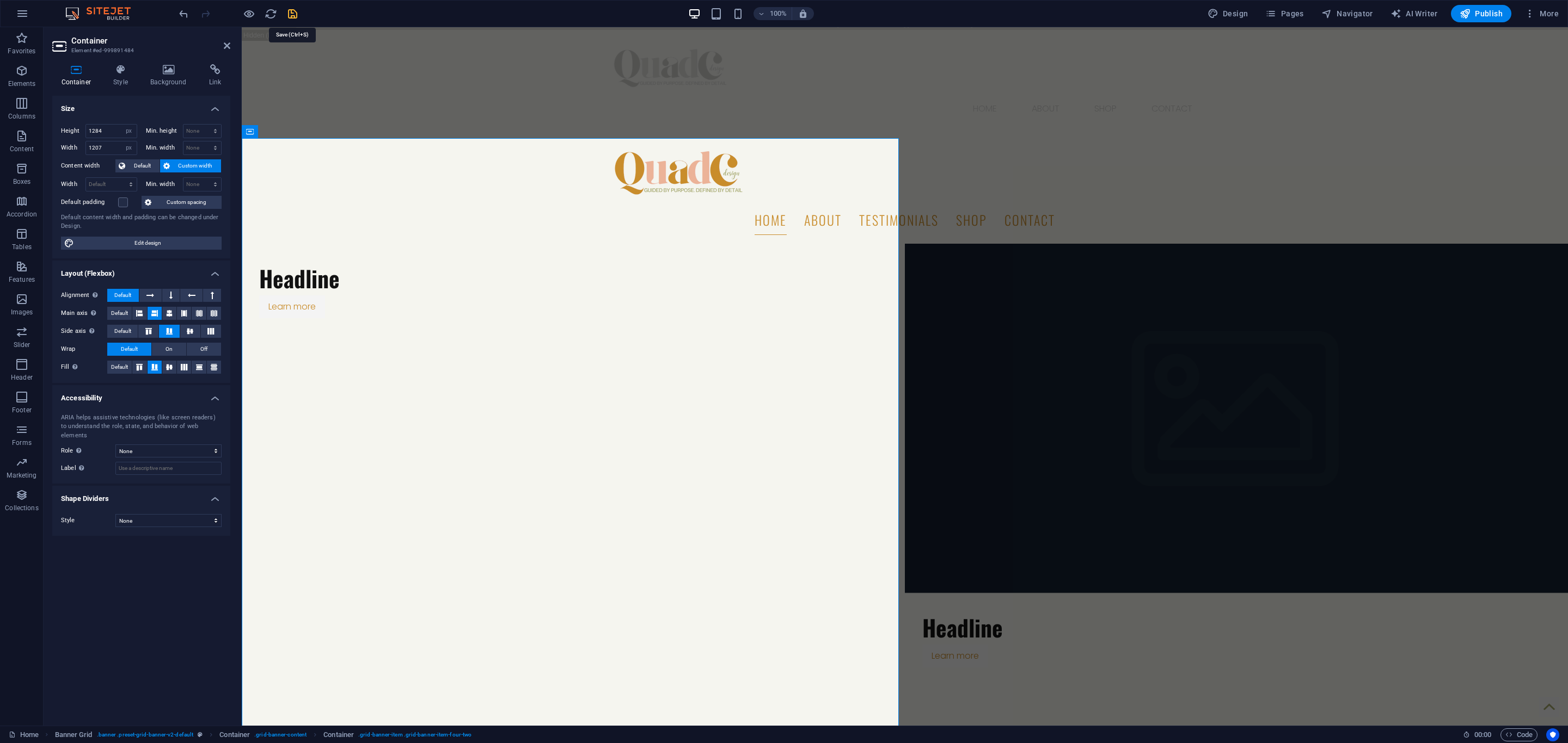
click at [291, 12] on icon "save" at bounding box center [293, 14] width 13 height 13
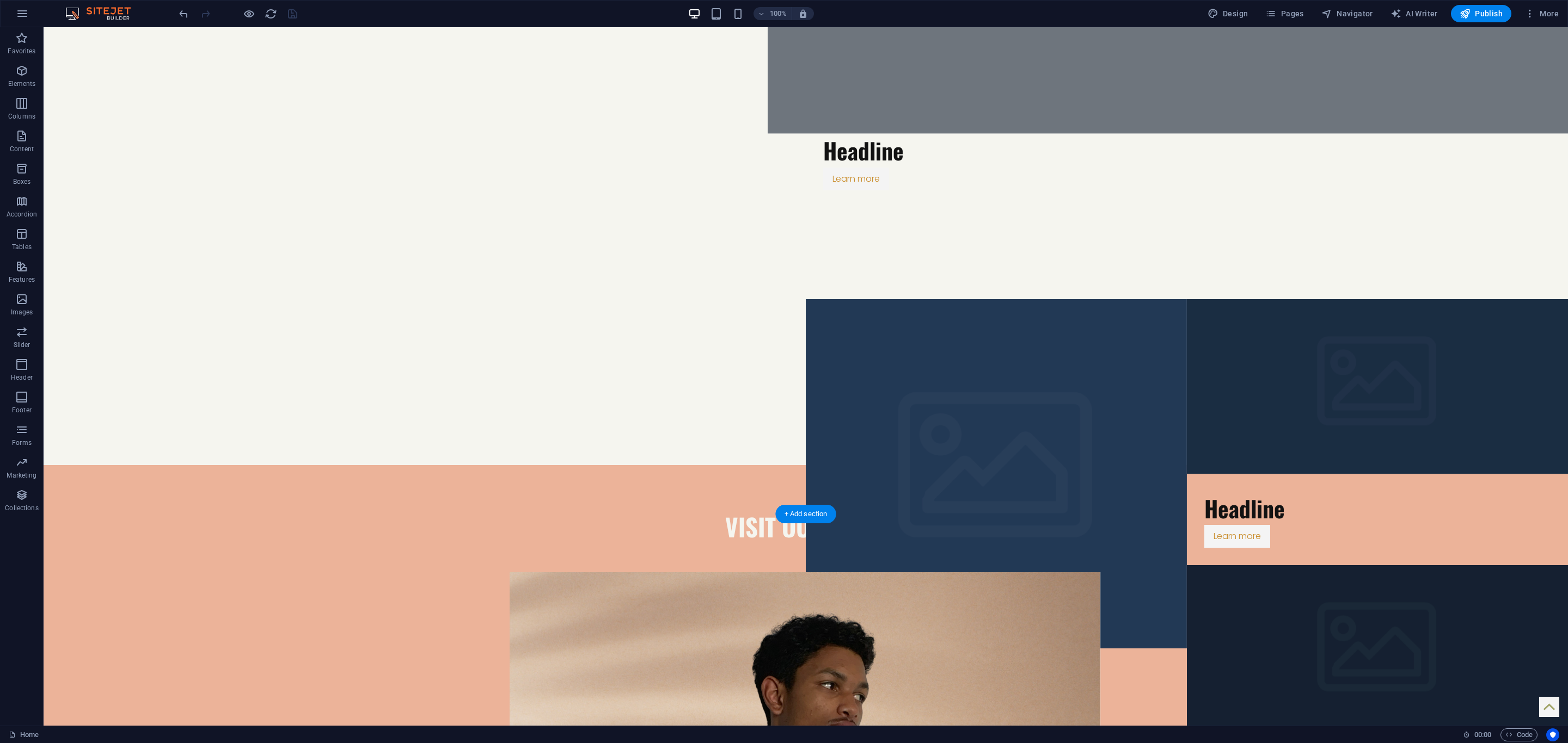
scroll to position [238, 0]
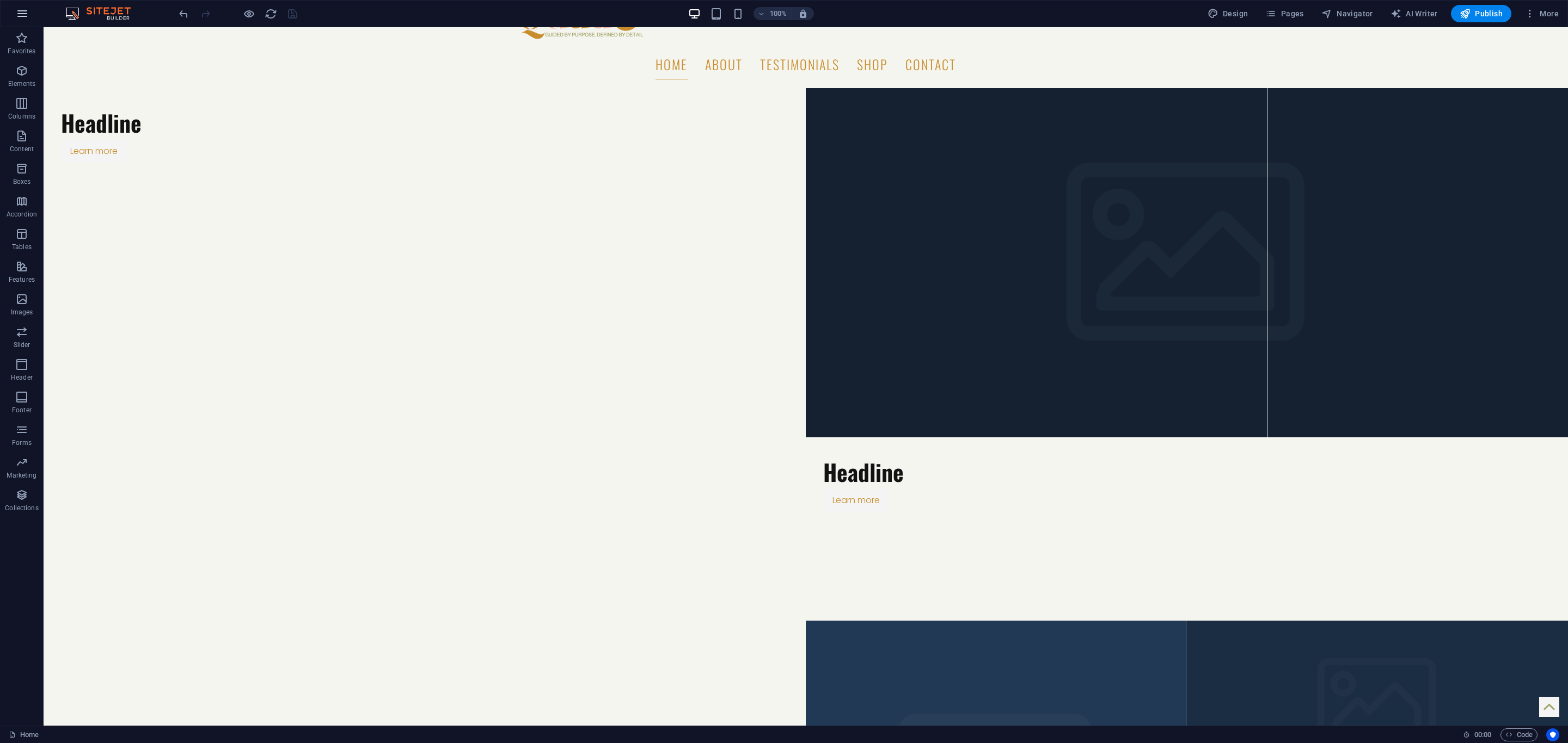
click at [23, 14] on icon "button" at bounding box center [22, 13] width 13 height 13
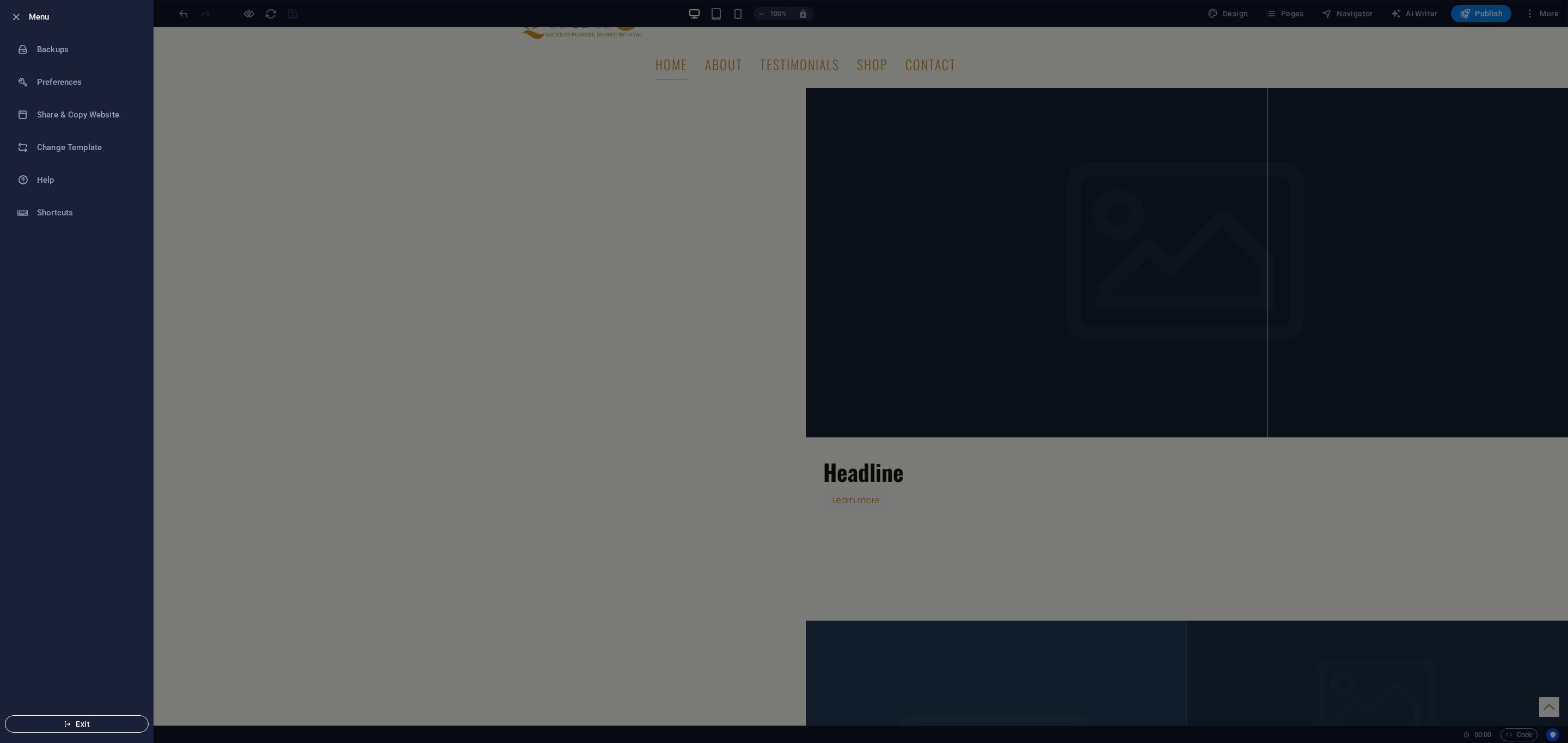
click at [129, 725] on span "Exit" at bounding box center [77, 724] width 125 height 9
